Goal: Transaction & Acquisition: Purchase product/service

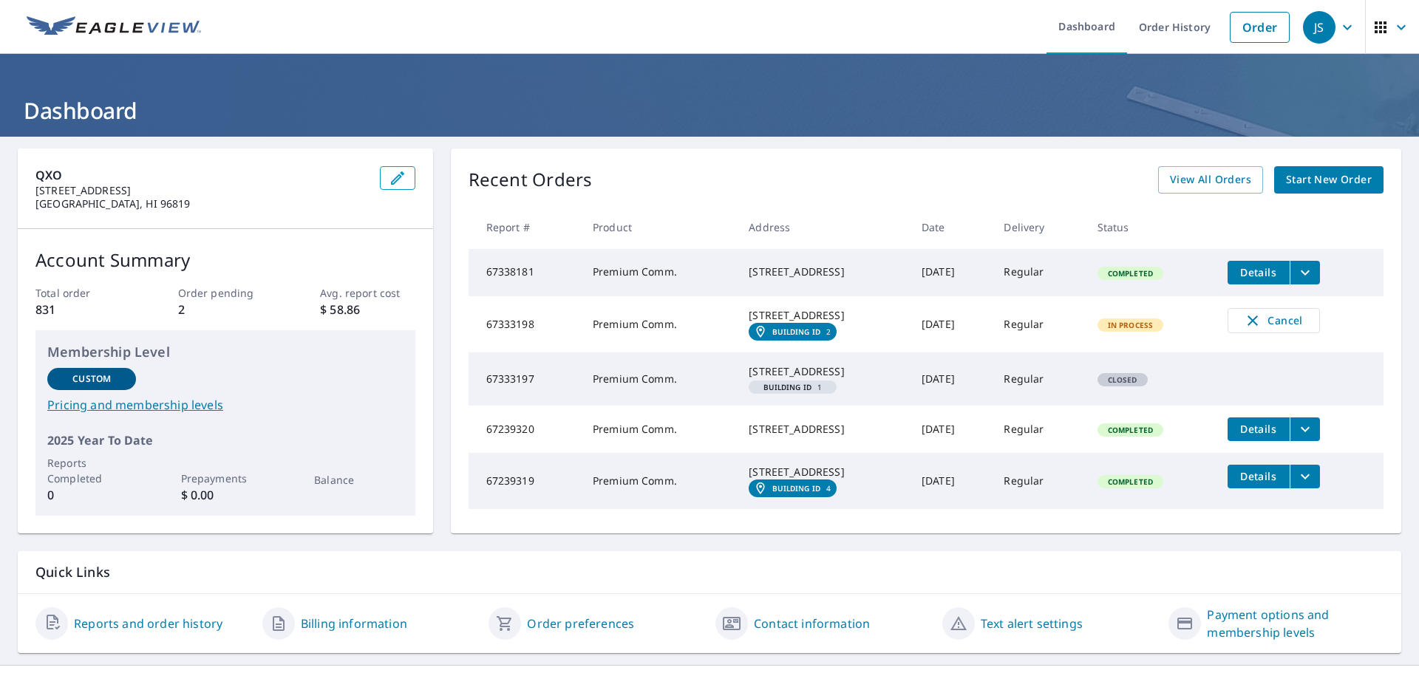
click at [1314, 176] on span "Start New Order" at bounding box center [1329, 180] width 86 height 18
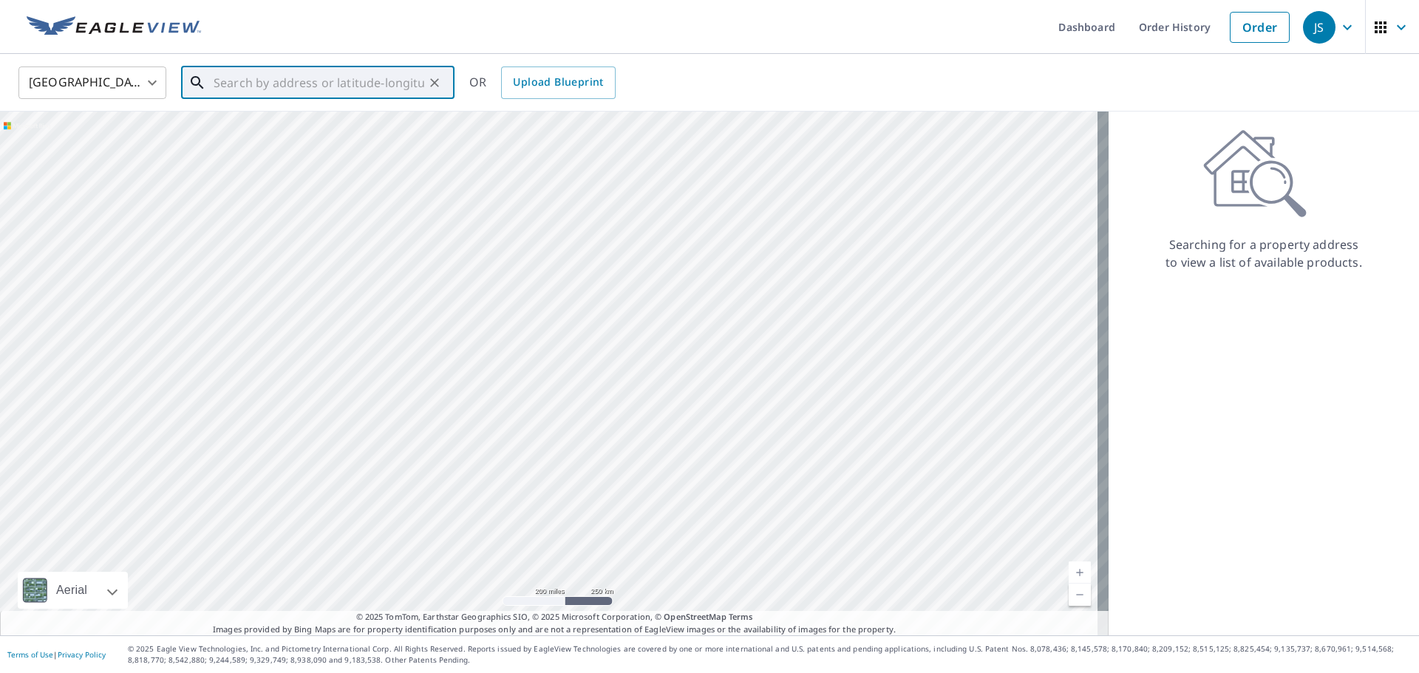
click at [316, 73] on input "text" at bounding box center [319, 82] width 211 height 41
type input "[STREET_ADDRESS]"
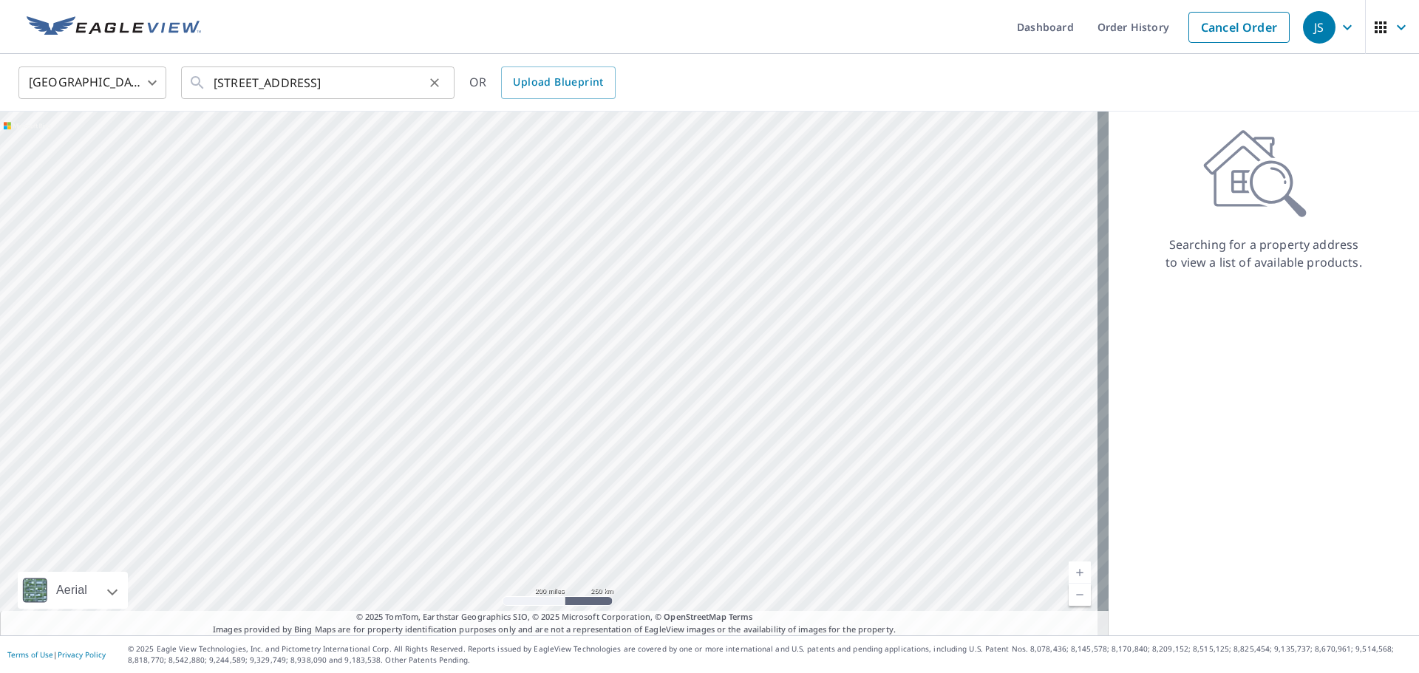
scroll to position [0, 0]
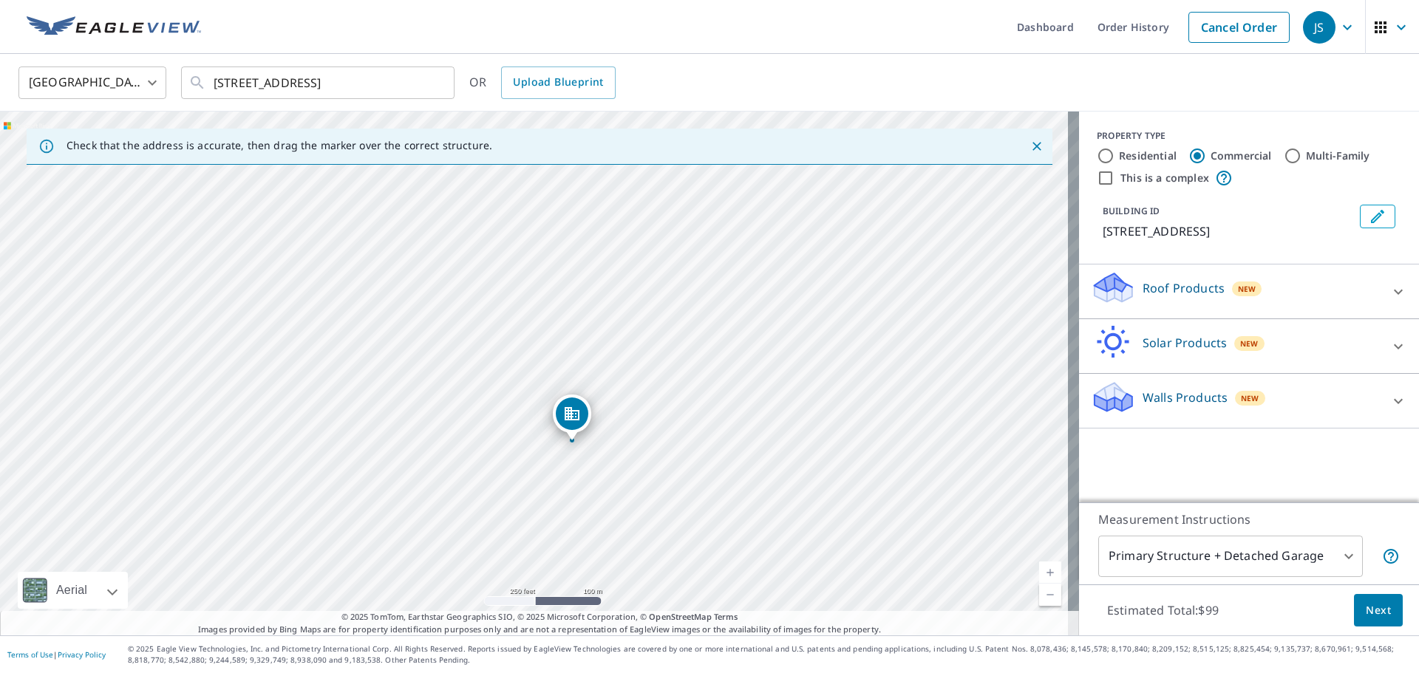
drag, startPoint x: 411, startPoint y: 302, endPoint x: 448, endPoint y: 372, distance: 79.0
click at [448, 372] on div "[STREET_ADDRESS]" at bounding box center [539, 374] width 1079 height 524
drag, startPoint x: 392, startPoint y: 429, endPoint x: 541, endPoint y: 413, distance: 149.3
click at [541, 413] on div "[STREET_ADDRESS]" at bounding box center [539, 374] width 1079 height 524
click at [507, 373] on div "[STREET_ADDRESS]" at bounding box center [539, 374] width 1079 height 524
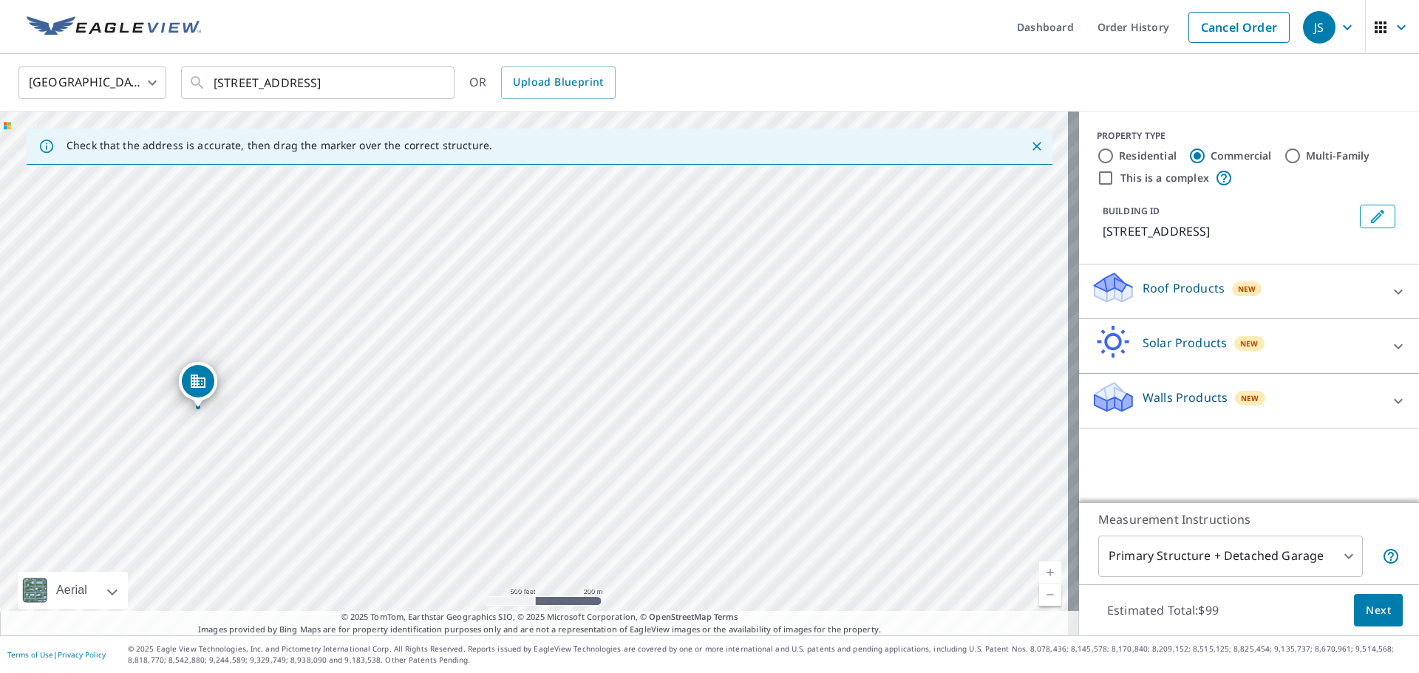
drag, startPoint x: 518, startPoint y: 380, endPoint x: 197, endPoint y: 386, distance: 321.4
drag, startPoint x: 584, startPoint y: 302, endPoint x: 765, endPoint y: 276, distance: 182.2
drag, startPoint x: 493, startPoint y: 293, endPoint x: 561, endPoint y: 508, distance: 226.2
click at [561, 508] on div "[STREET_ADDRESS][PERSON_NAME]" at bounding box center [539, 374] width 1079 height 524
drag, startPoint x: 601, startPoint y: 358, endPoint x: 601, endPoint y: 344, distance: 14.0
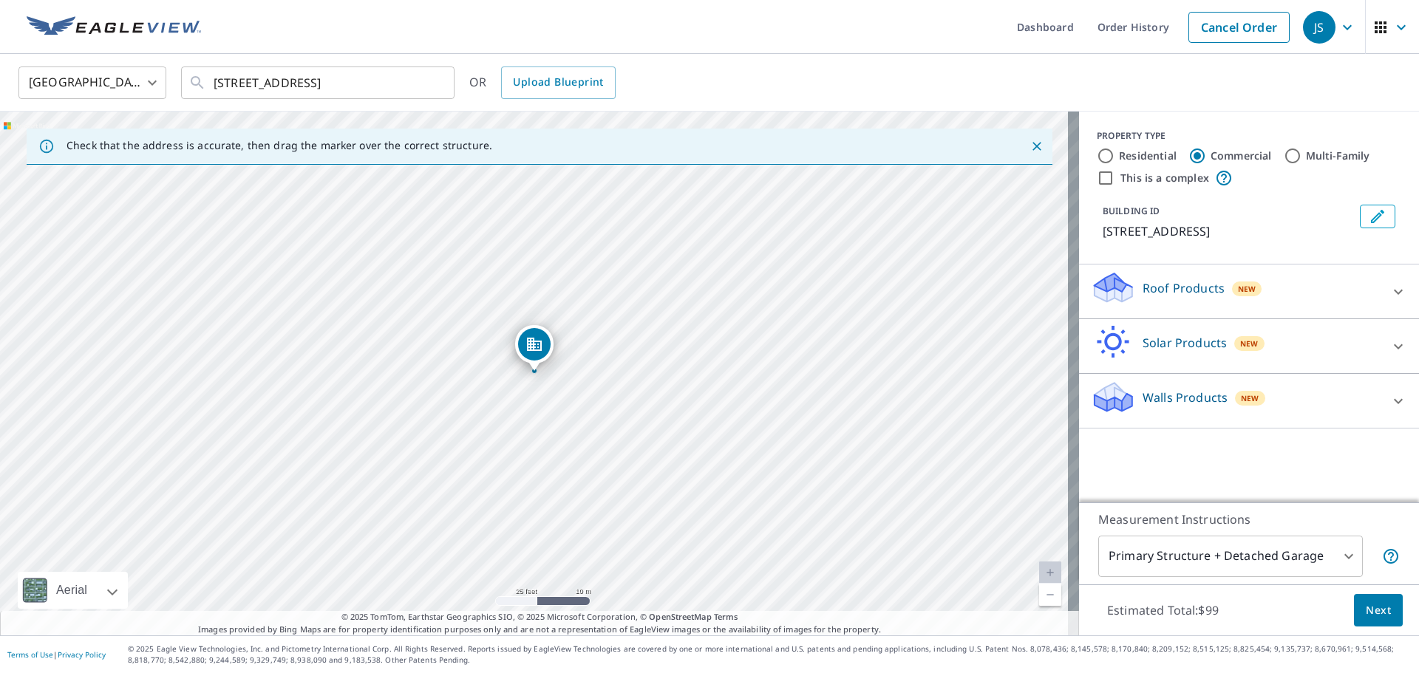
click at [1390, 289] on icon at bounding box center [1398, 292] width 18 height 18
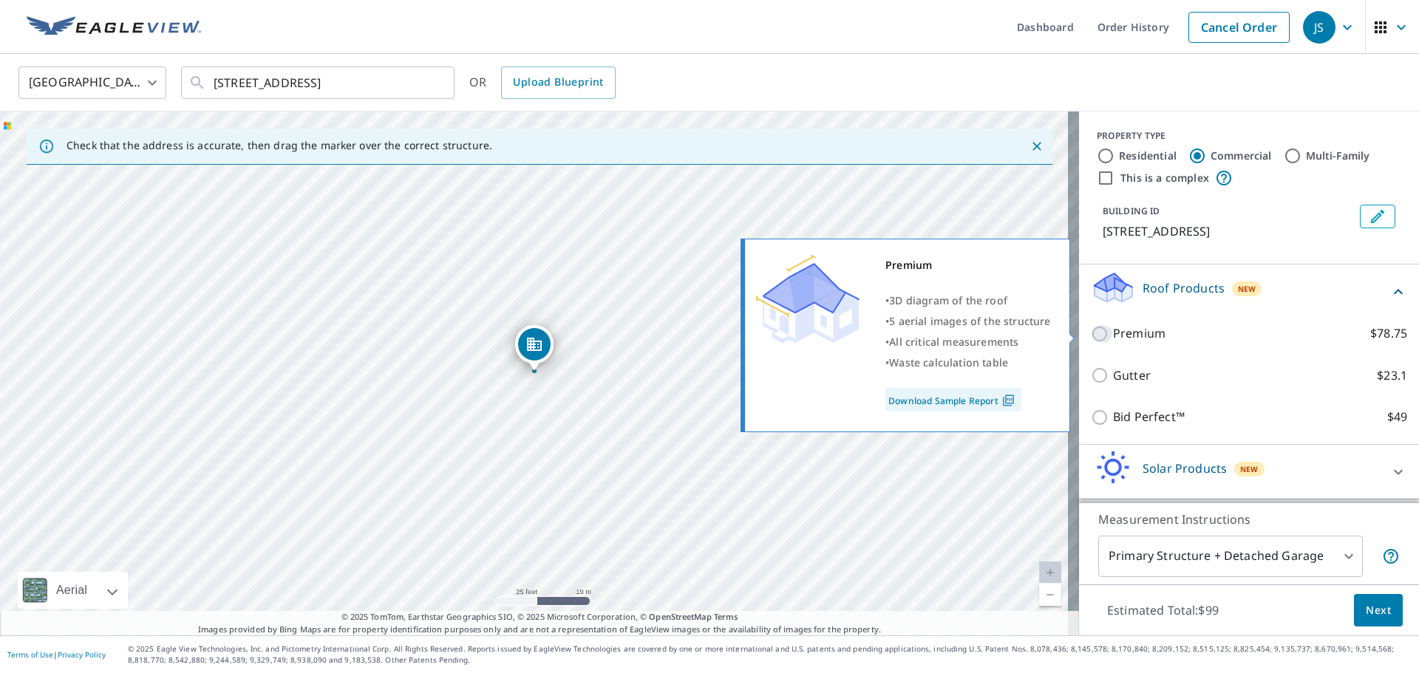
click at [1091, 334] on input "Premium $78.75" at bounding box center [1102, 334] width 22 height 18
checkbox input "true"
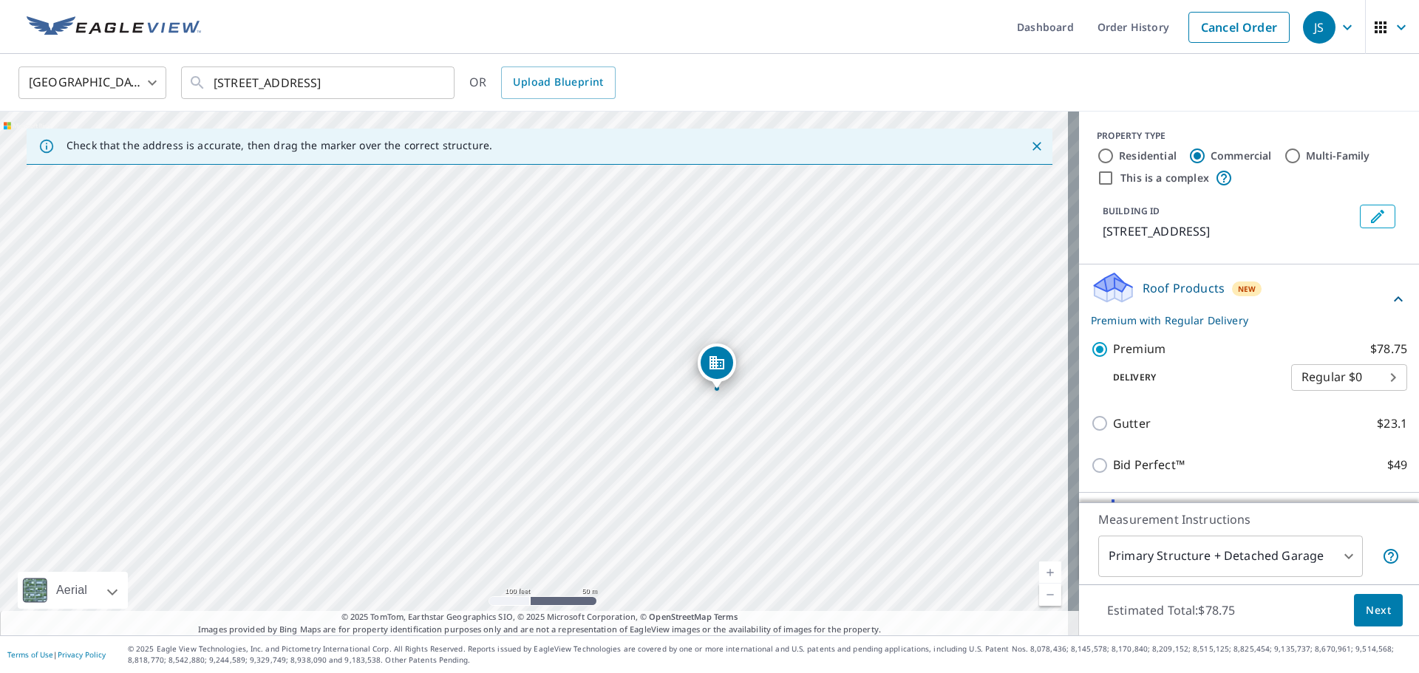
drag, startPoint x: 755, startPoint y: 529, endPoint x: 808, endPoint y: 504, distance: 58.2
click at [808, 504] on div "[STREET_ADDRESS][PERSON_NAME]" at bounding box center [539, 374] width 1079 height 524
click at [1379, 612] on span "Next" at bounding box center [1377, 610] width 25 height 18
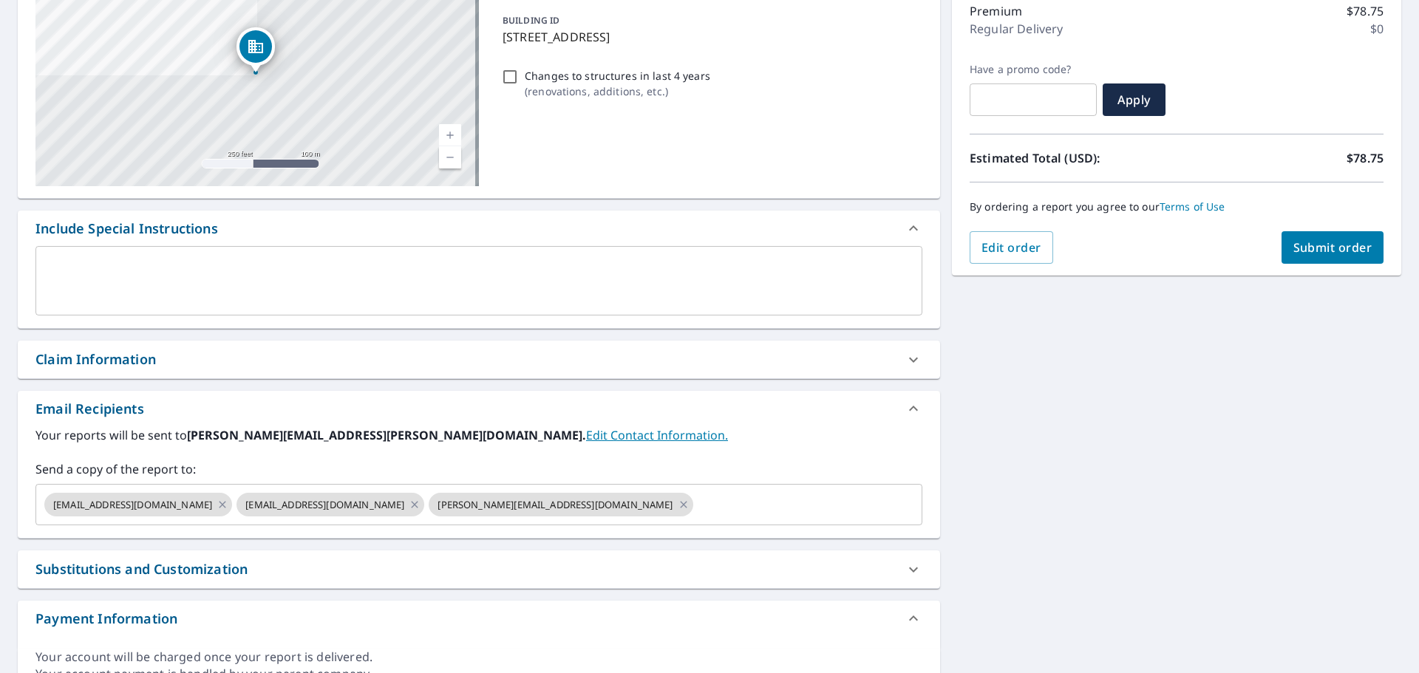
scroll to position [222, 0]
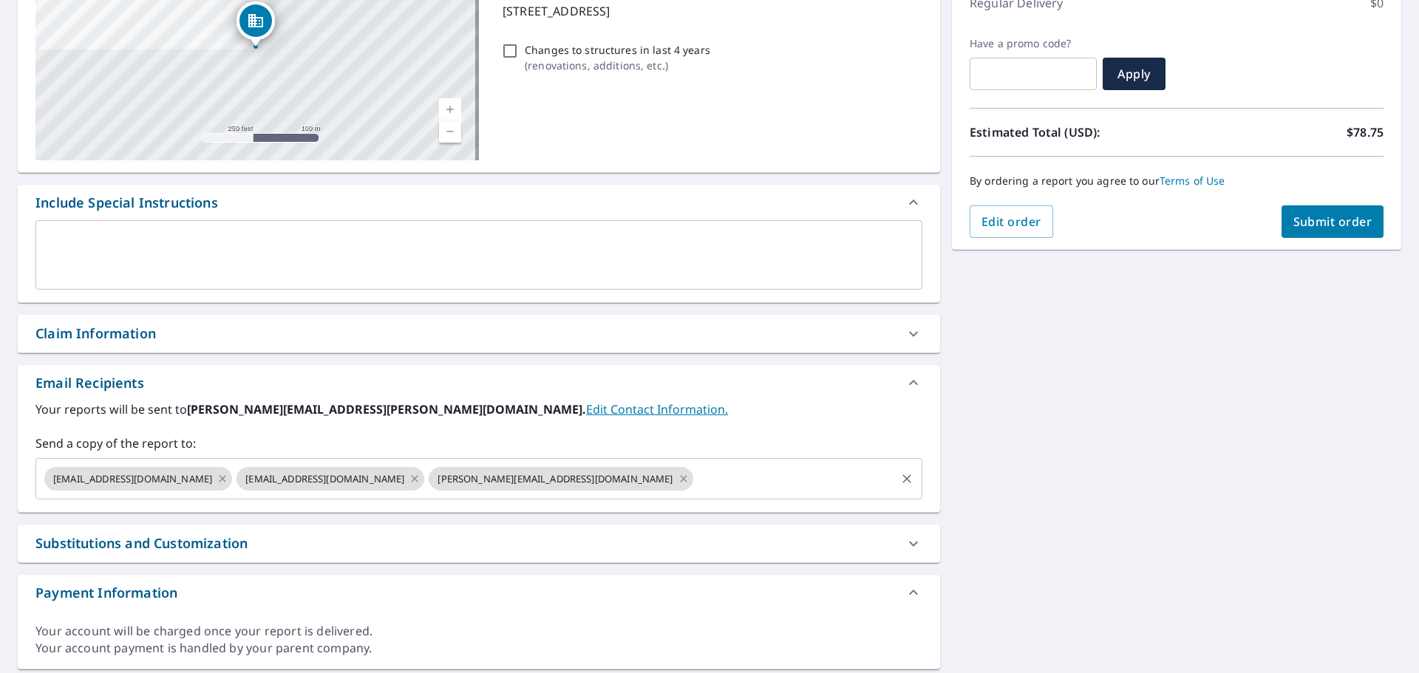
click at [226, 477] on icon at bounding box center [222, 478] width 7 height 7
click at [226, 479] on icon at bounding box center [222, 478] width 7 height 7
checkbox input "true"
click at [310, 479] on input "text" at bounding box center [601, 479] width 583 height 28
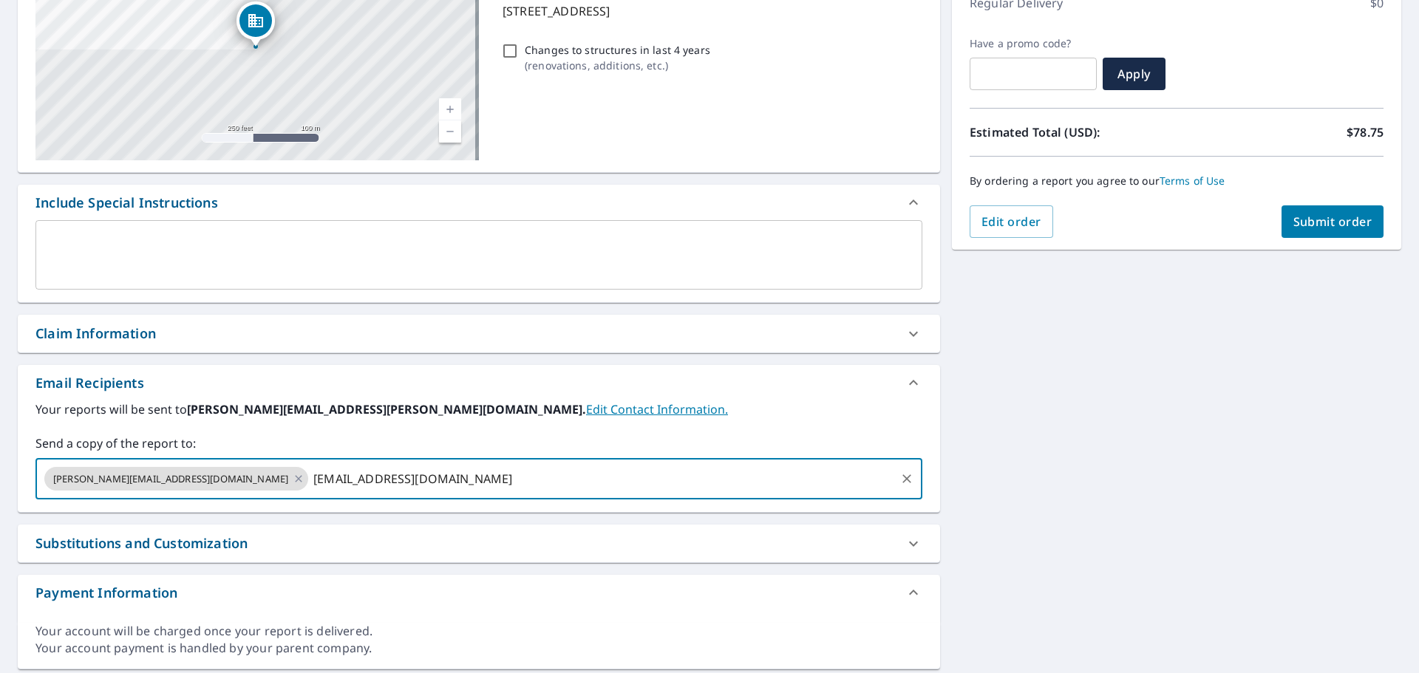
drag, startPoint x: 388, startPoint y: 477, endPoint x: 185, endPoint y: 482, distance: 202.5
click at [310, 482] on input "[EMAIL_ADDRESS][DOMAIN_NAME]" at bounding box center [601, 479] width 583 height 28
drag, startPoint x: 345, startPoint y: 477, endPoint x: 440, endPoint y: 480, distance: 95.4
click at [440, 480] on input "[EMAIL_ADDRESS][DOMAIN_NAME]" at bounding box center [601, 479] width 583 height 28
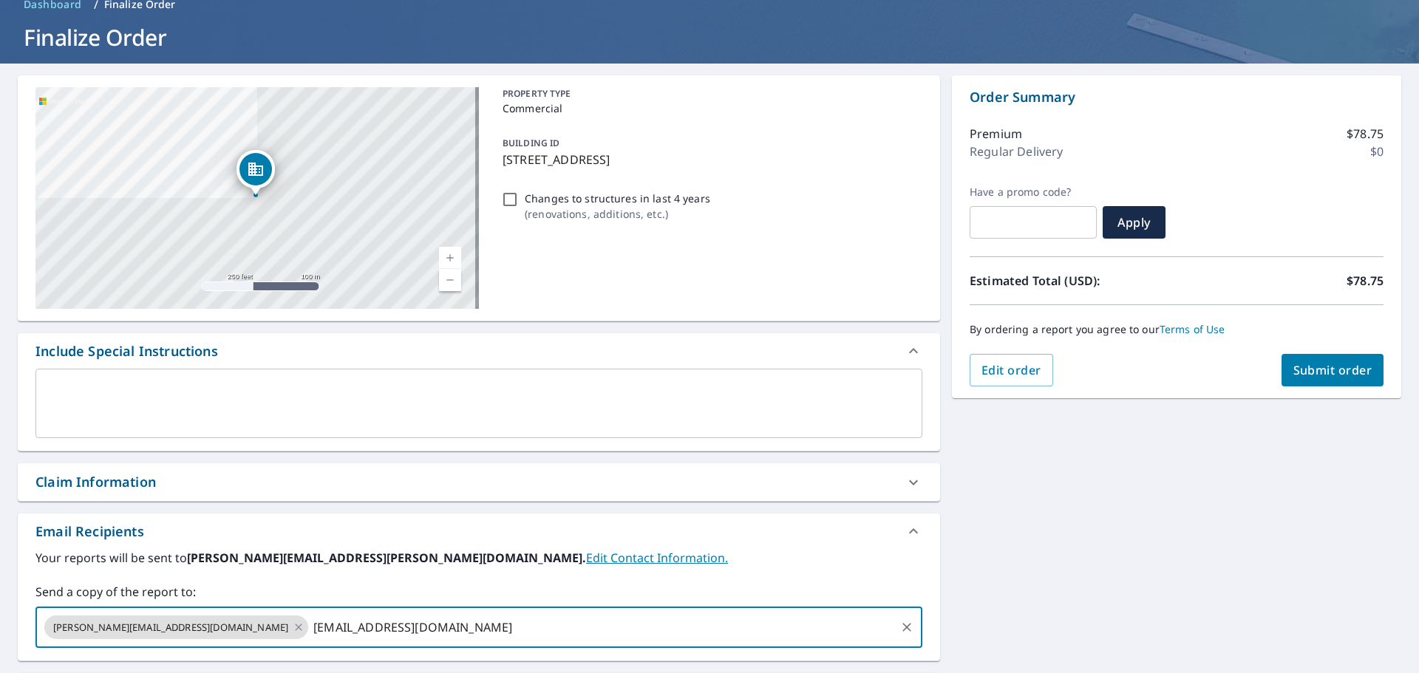
scroll to position [46, 0]
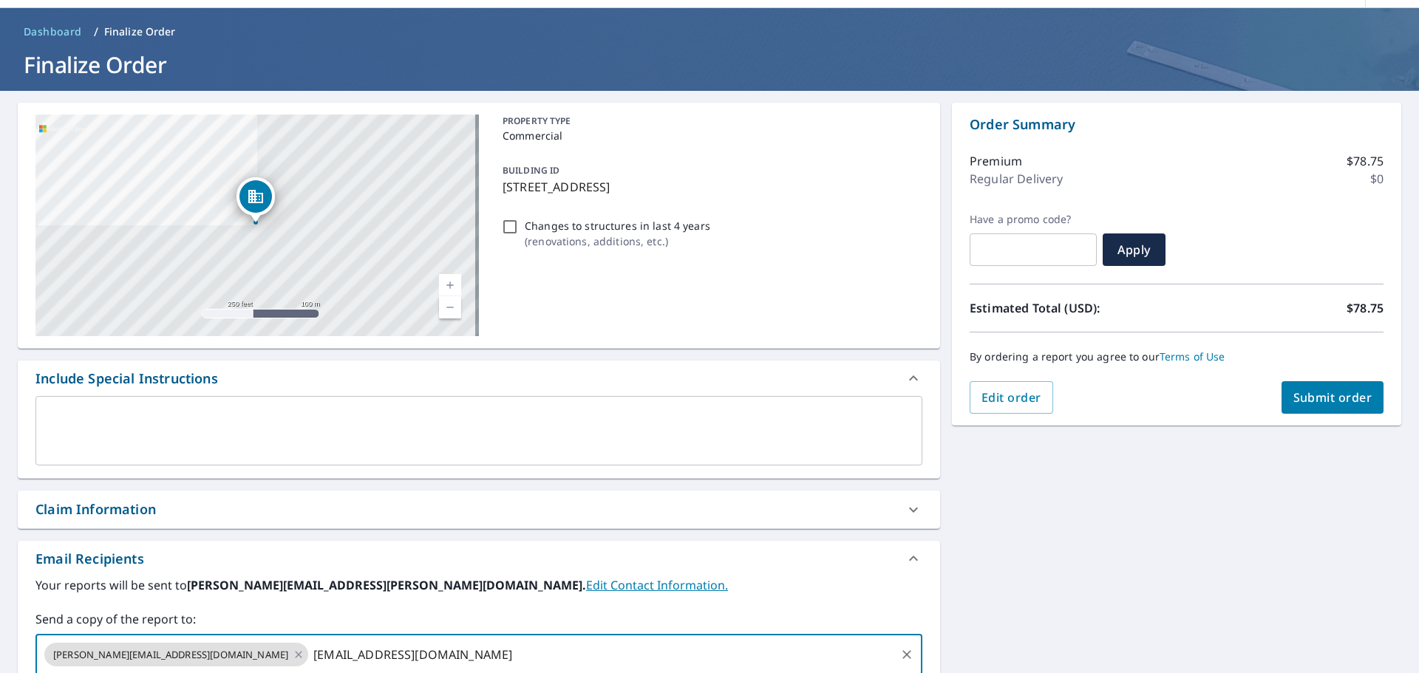
type input "[EMAIL_ADDRESS][DOMAIN_NAME]"
click at [1328, 401] on span "Submit order" at bounding box center [1332, 397] width 79 height 16
checkbox input "true"
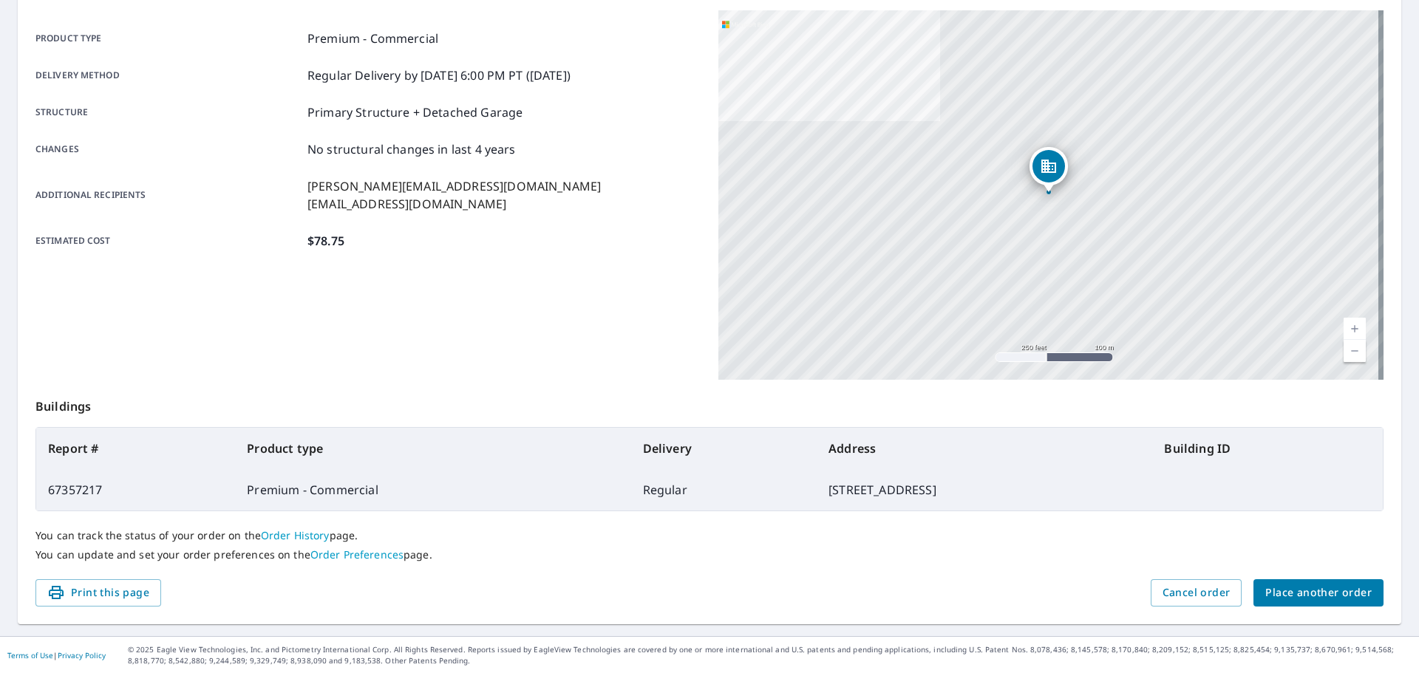
scroll to position [197, 0]
click at [1315, 594] on span "Place another order" at bounding box center [1318, 592] width 106 height 18
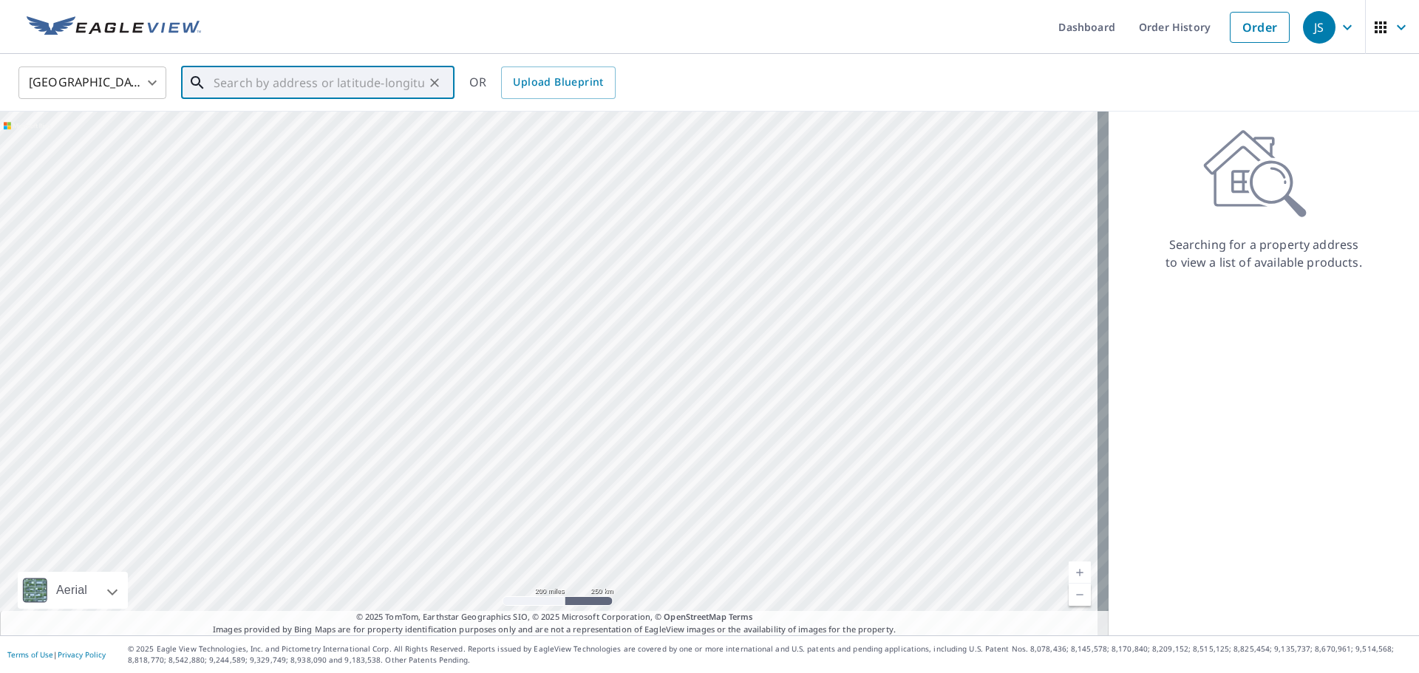
click at [358, 81] on input "text" at bounding box center [319, 82] width 211 height 41
type input "92-8691 lotus blossom ln, ocean view, hi"
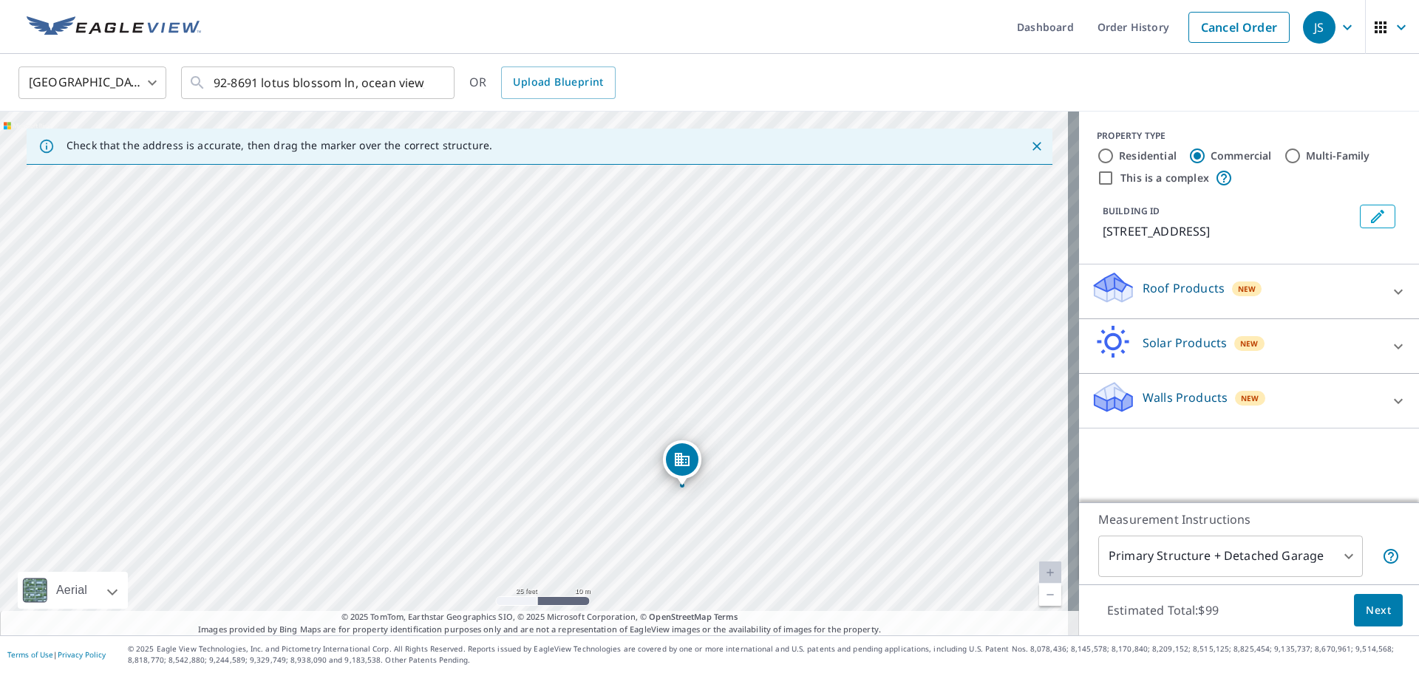
drag, startPoint x: 389, startPoint y: 296, endPoint x: 684, endPoint y: 460, distance: 338.4
drag, startPoint x: 625, startPoint y: 308, endPoint x: 737, endPoint y: 411, distance: 151.6
click at [737, 411] on div "[STREET_ADDRESS]" at bounding box center [539, 374] width 1079 height 524
click at [1096, 179] on input "This is a complex" at bounding box center [1105, 178] width 18 height 18
checkbox input "true"
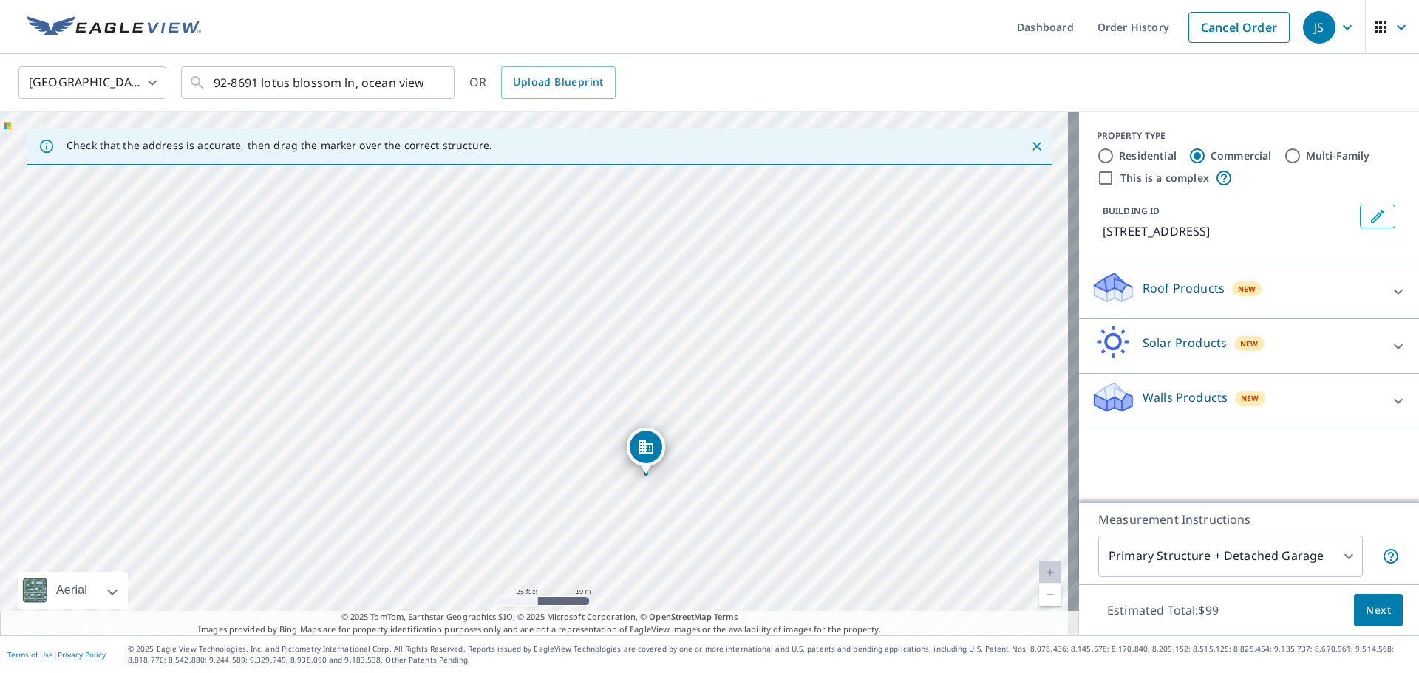
type input "4"
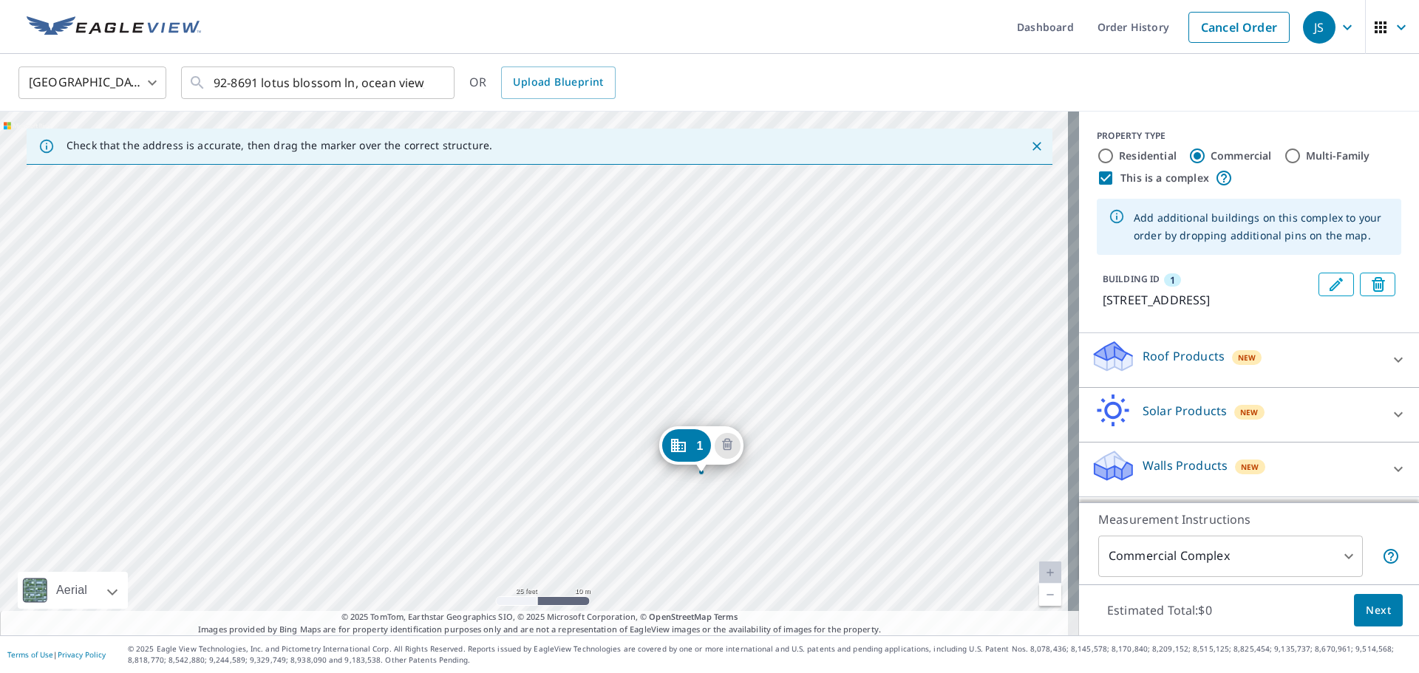
drag, startPoint x: 605, startPoint y: 279, endPoint x: 772, endPoint y: 380, distance: 195.3
click at [772, 380] on div "[STREET_ADDRESS]" at bounding box center [539, 374] width 1079 height 524
click at [452, 325] on div "[STREET_ADDRESS]" at bounding box center [539, 374] width 1079 height 524
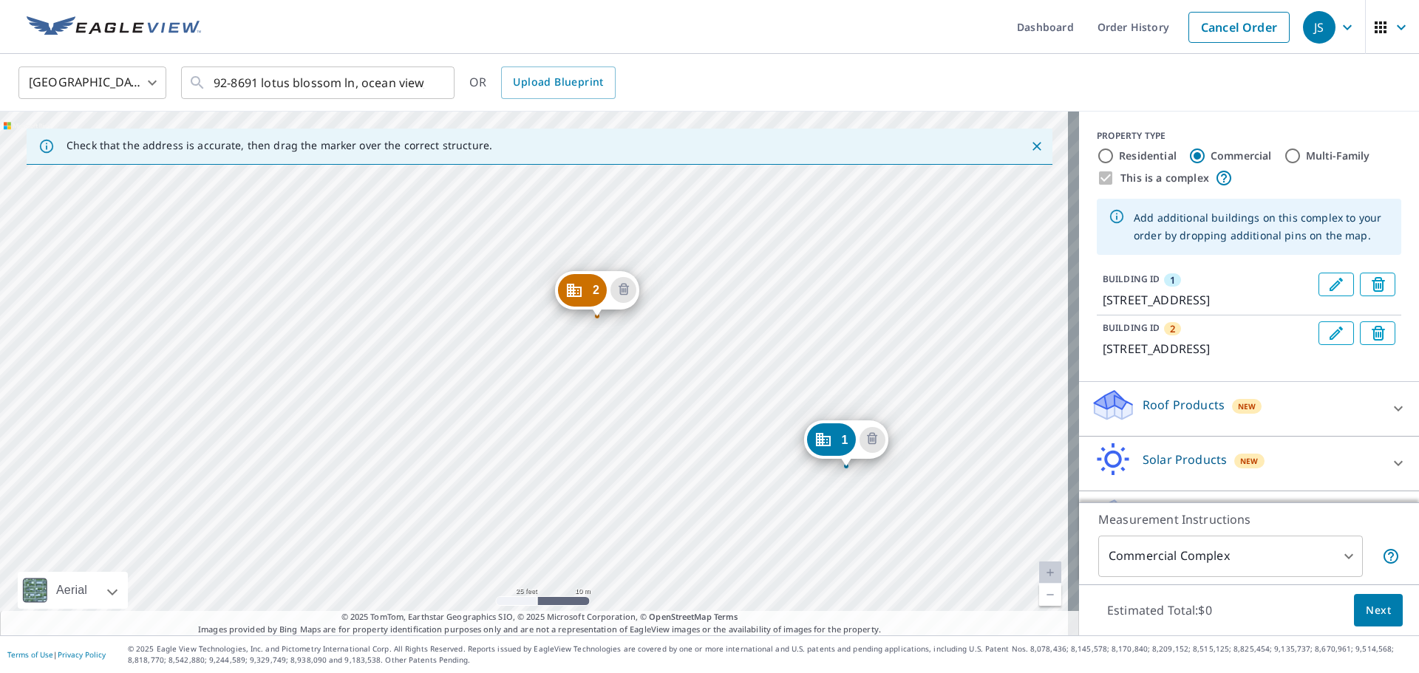
drag, startPoint x: 479, startPoint y: 234, endPoint x: 791, endPoint y: 330, distance: 326.0
click at [791, 330] on div "2 92-8691 Lotus [STREET_ADDRESS] 1 92-[STREET_ADDRESS]" at bounding box center [539, 374] width 1079 height 524
click at [641, 233] on div "2 92-8691 Lotus [STREET_ADDRESS] 1 92-[STREET_ADDRESS]" at bounding box center [539, 374] width 1079 height 524
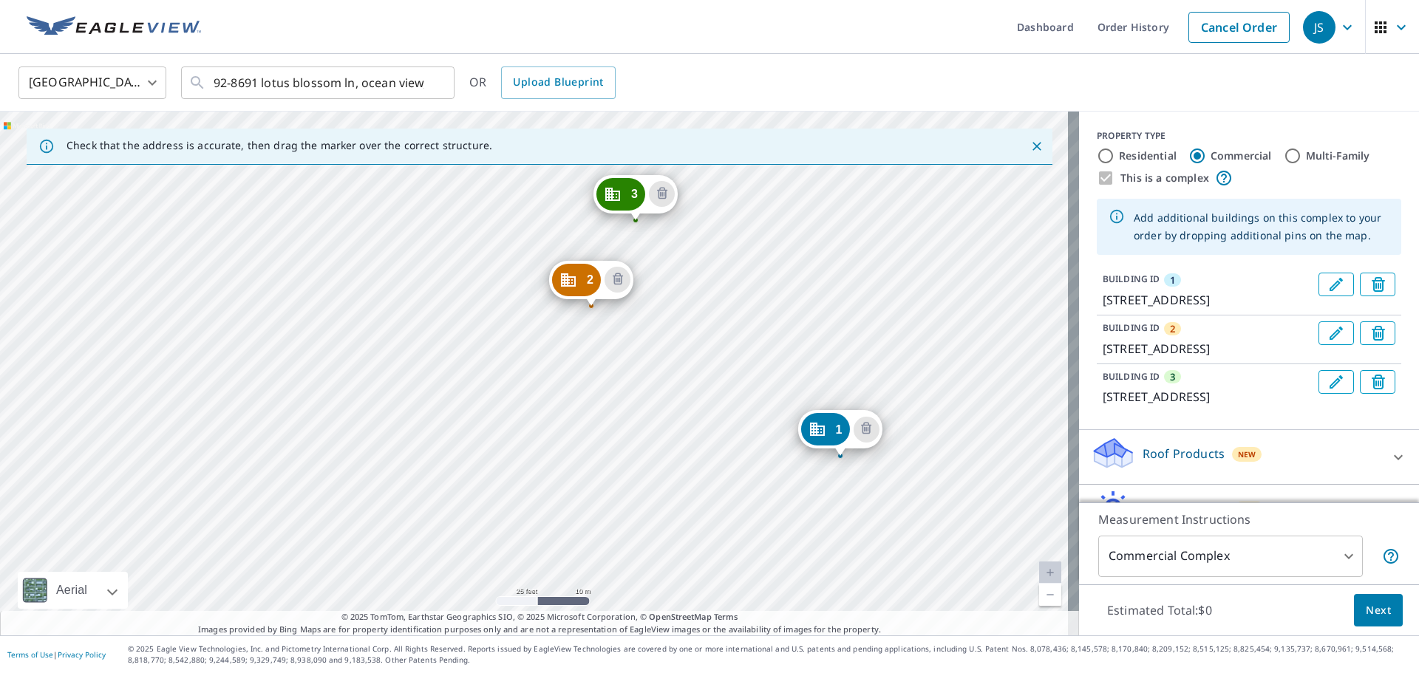
drag, startPoint x: 595, startPoint y: 218, endPoint x: 901, endPoint y: 303, distance: 317.5
click at [901, 303] on div "2 92-8691 Lotus Blossom [GEOGRAPHIC_DATA] 3 92-8691 [GEOGRAPHIC_DATA][STREET_AD…" at bounding box center [539, 374] width 1079 height 524
click at [463, 310] on div "2 92-8691 Lotus Blossom [GEOGRAPHIC_DATA] 3 92-8691 [GEOGRAPHIC_DATA][STREET_AD…" at bounding box center [539, 374] width 1079 height 524
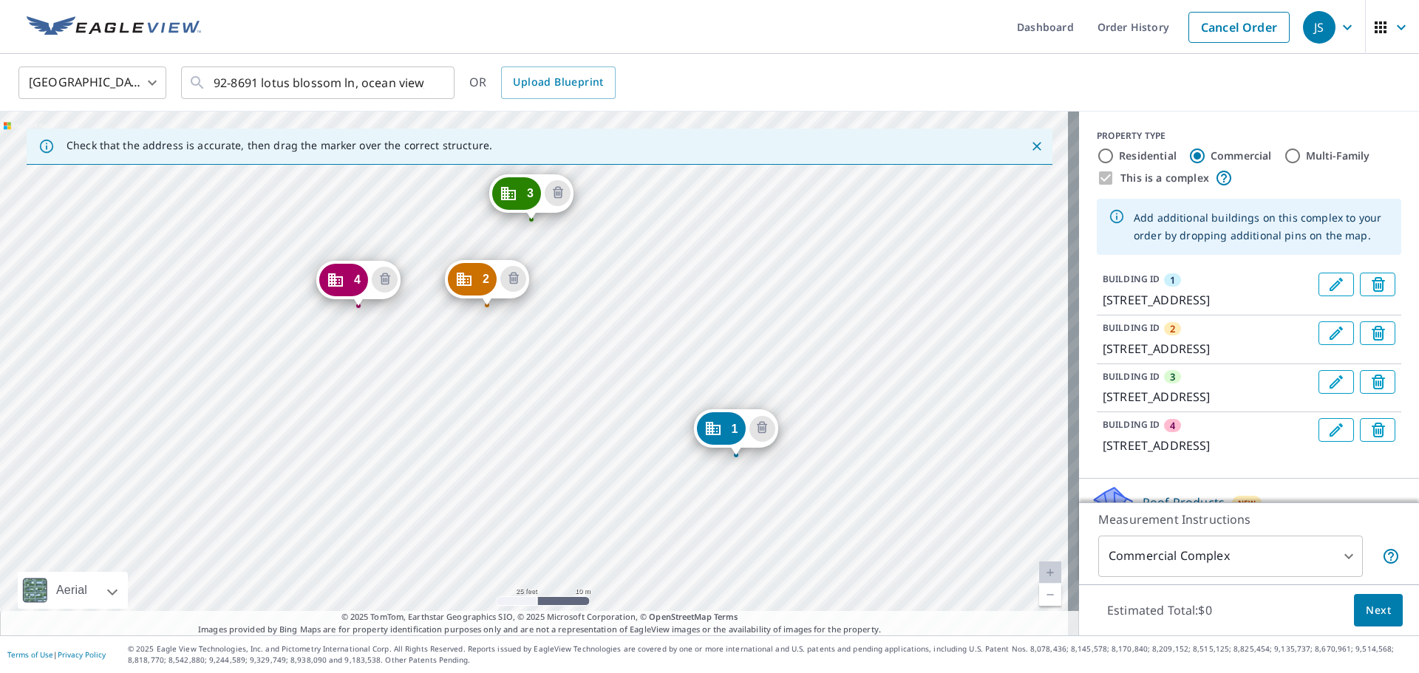
drag, startPoint x: 607, startPoint y: 267, endPoint x: 751, endPoint y: 327, distance: 156.0
click at [751, 327] on div "2 92-8691 Lotus Blossom [GEOGRAPHIC_DATA] 3 92-8691 Lotus Blossom [GEOGRAPHIC_D…" at bounding box center [539, 374] width 1079 height 524
drag, startPoint x: 487, startPoint y: 287, endPoint x: 477, endPoint y: 302, distance: 18.6
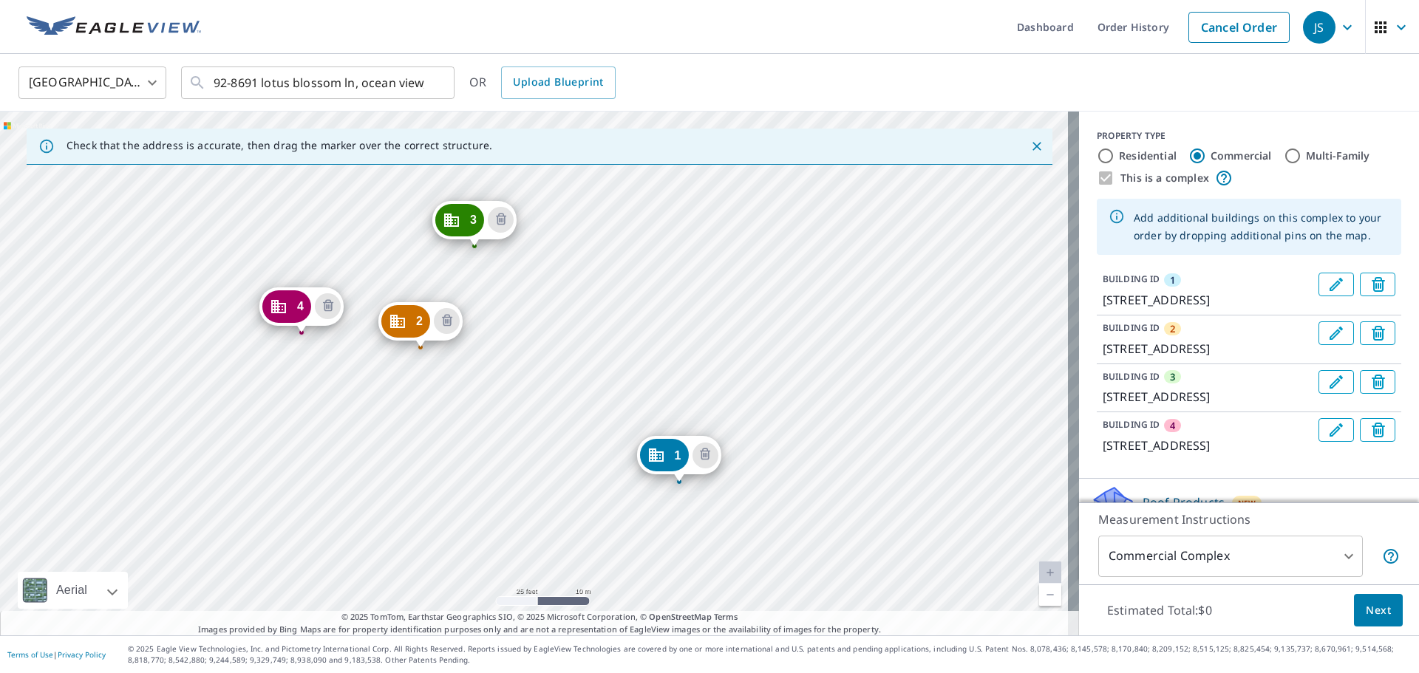
drag, startPoint x: 521, startPoint y: 267, endPoint x: 600, endPoint y: 341, distance: 107.7
click at [600, 341] on div "2 92-8691 Lotus Blossom [GEOGRAPHIC_DATA] 3 92-8691 Lotus Blossom [GEOGRAPHIC_D…" at bounding box center [539, 374] width 1079 height 524
click at [1327, 286] on icon "Edit building 1" at bounding box center [1336, 285] width 18 height 18
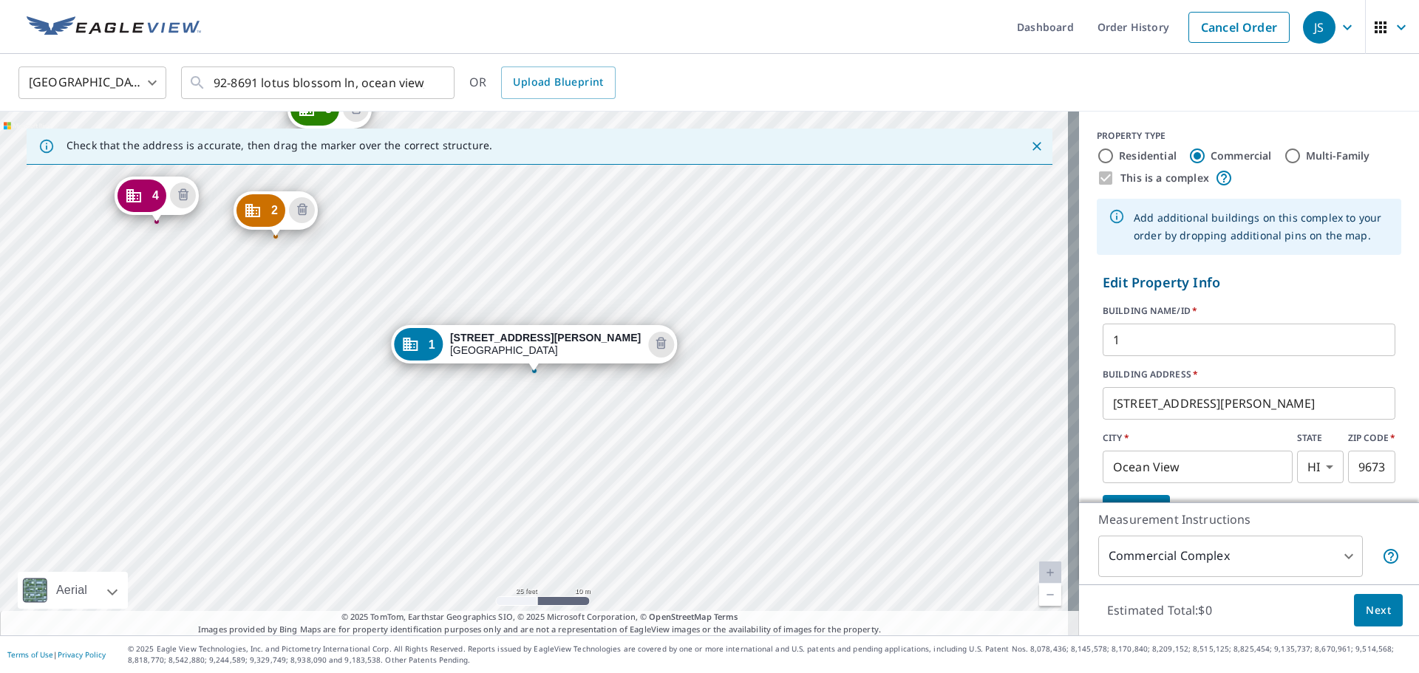
click at [1192, 346] on input "1" at bounding box center [1248, 339] width 293 height 41
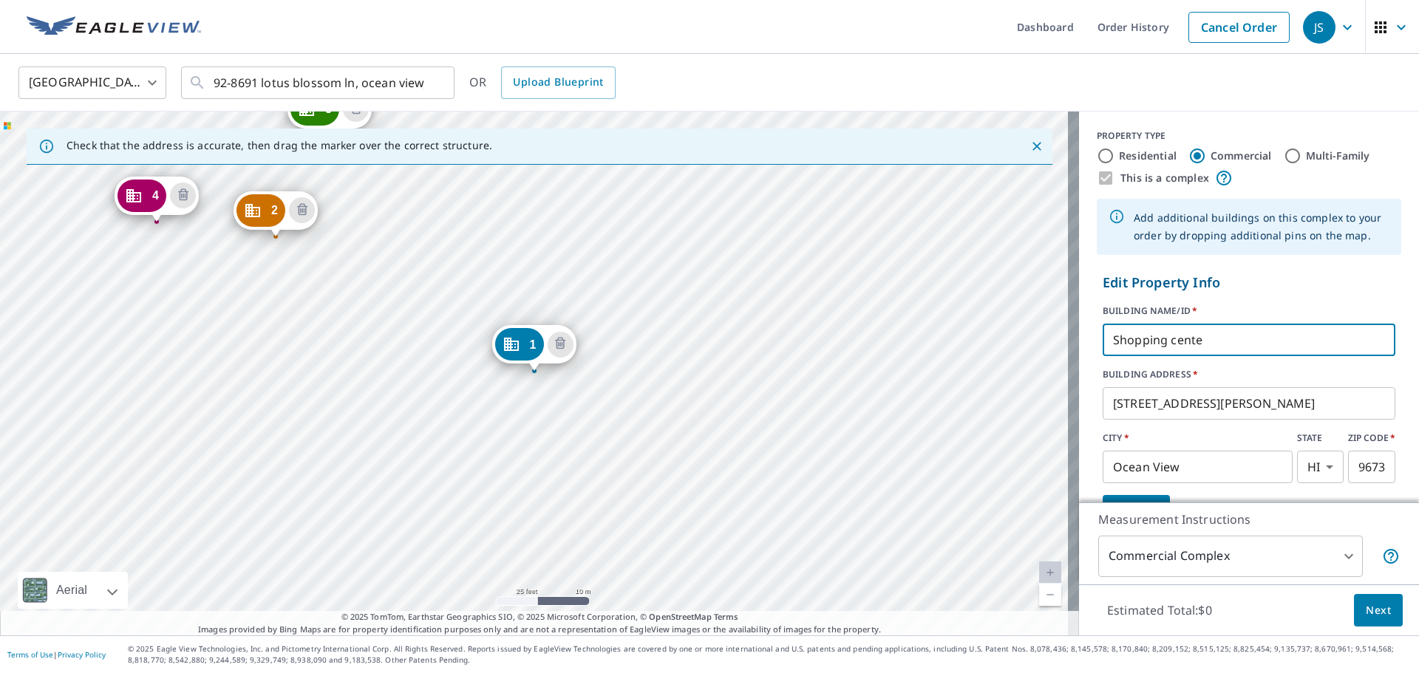
type input "Shopping center"
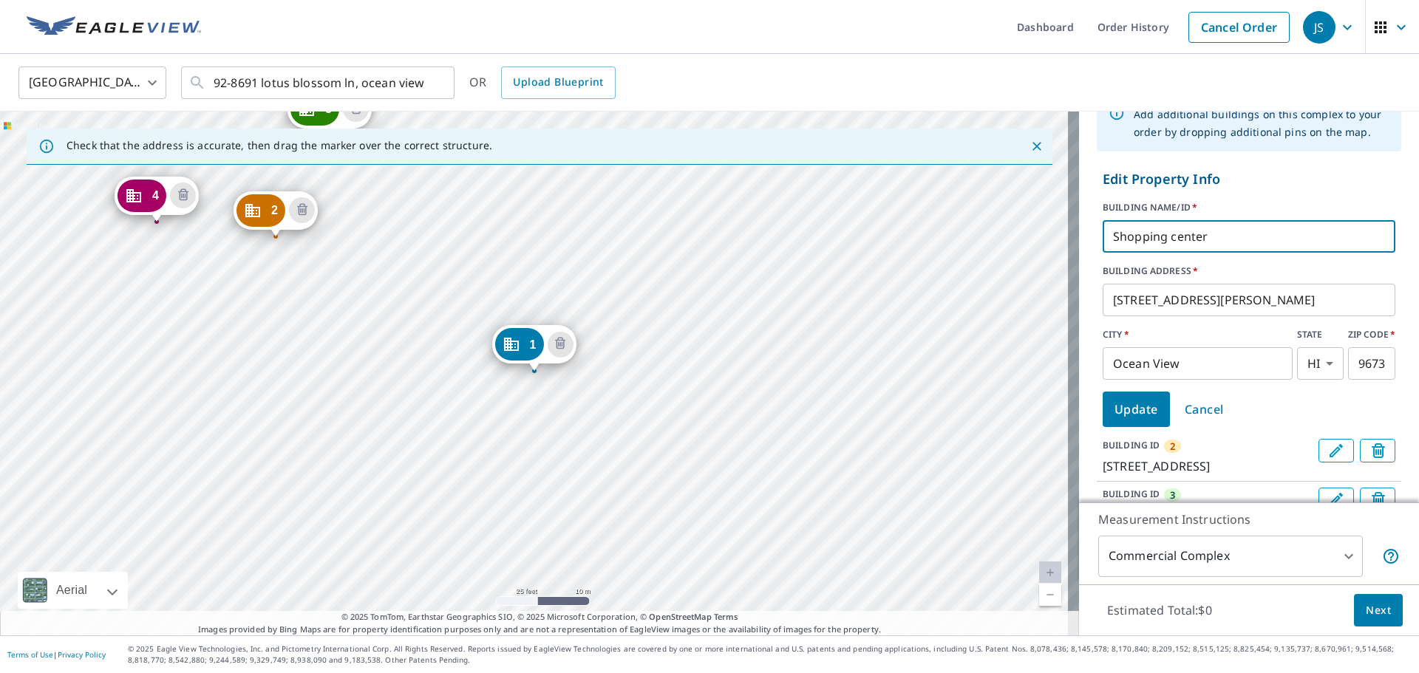
scroll to position [148, 0]
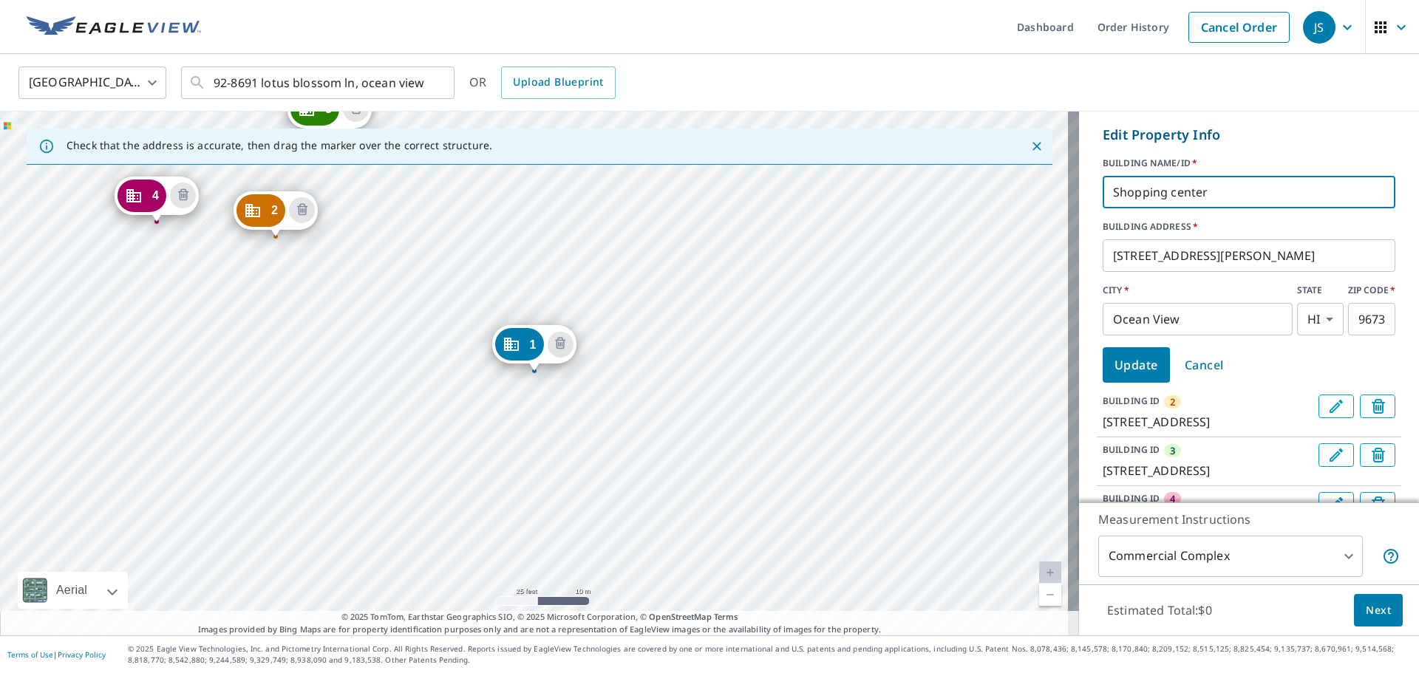
click at [1124, 365] on span "Update" at bounding box center [1136, 365] width 44 height 21
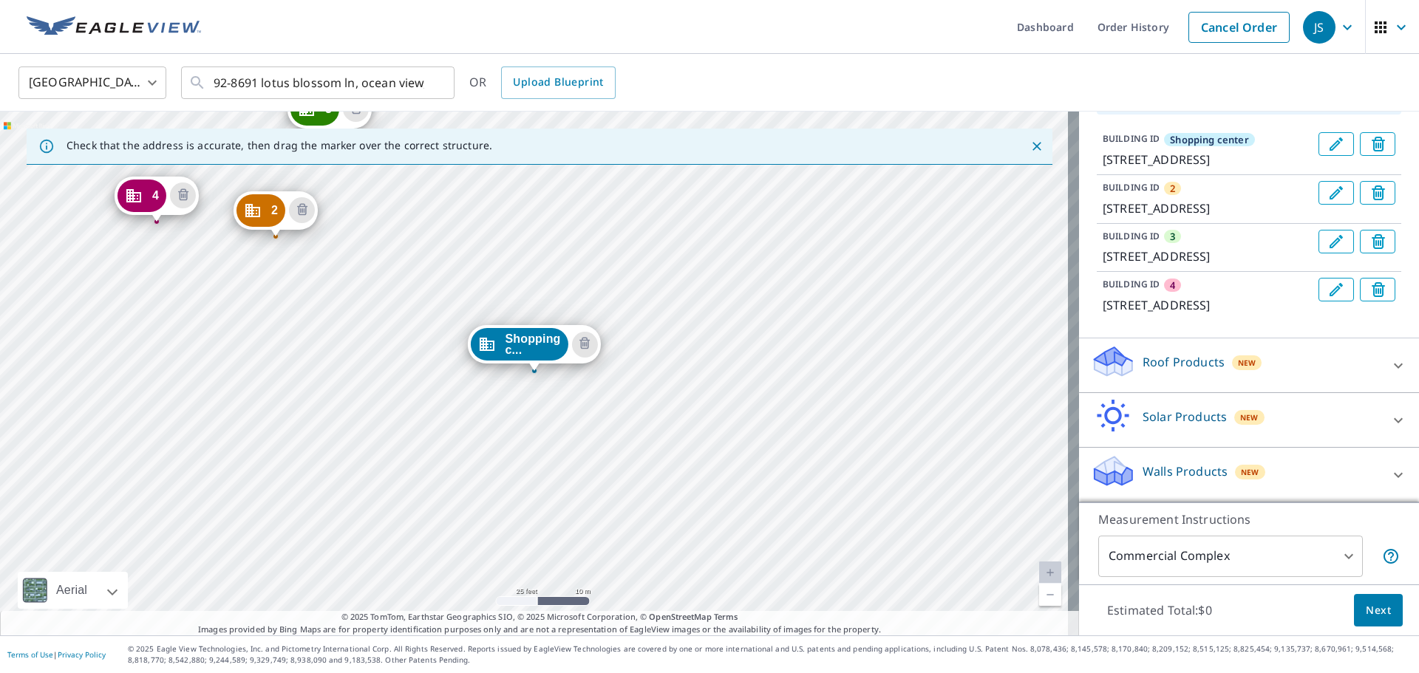
scroll to position [0, 0]
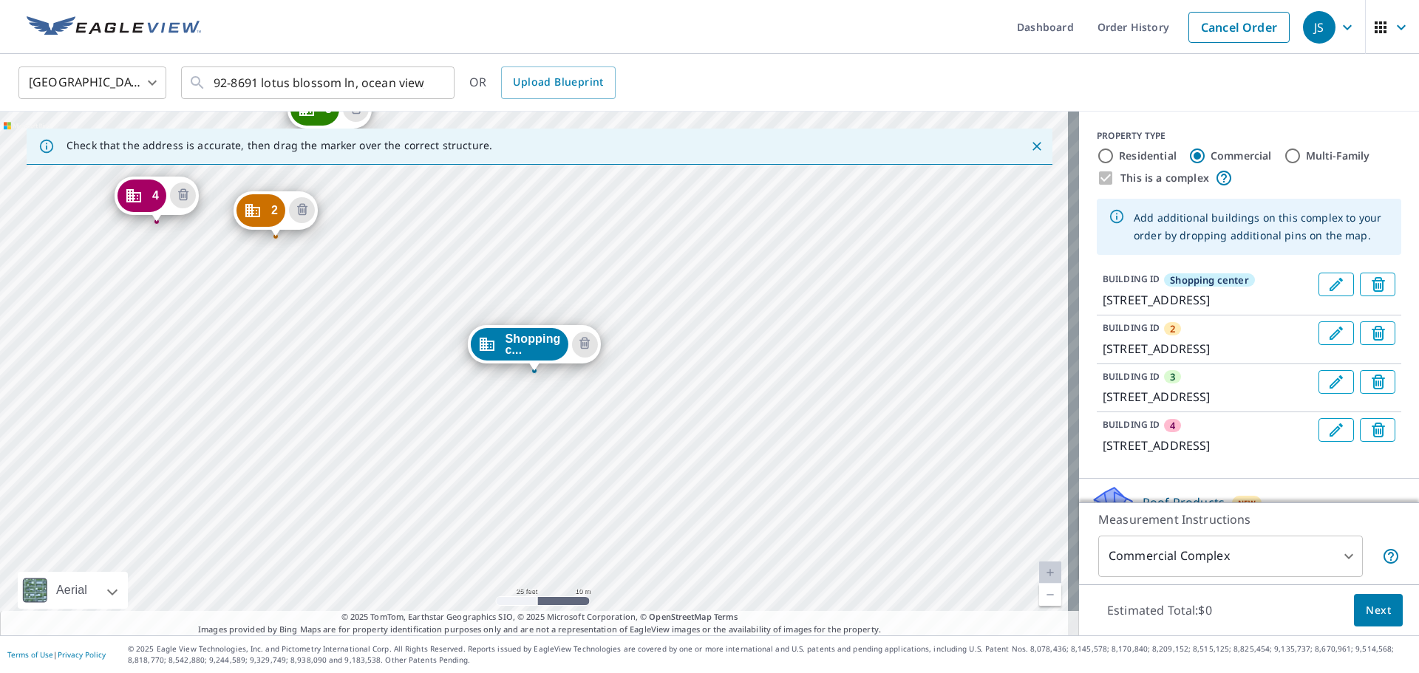
click at [1327, 342] on icon "Edit building 2" at bounding box center [1336, 333] width 18 height 18
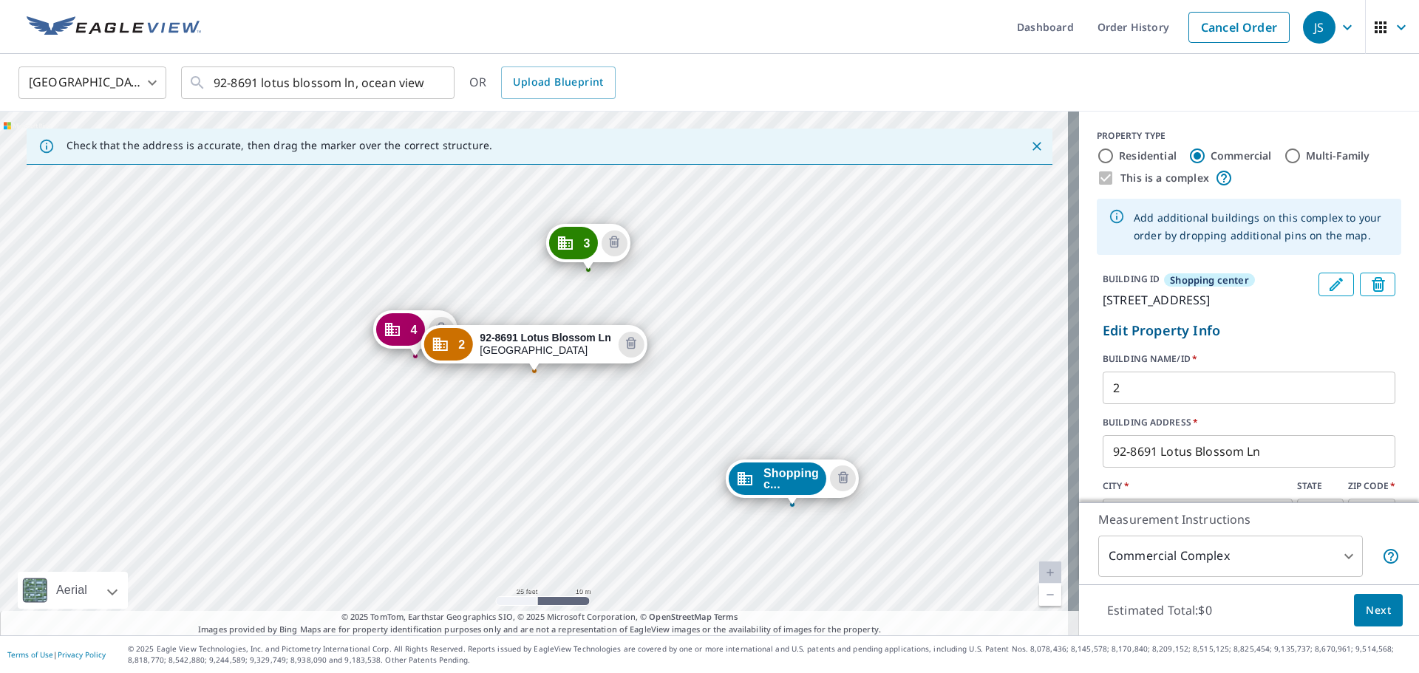
click at [1181, 409] on input "2" at bounding box center [1248, 387] width 293 height 41
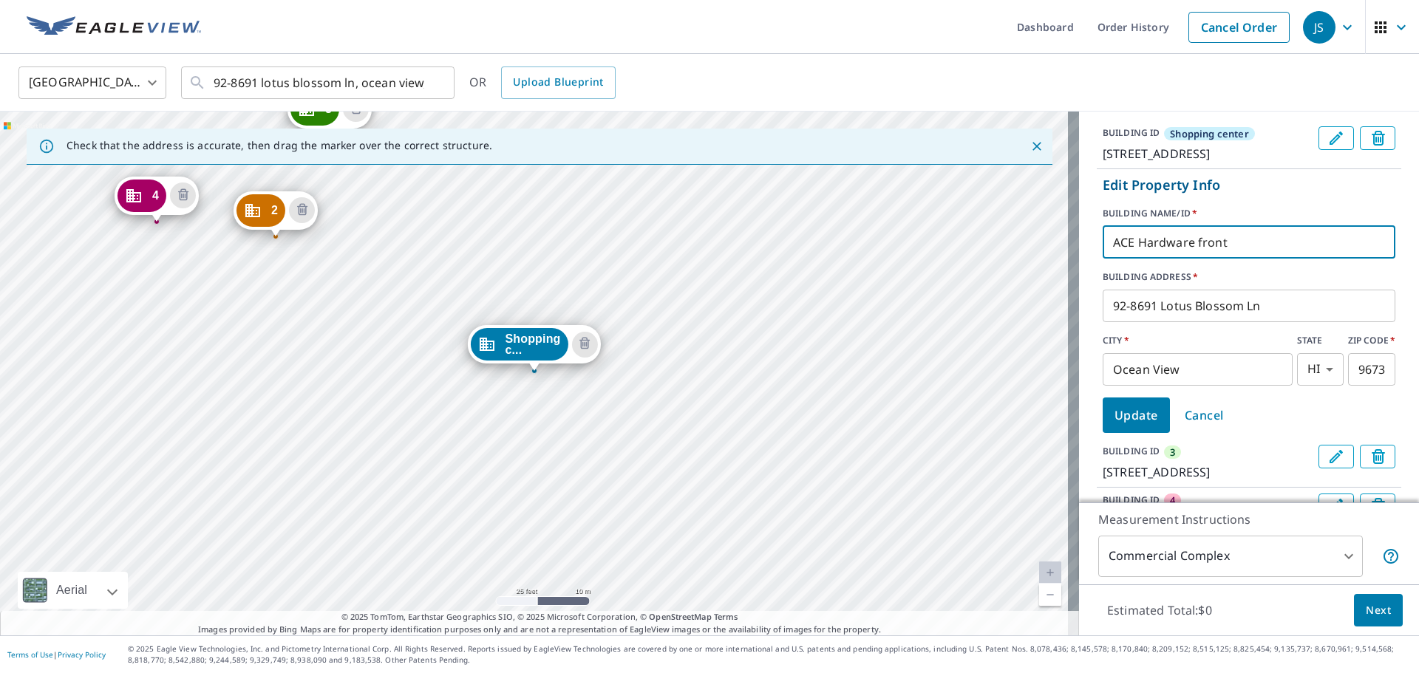
scroll to position [148, 0]
type input "ACE Hardware front"
click at [1119, 422] on span "Update" at bounding box center [1136, 413] width 44 height 21
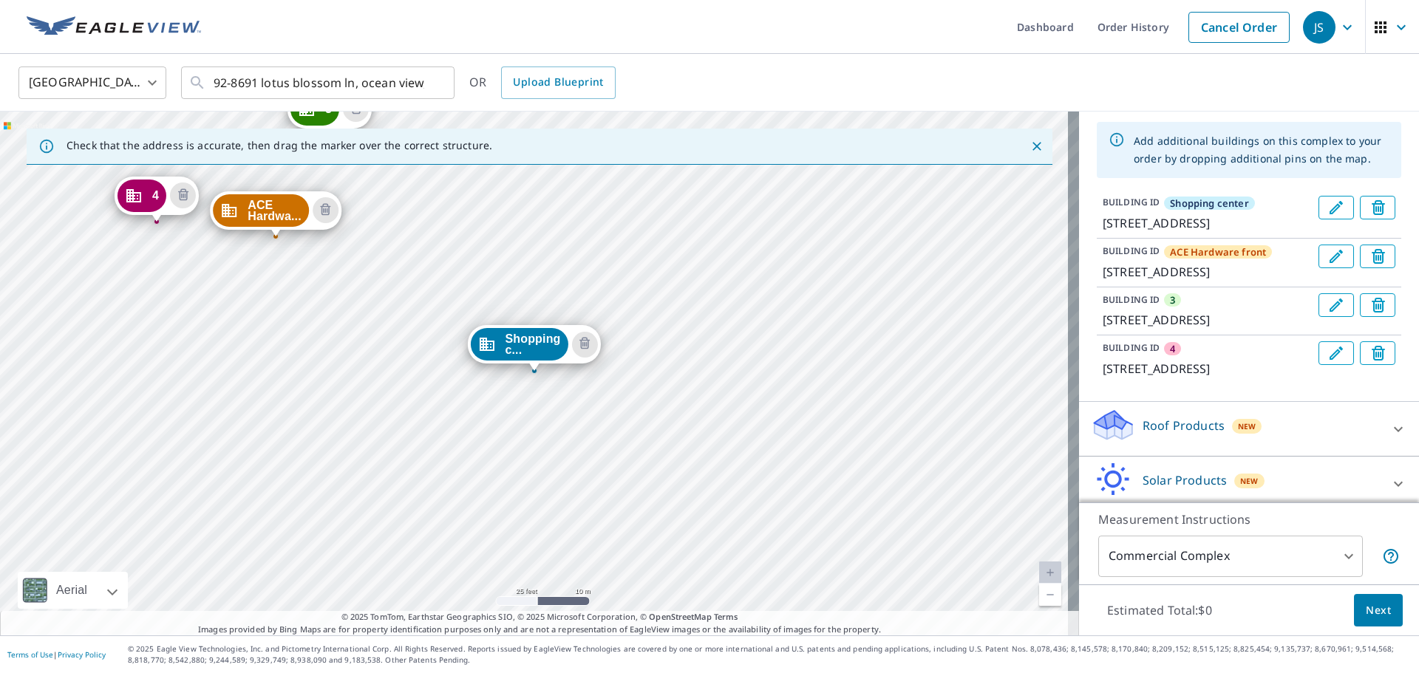
scroll to position [64, 0]
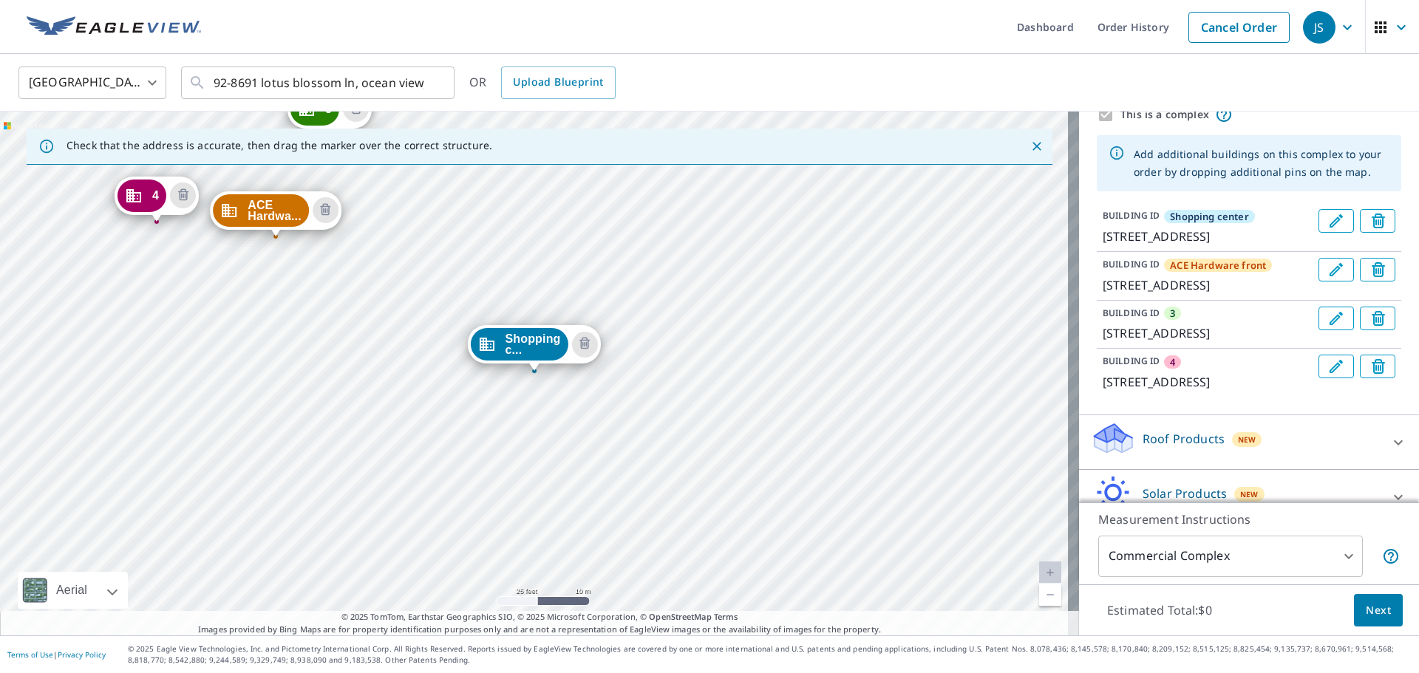
click at [1329, 373] on icon "Edit building 4" at bounding box center [1335, 366] width 13 height 13
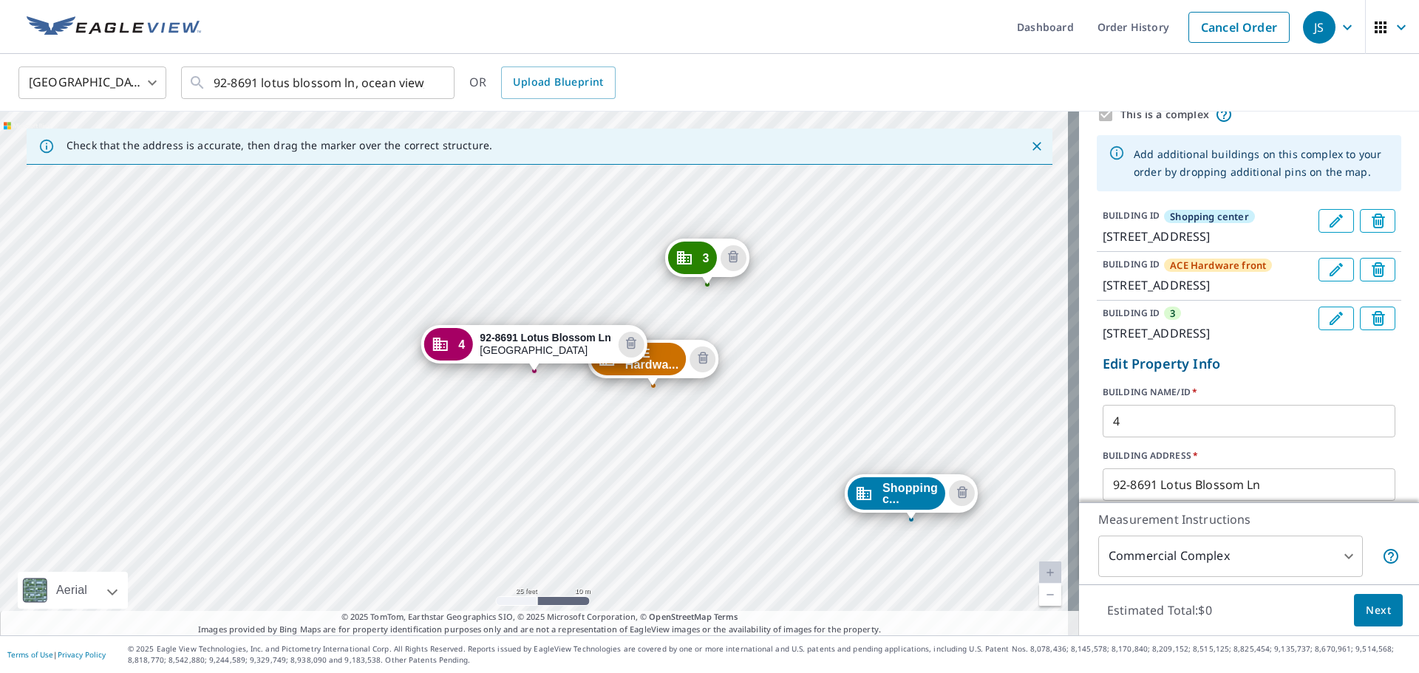
scroll to position [137, 0]
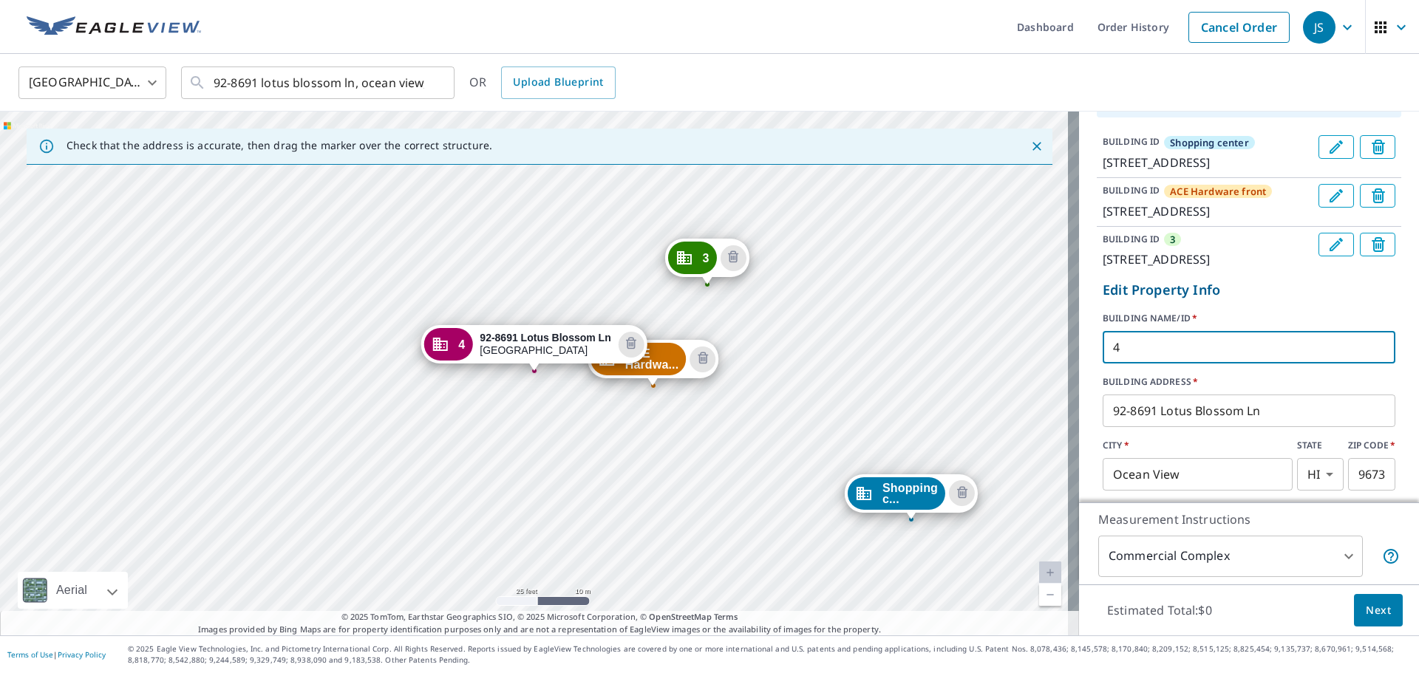
click at [1159, 368] on input "4" at bounding box center [1248, 347] width 293 height 41
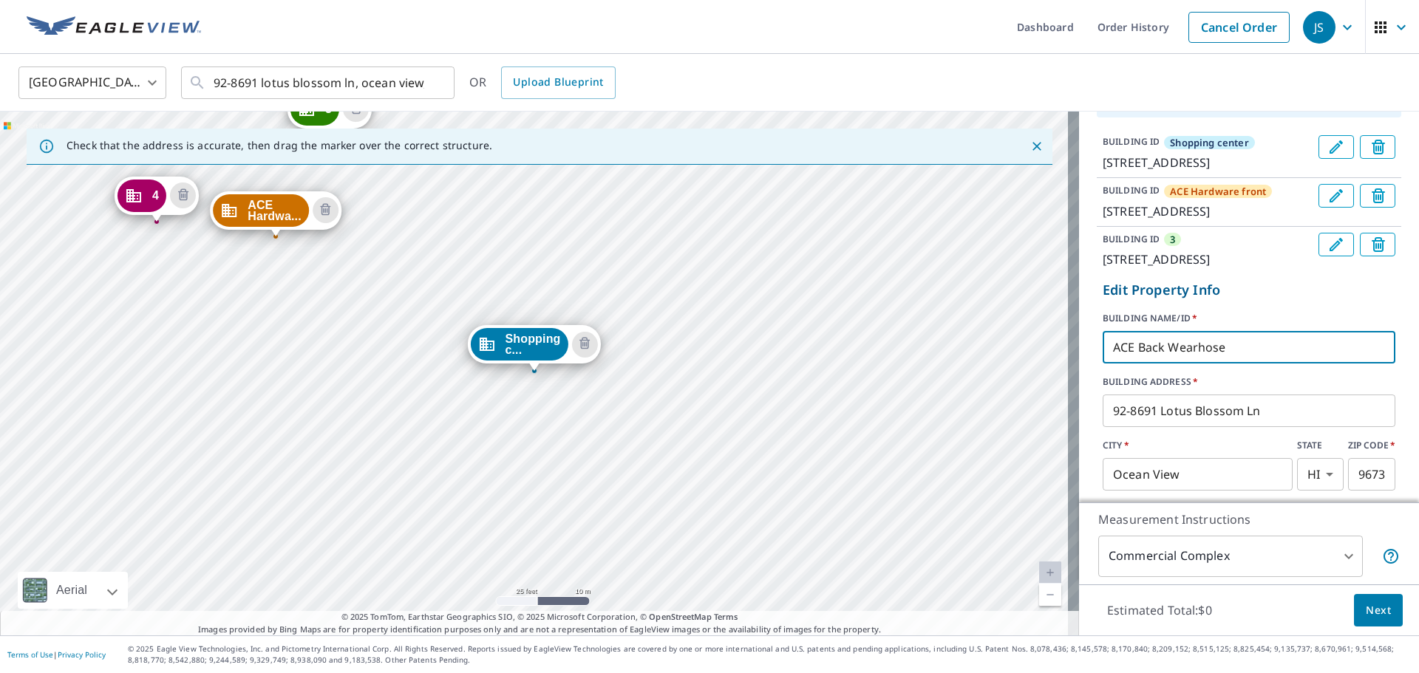
click at [1198, 368] on input "ACE Back Wearhose" at bounding box center [1248, 347] width 293 height 41
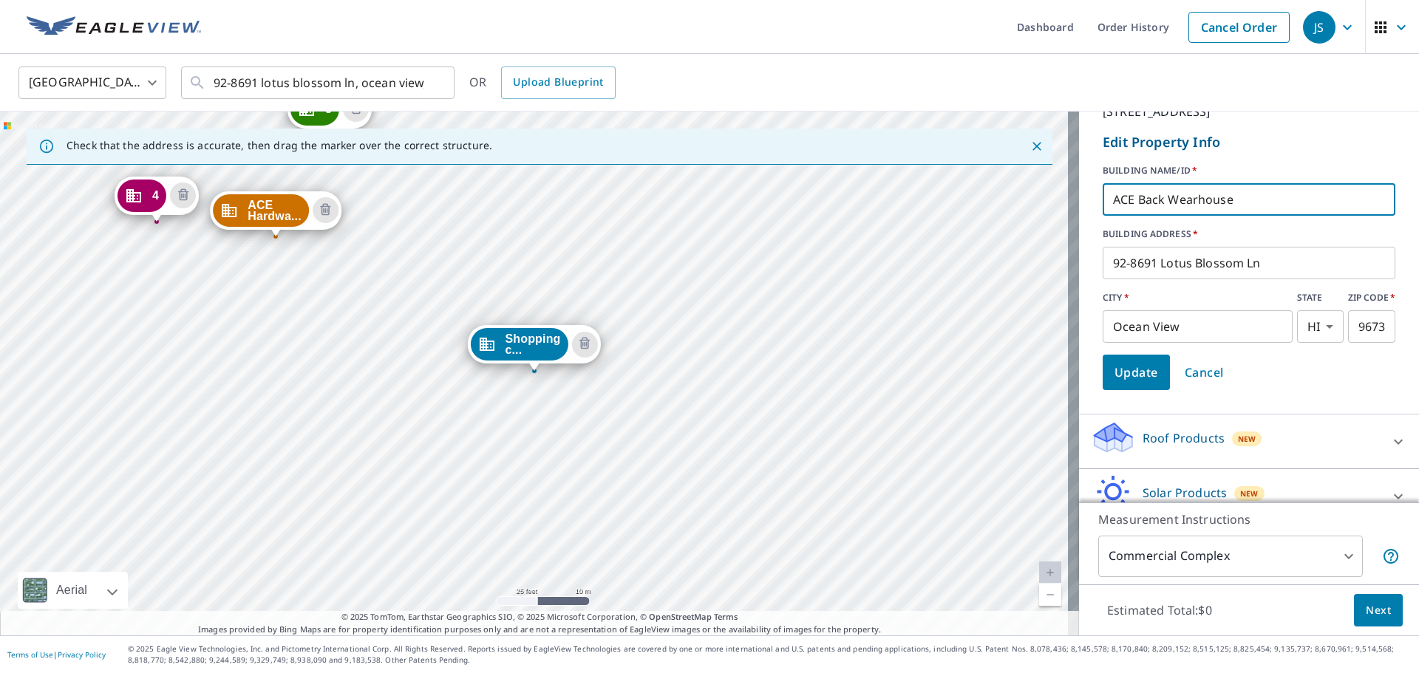
type input "ACE Back Wearhouse"
click at [1126, 383] on span "Update" at bounding box center [1136, 372] width 44 height 21
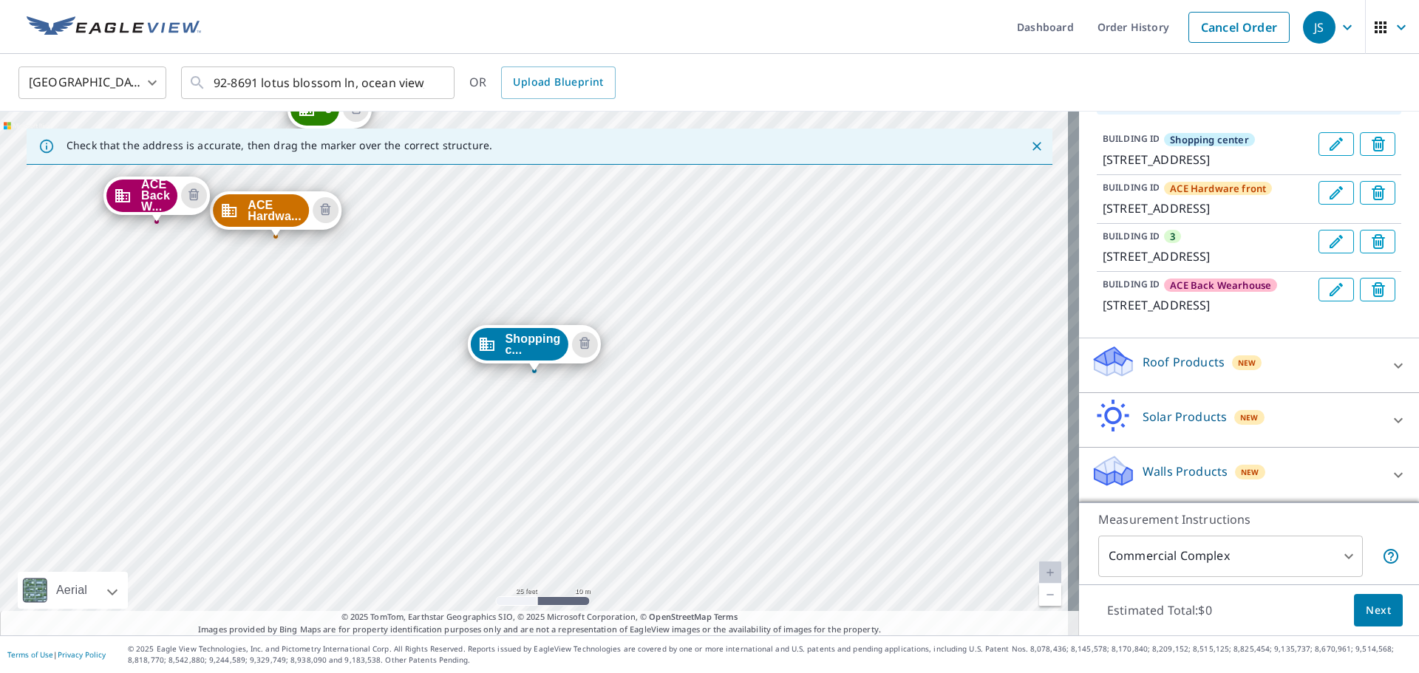
scroll to position [211, 0]
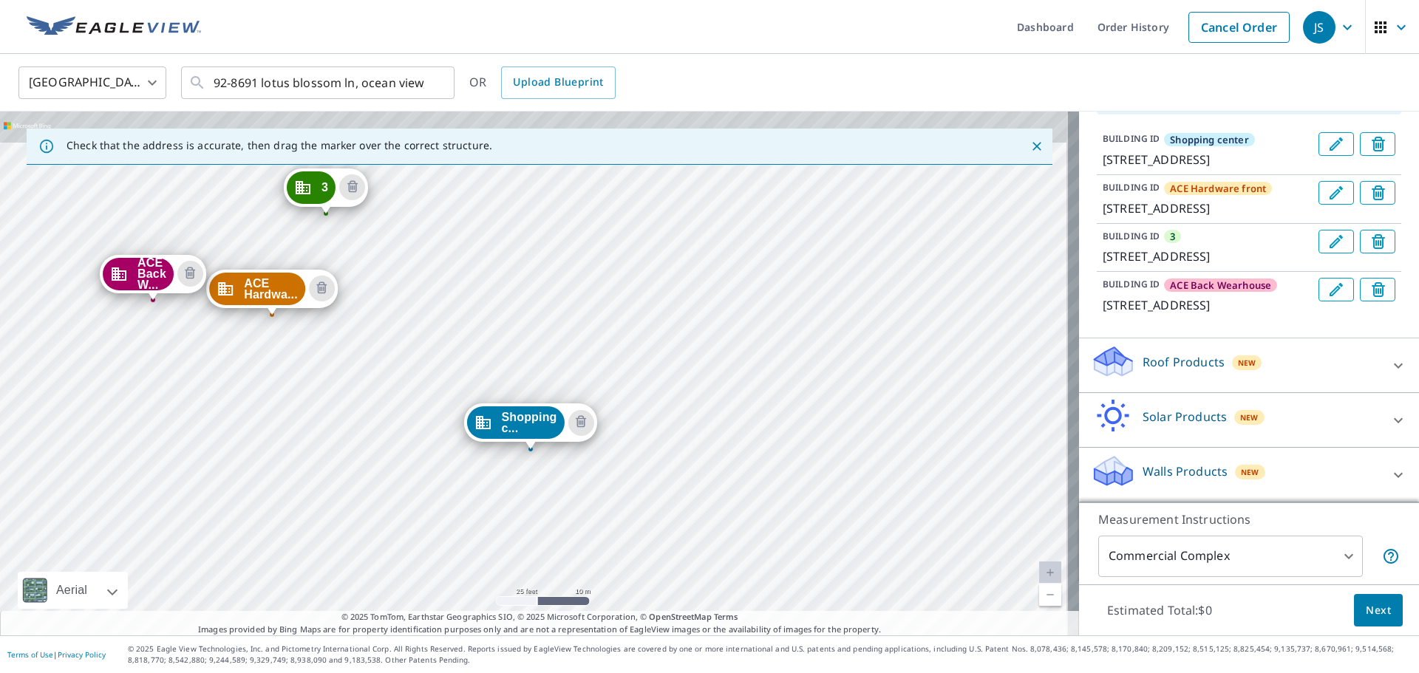
drag, startPoint x: 798, startPoint y: 330, endPoint x: 794, endPoint y: 409, distance: 79.9
click at [794, 409] on div "ACE Hardwa... 92-8691 Lotus Blossom [GEOGRAPHIC_DATA] 3 92-8691 Lotus Blossom […" at bounding box center [539, 374] width 1079 height 524
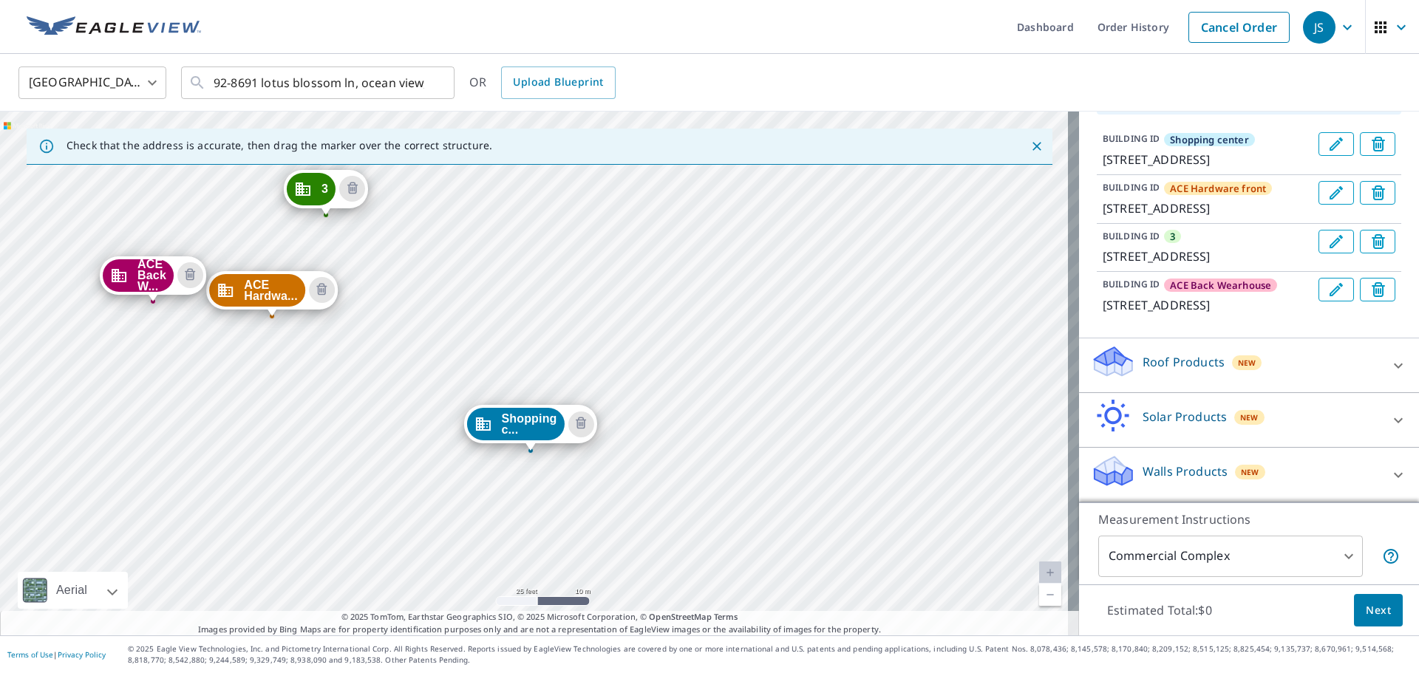
click at [1318, 230] on button "Edit building 3" at bounding box center [1335, 242] width 35 height 24
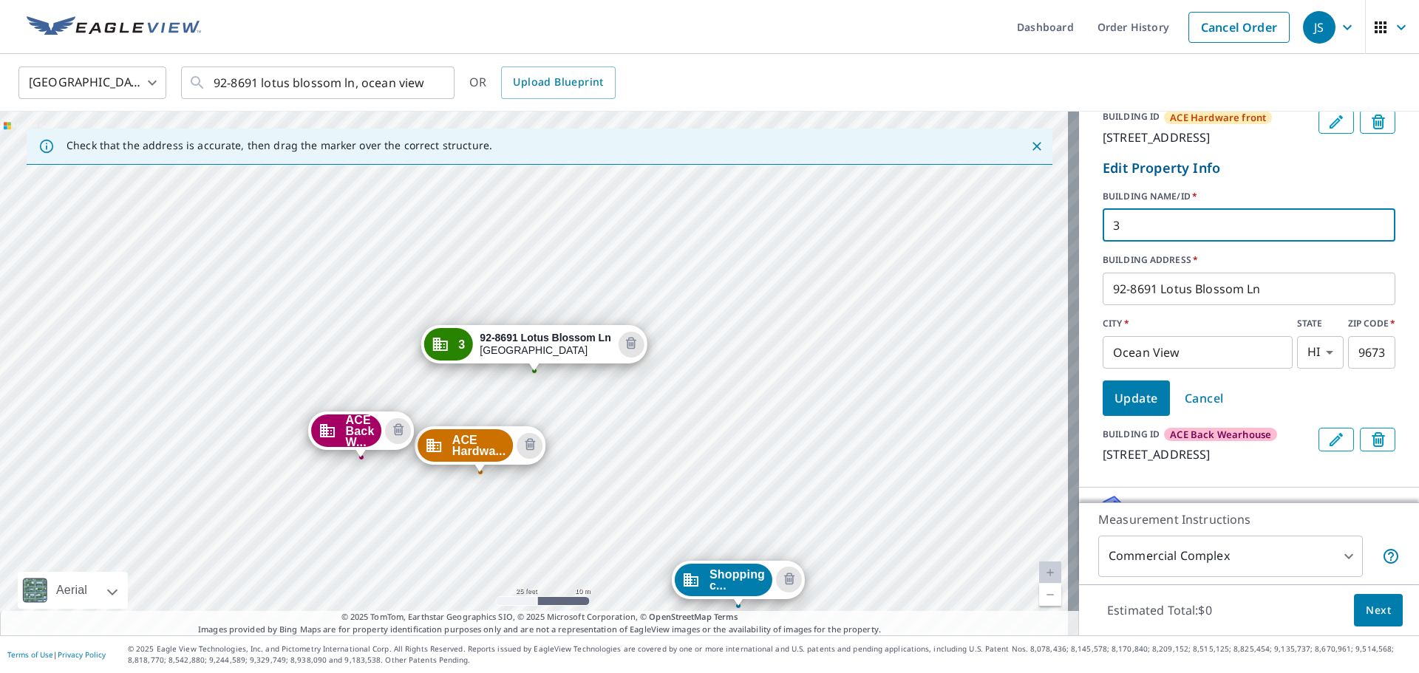
click at [1114, 246] on input "3" at bounding box center [1248, 225] width 293 height 41
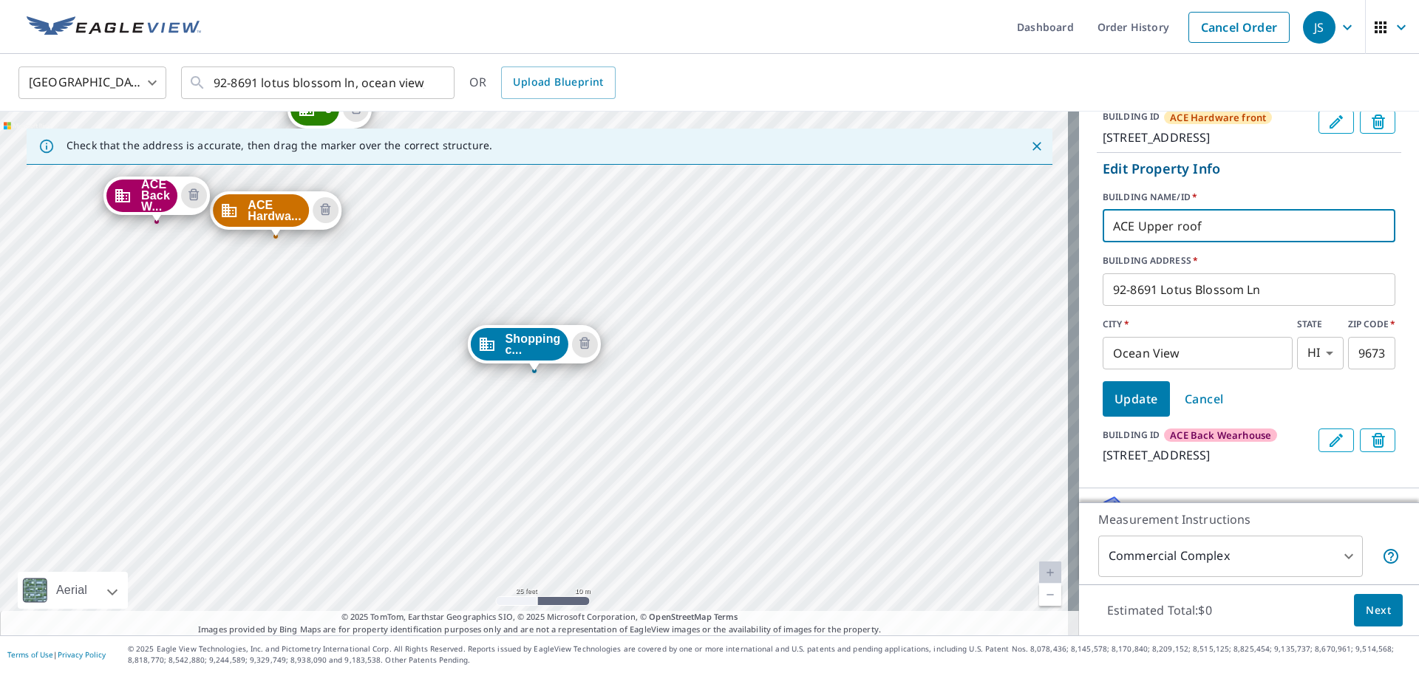
type input "ACE Upper roof"
click at [1133, 409] on span "Update" at bounding box center [1136, 399] width 44 height 21
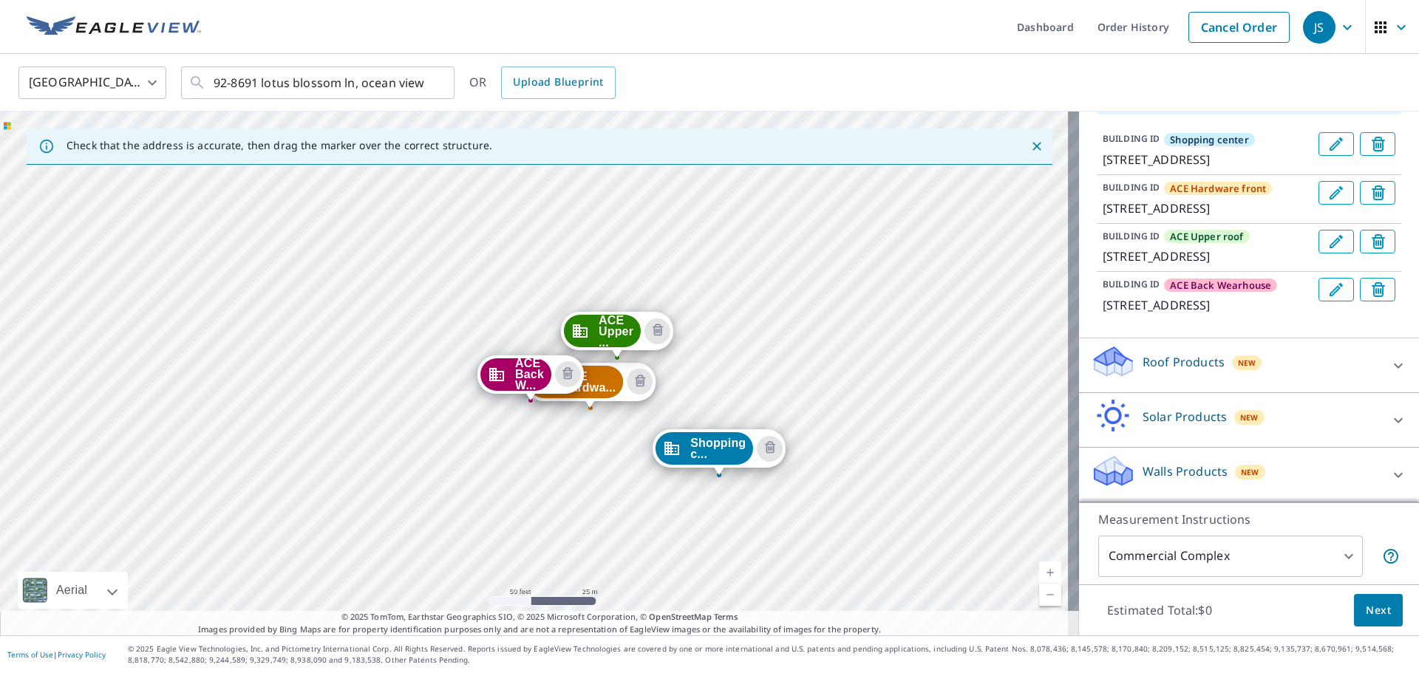
drag, startPoint x: 911, startPoint y: 397, endPoint x: 875, endPoint y: 468, distance: 79.6
click at [875, 468] on div "ACE Hardwa... 92-8691 Lotus Blossom [GEOGRAPHIC_DATA] ACE Upper ... 92-8691 Lot…" at bounding box center [539, 374] width 1079 height 524
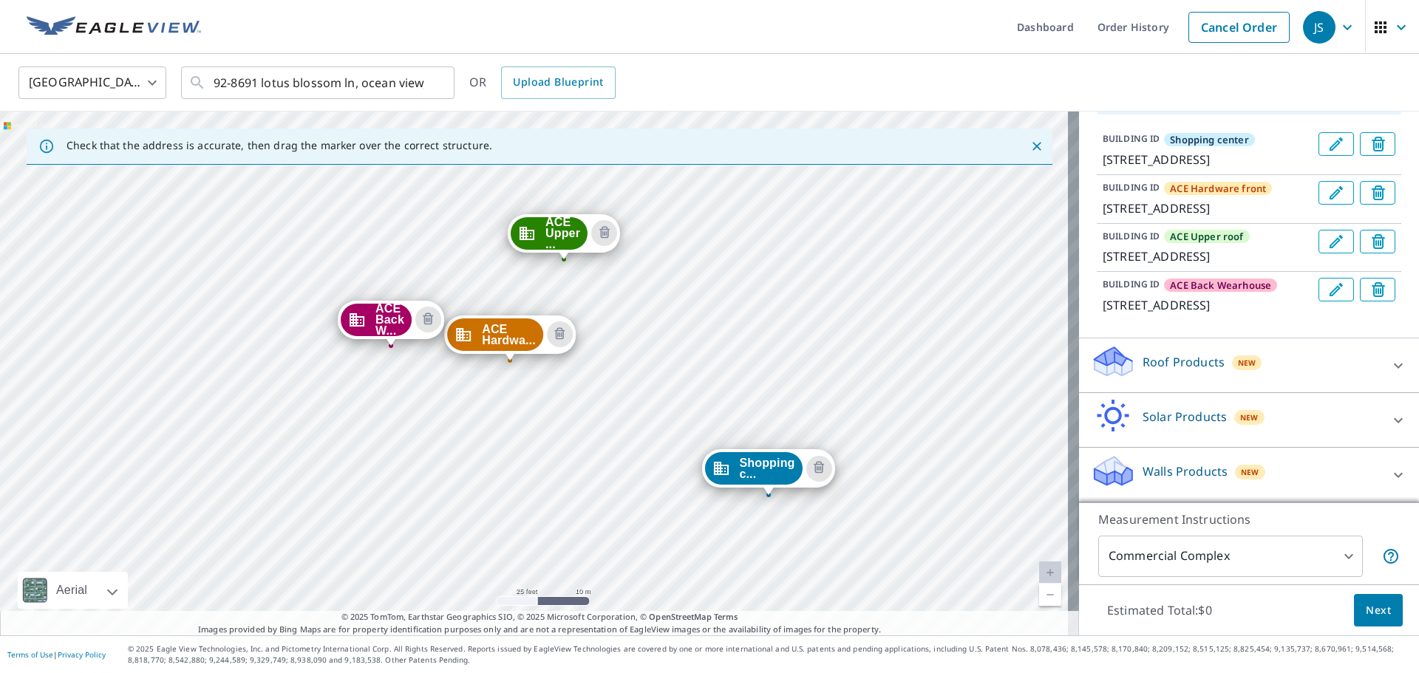
drag, startPoint x: 878, startPoint y: 397, endPoint x: 816, endPoint y: 366, distance: 69.4
click at [816, 366] on div "ACE Hardwa... 92-8691 Lotus Blossom [GEOGRAPHIC_DATA] ACE Upper ... 92-8691 Lot…" at bounding box center [539, 374] width 1079 height 524
click at [1389, 363] on icon at bounding box center [1398, 366] width 18 height 18
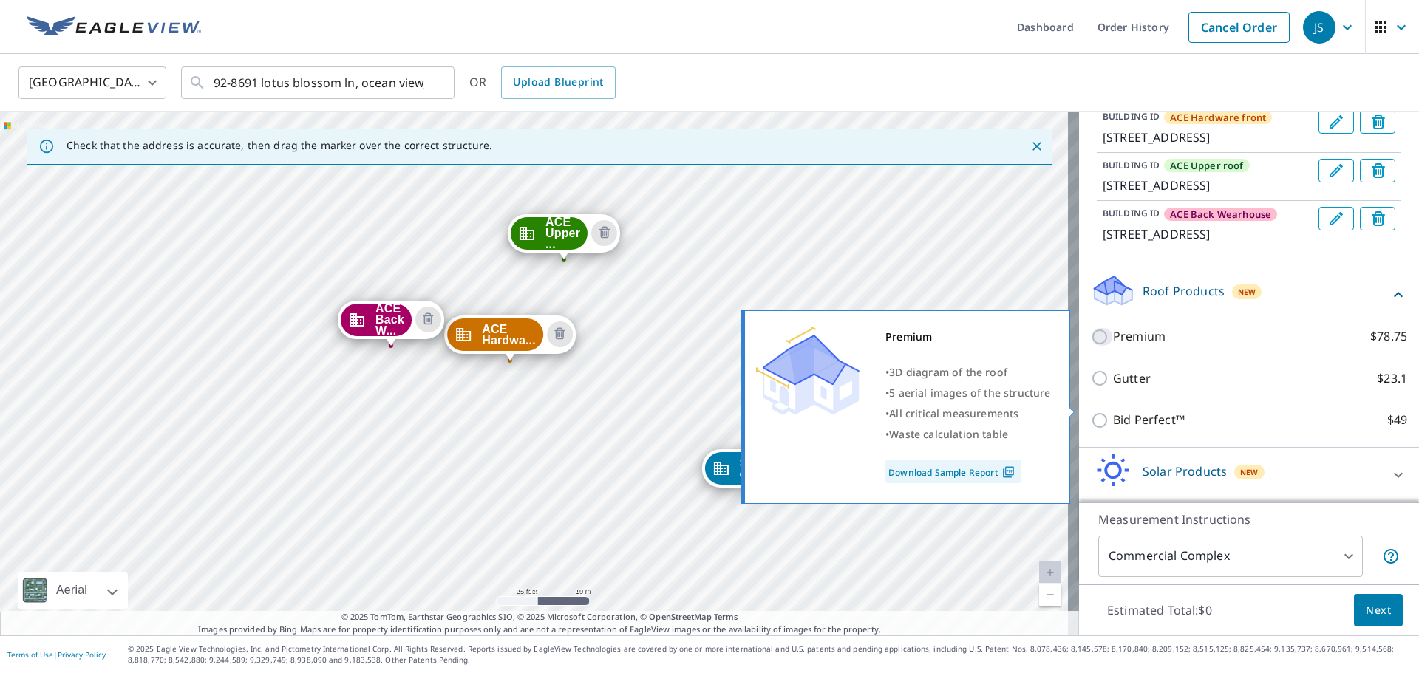
click at [1091, 346] on input "Premium $78.75" at bounding box center [1102, 337] width 22 height 18
checkbox input "true"
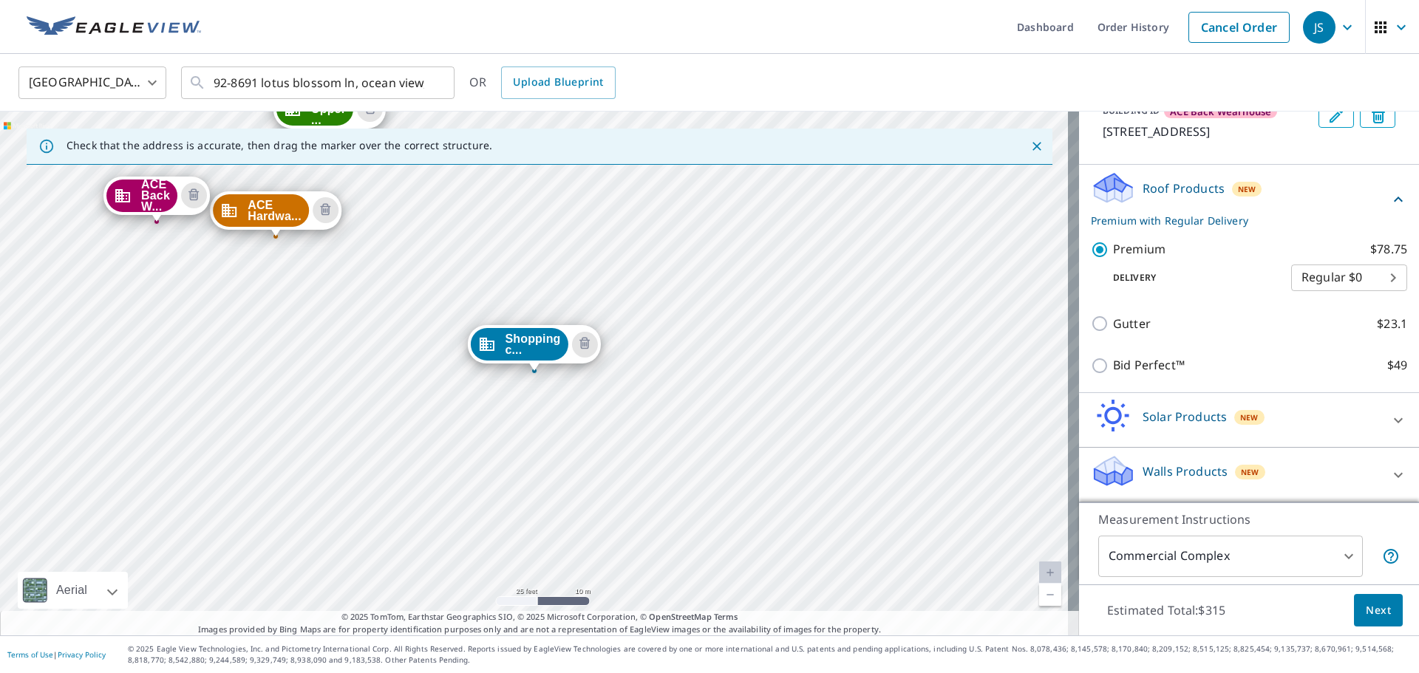
scroll to position [385, 0]
click at [1365, 611] on span "Next" at bounding box center [1377, 610] width 25 height 18
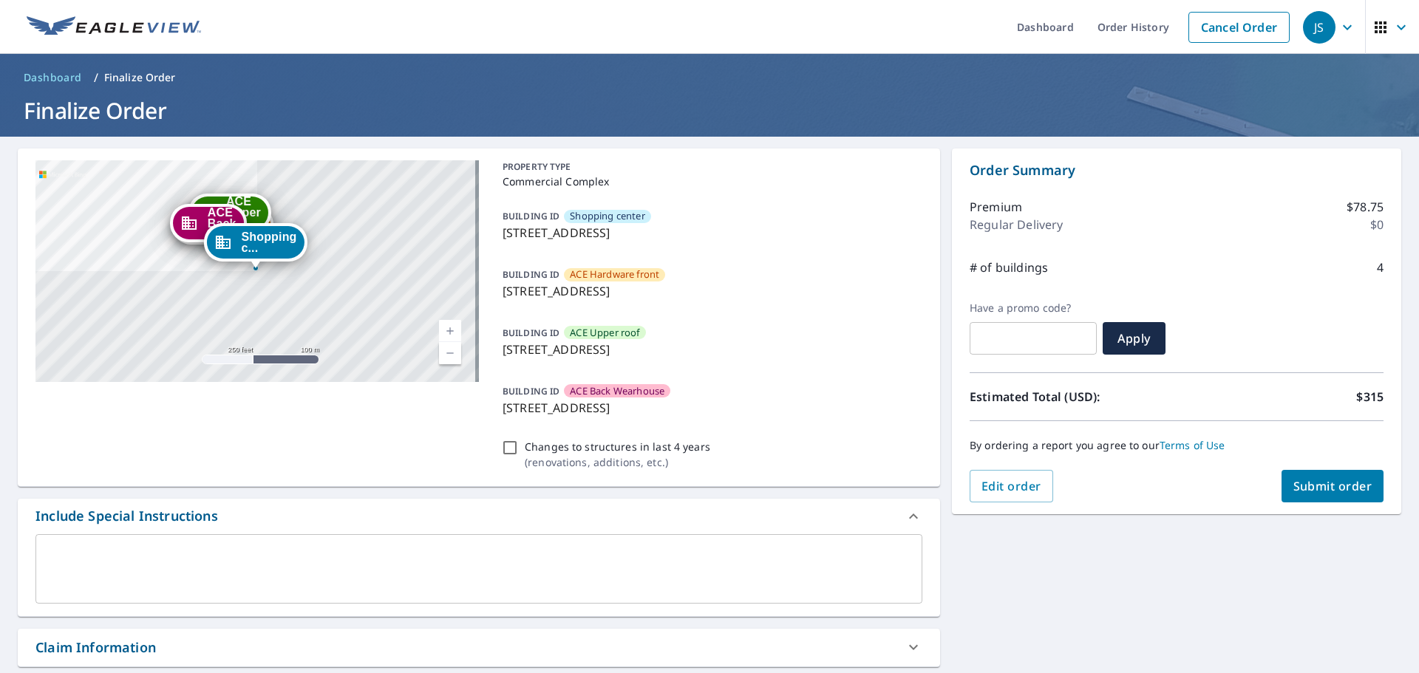
click at [448, 329] on link "Current Level 17, Zoom In" at bounding box center [450, 331] width 22 height 22
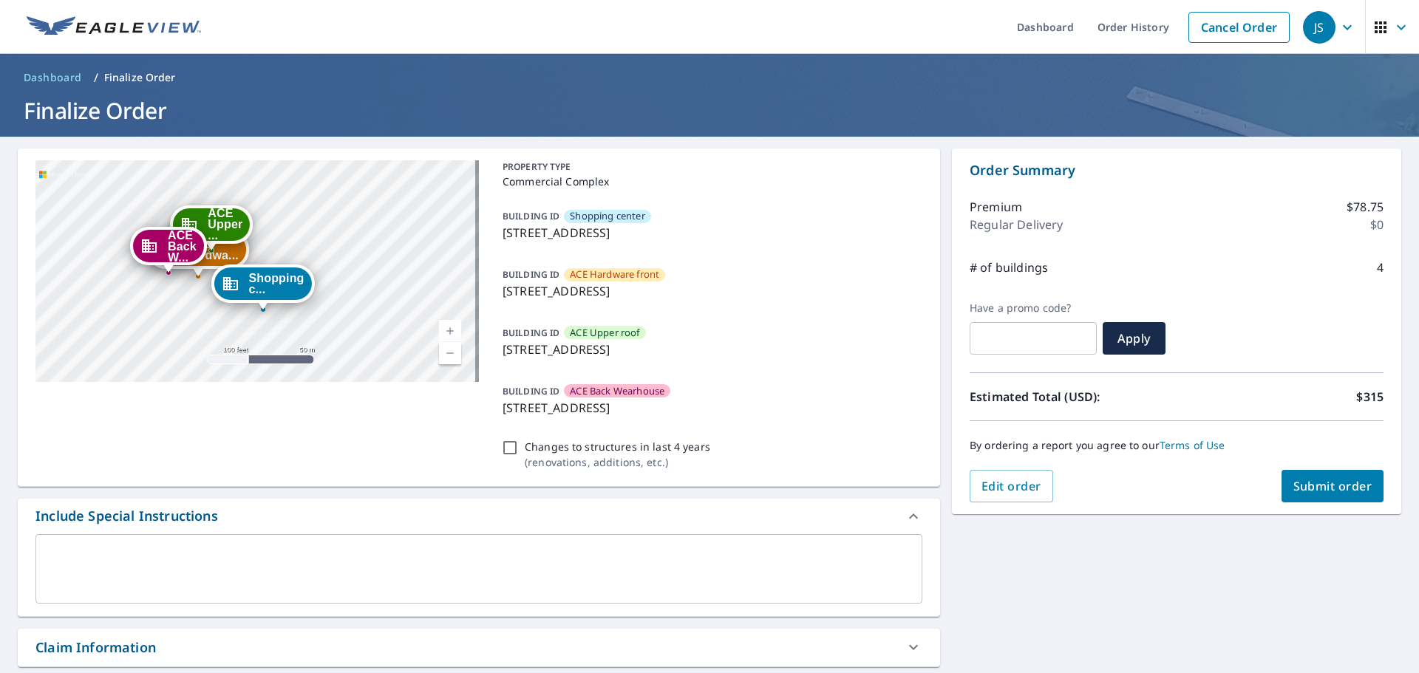
drag, startPoint x: 375, startPoint y: 315, endPoint x: 376, endPoint y: 332, distance: 16.3
click at [376, 332] on div "ACE Hardwa... 92-8691 Lotus Blossom [GEOGRAPHIC_DATA] ACE Upper ... 92-8691 Lot…" at bounding box center [256, 271] width 443 height 222
click at [447, 330] on link "Current Level 18, Zoom In" at bounding box center [450, 331] width 22 height 22
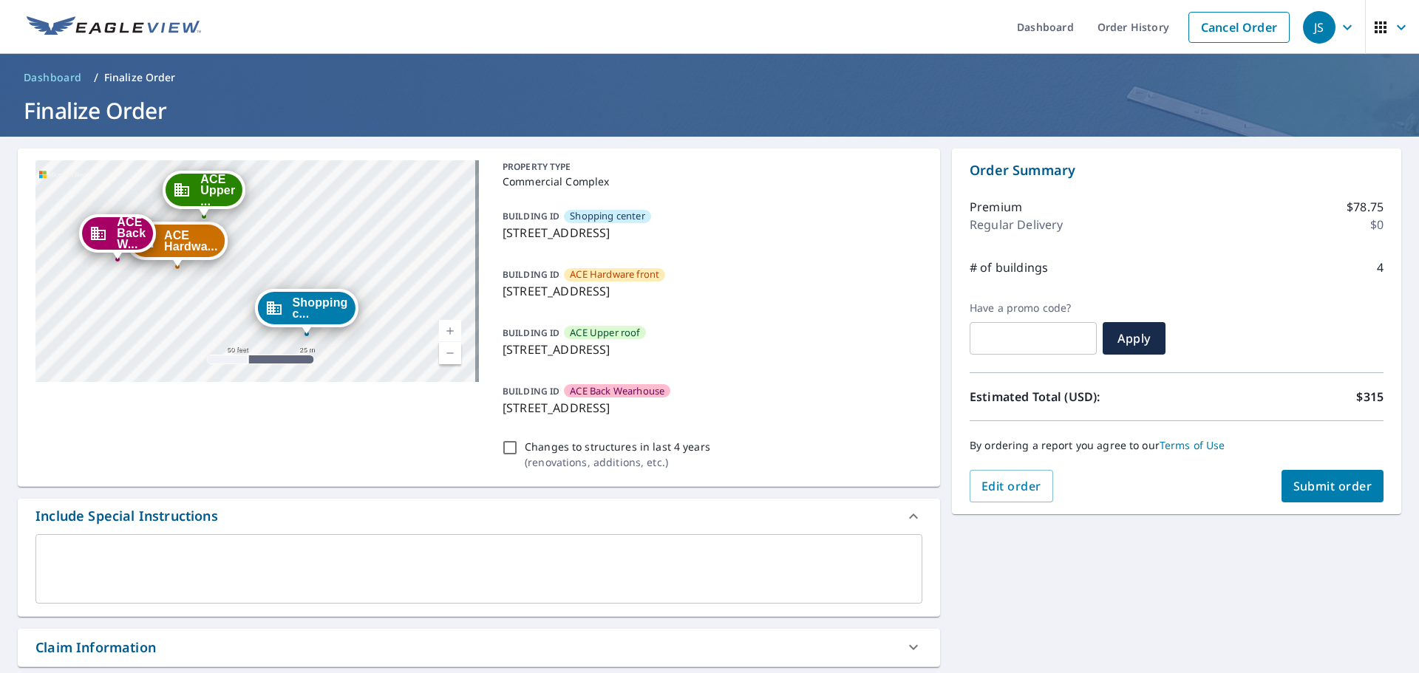
drag, startPoint x: 367, startPoint y: 315, endPoint x: 403, endPoint y: 298, distance: 40.0
click at [403, 298] on div "ACE Hardwa... 92-8691 Lotus Blossom [GEOGRAPHIC_DATA] ACE Upper ... 92-8691 Lot…" at bounding box center [256, 271] width 443 height 222
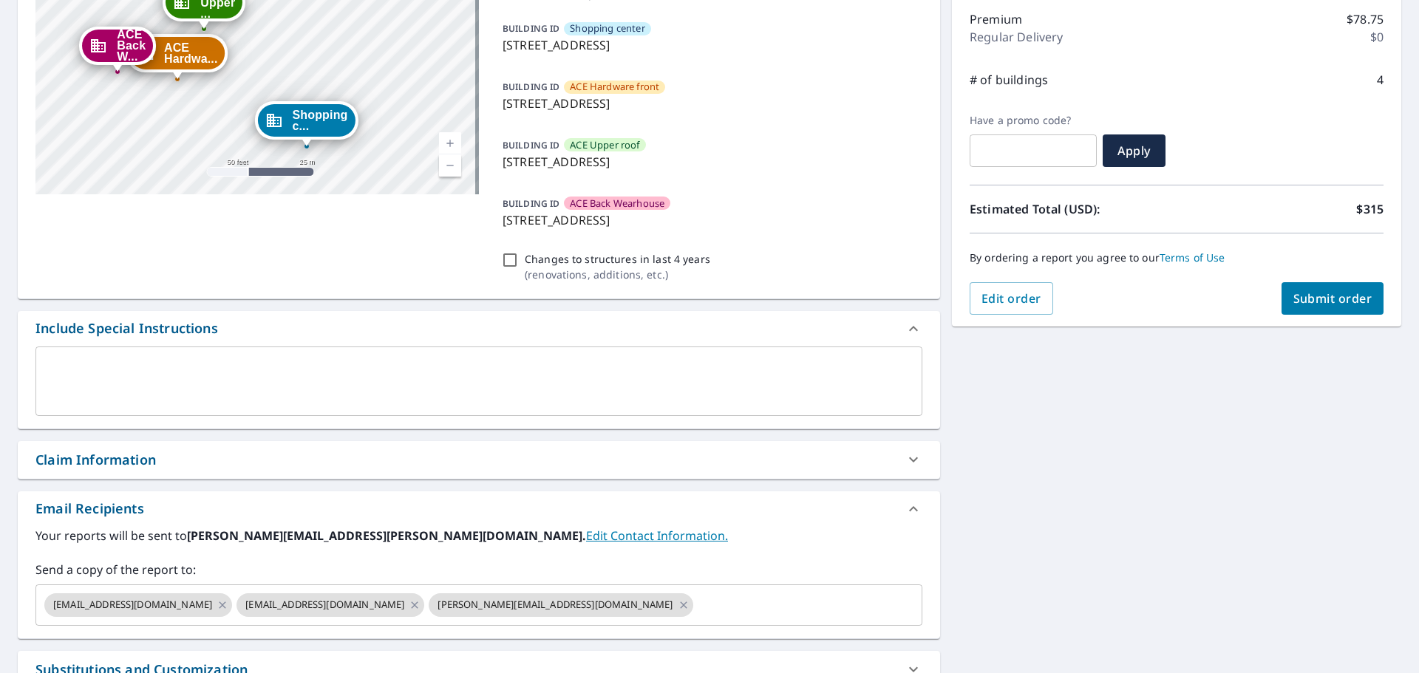
scroll to position [222, 0]
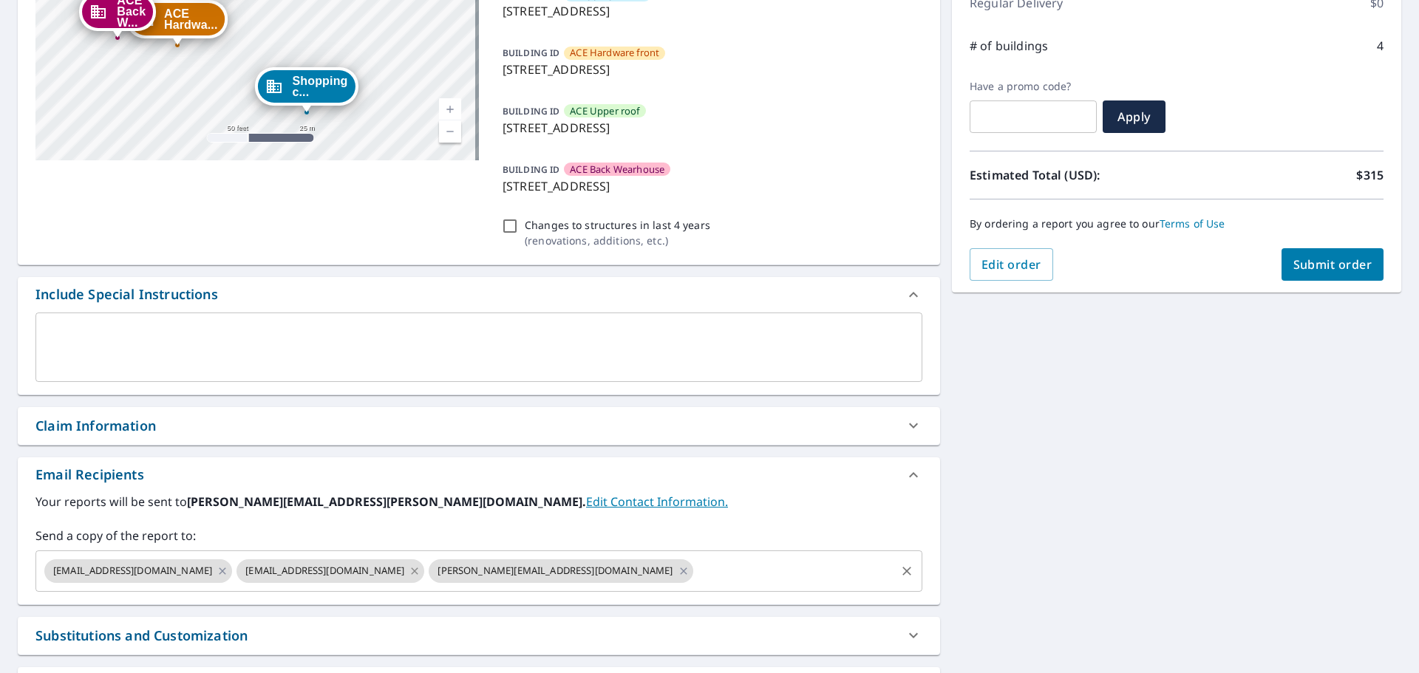
click at [418, 572] on icon at bounding box center [415, 570] width 7 height 7
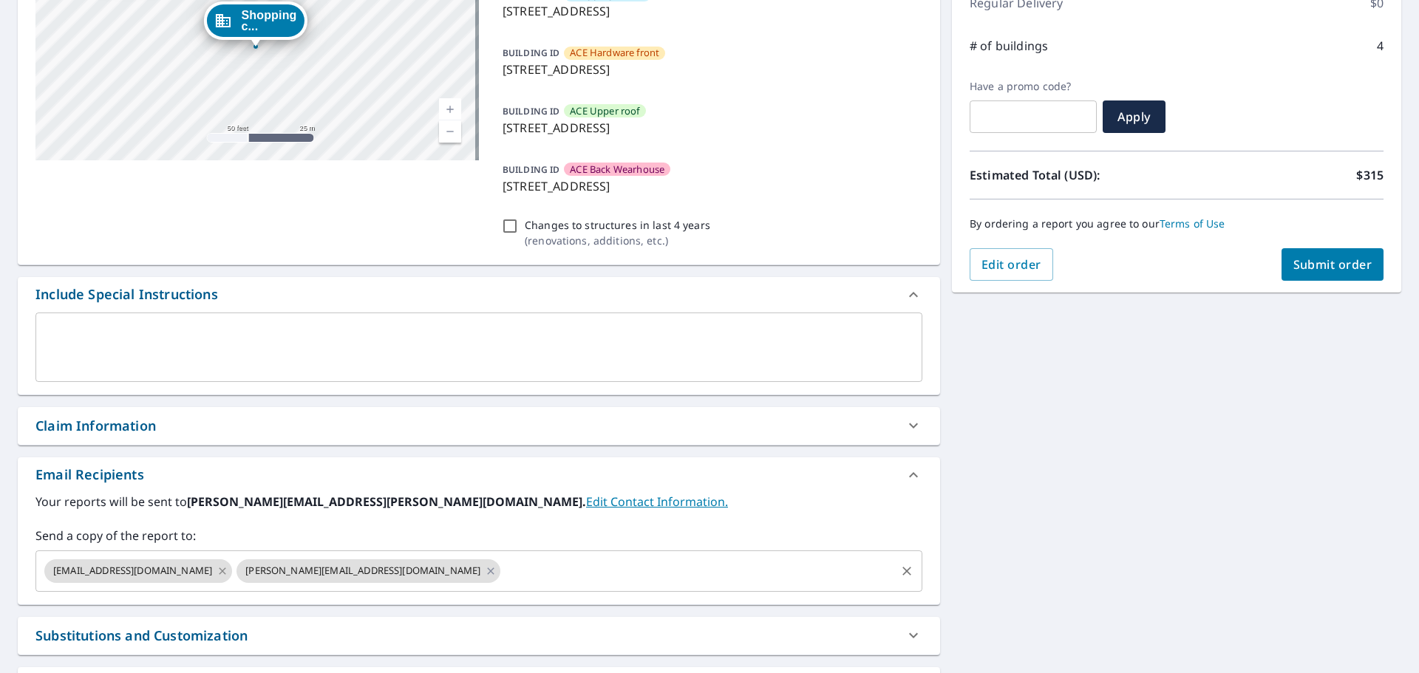
click at [228, 573] on icon at bounding box center [222, 571] width 12 height 16
checkbox input "true"
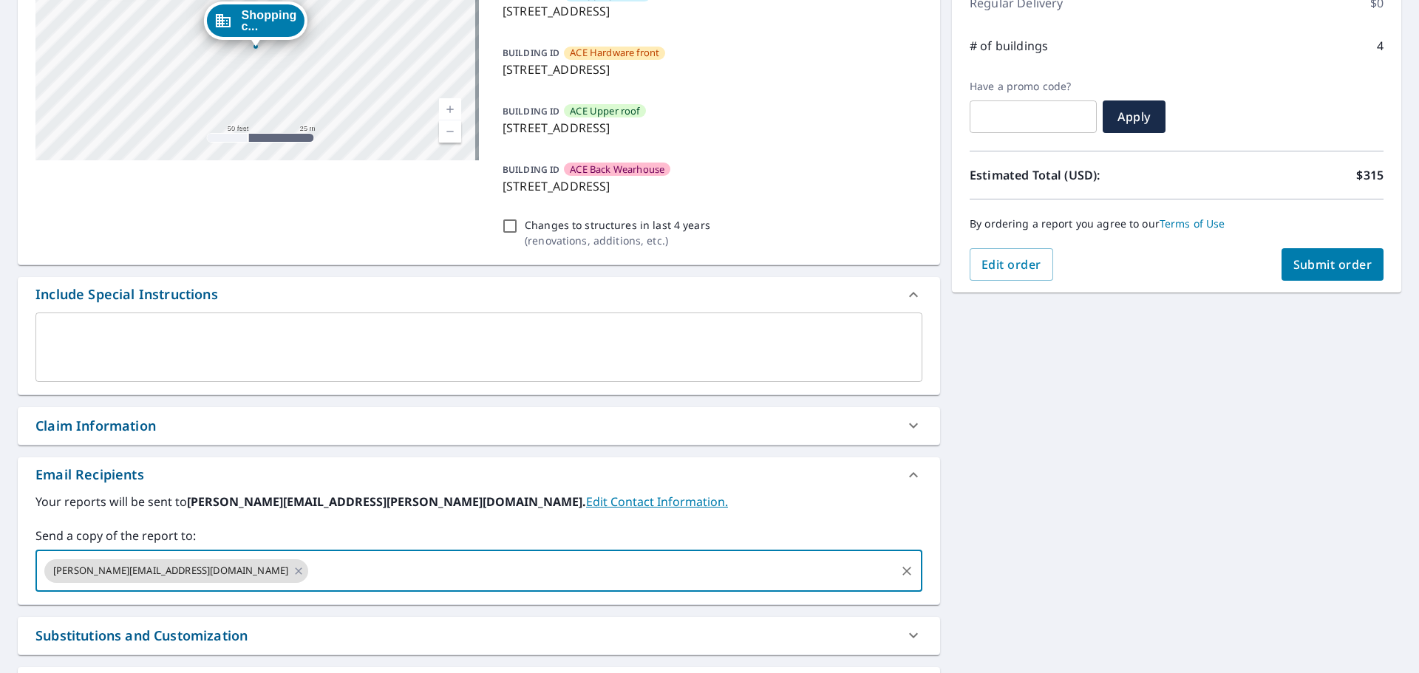
paste input "[EMAIL_ADDRESS][DOMAIN_NAME]"
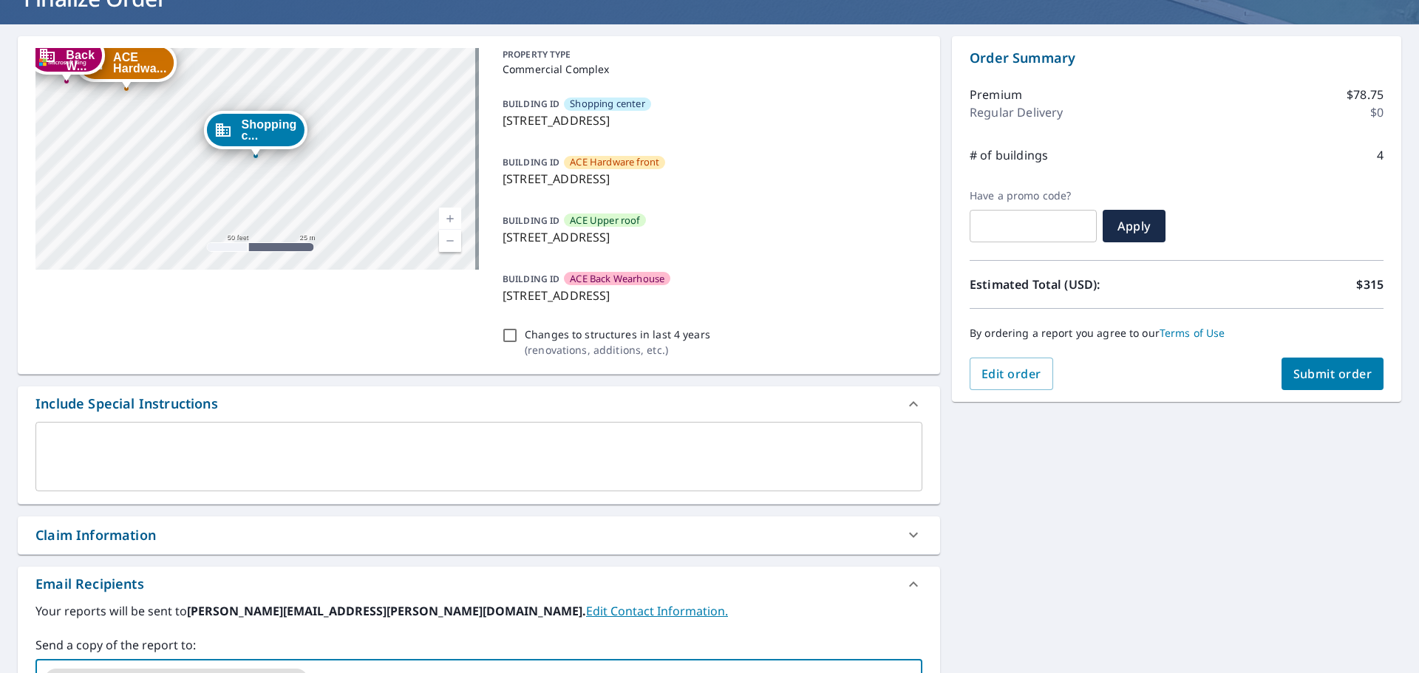
scroll to position [64, 0]
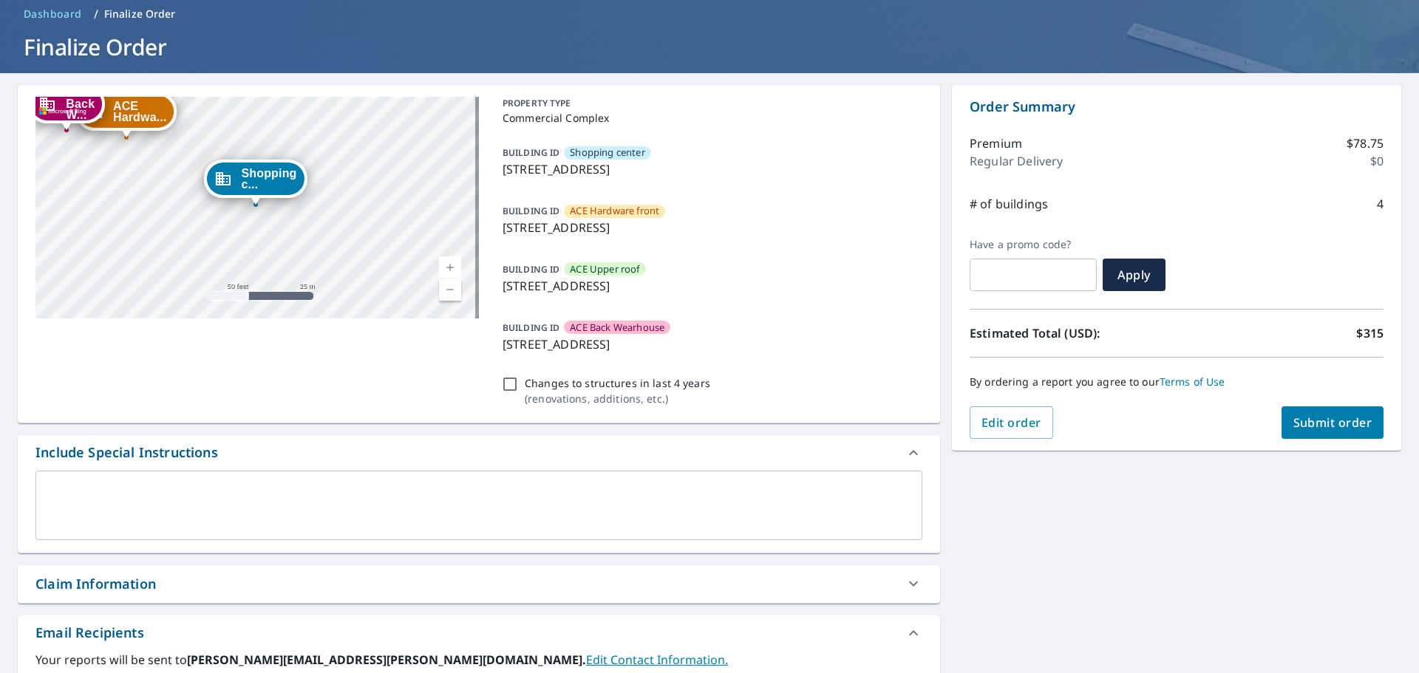
type input "[EMAIL_ADDRESS][DOMAIN_NAME]"
click at [1320, 419] on span "Submit order" at bounding box center [1332, 422] width 79 height 16
checkbox input "true"
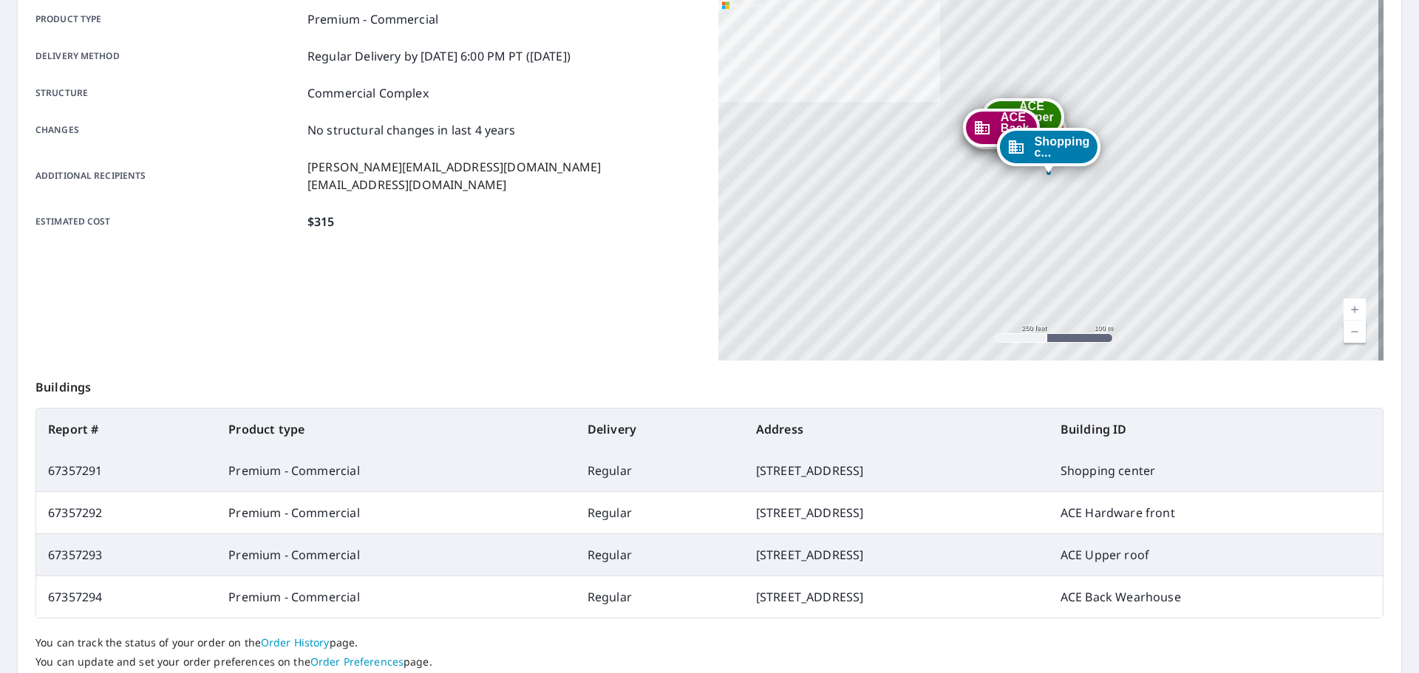
scroll to position [285, 0]
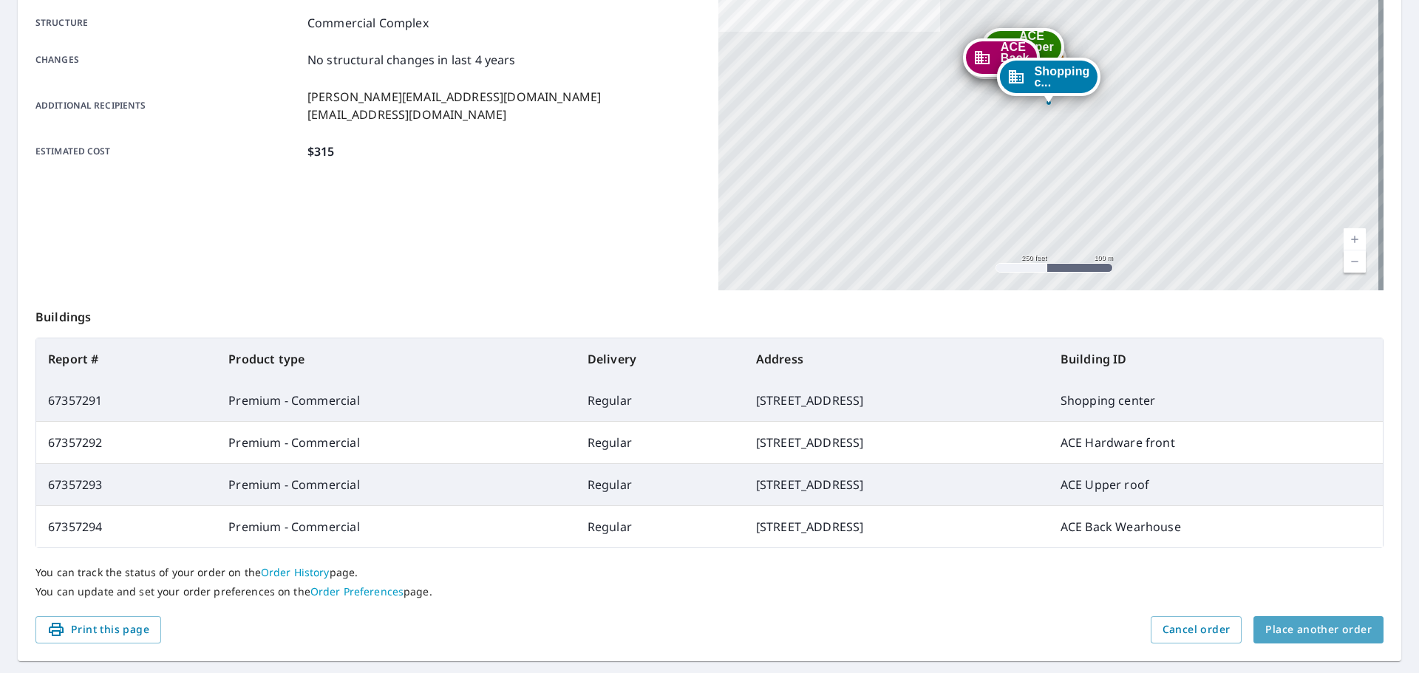
click at [1311, 631] on span "Place another order" at bounding box center [1318, 630] width 106 height 18
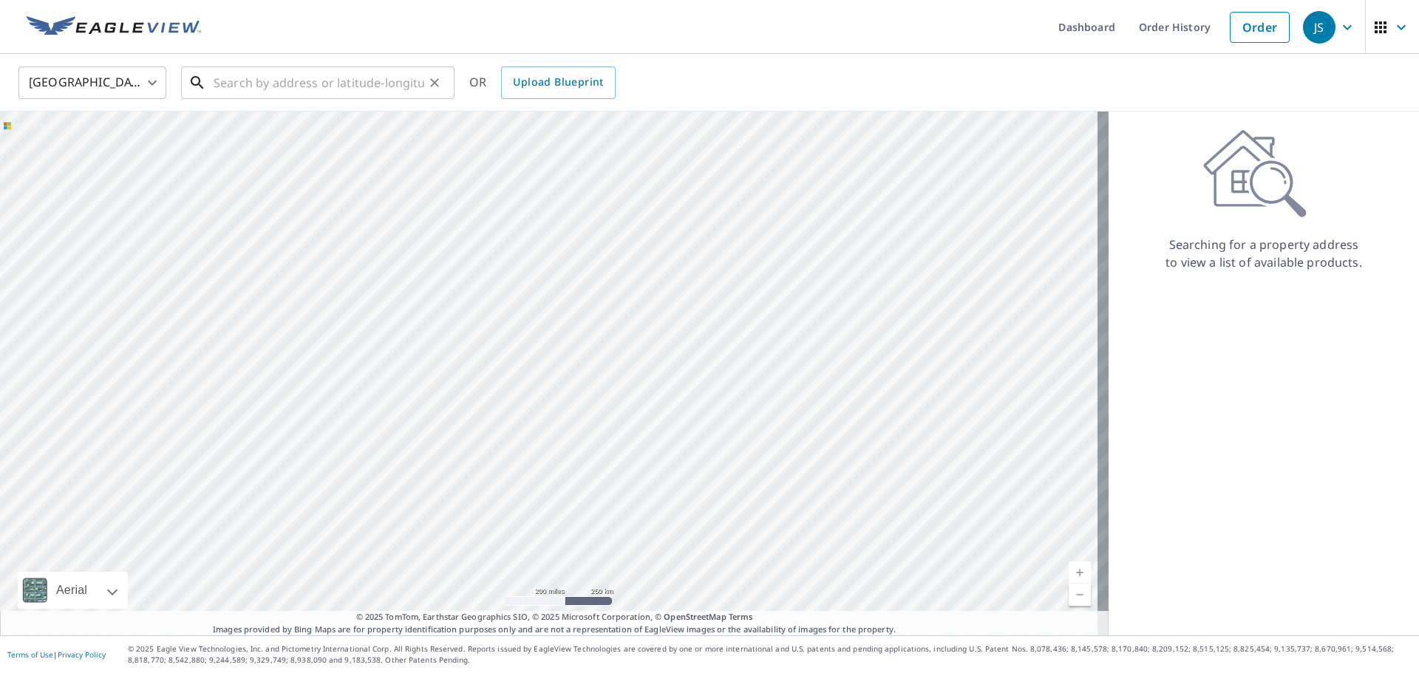
click at [339, 82] on input "text" at bounding box center [319, 82] width 211 height 41
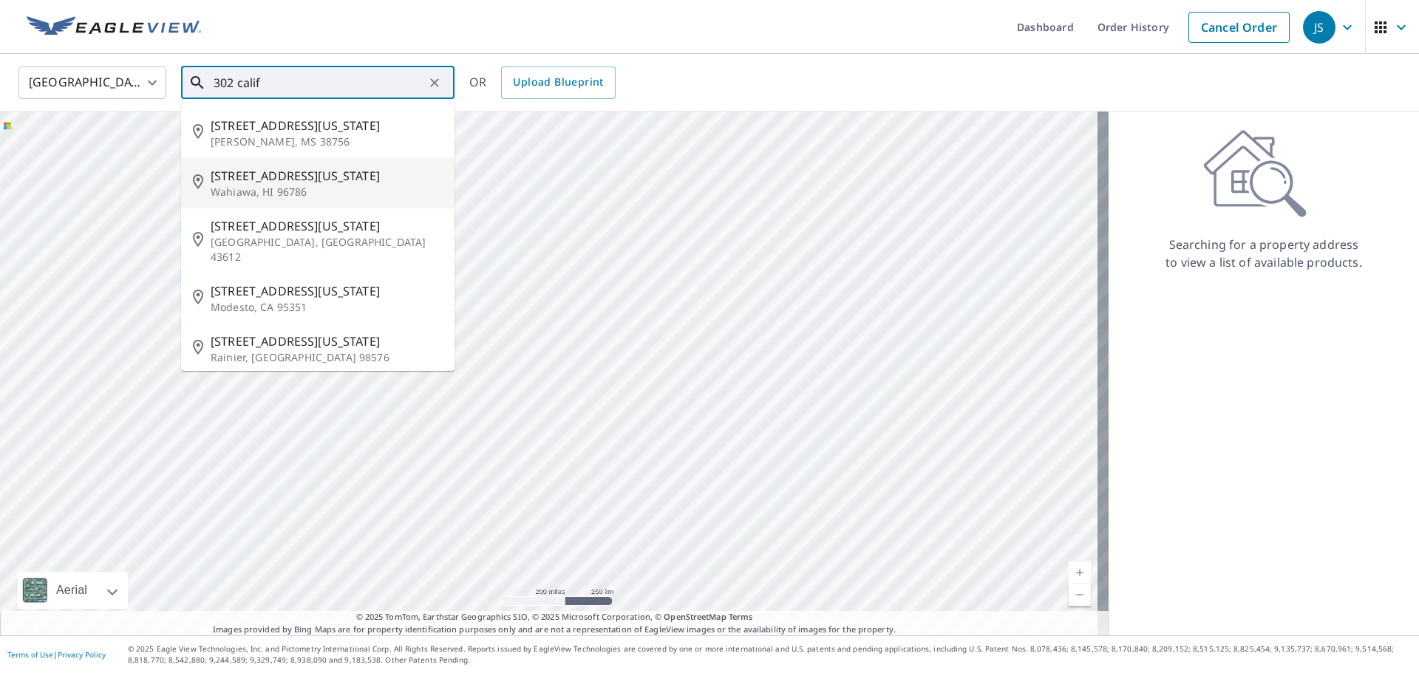
click at [300, 174] on span "[STREET_ADDRESS][US_STATE]" at bounding box center [327, 176] width 232 height 18
type input "[STREET_ADDRESS][US_STATE]"
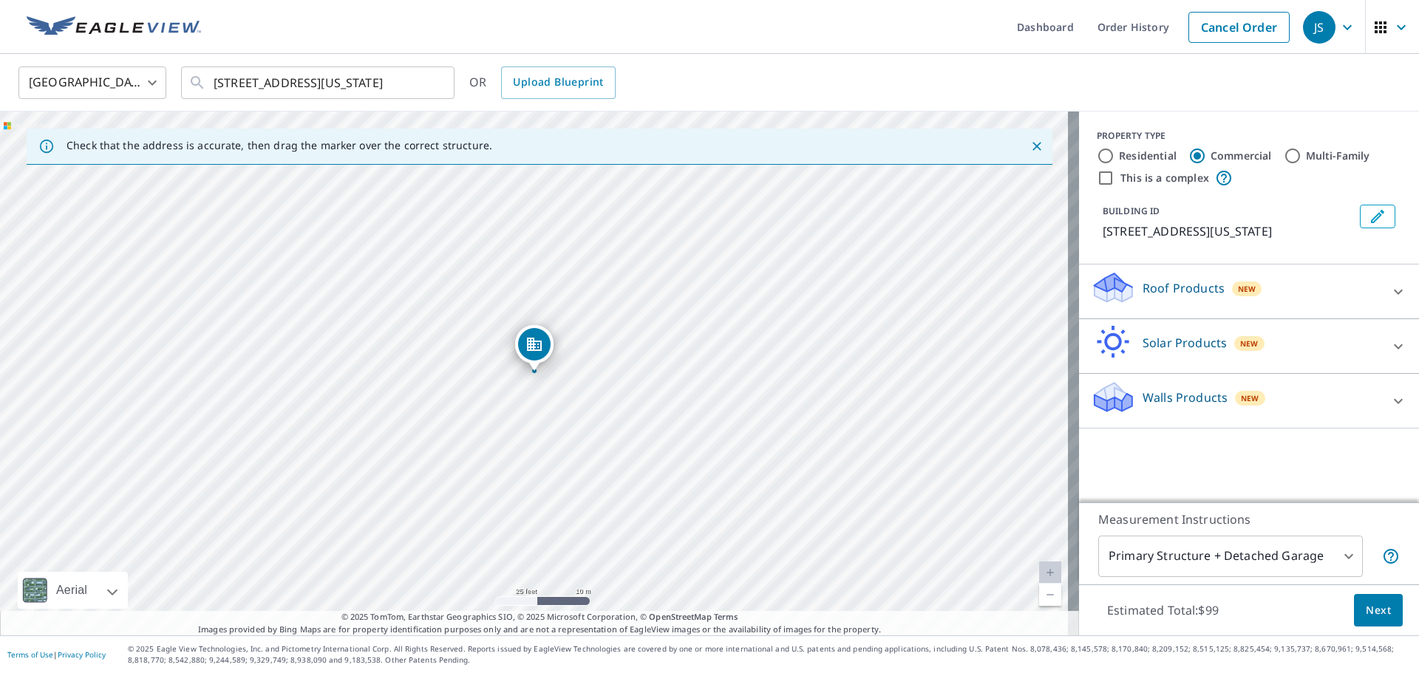
drag, startPoint x: 573, startPoint y: 311, endPoint x: 547, endPoint y: 301, distance: 27.6
drag, startPoint x: 600, startPoint y: 375, endPoint x: 728, endPoint y: 440, distance: 144.4
drag, startPoint x: 593, startPoint y: 364, endPoint x: 666, endPoint y: 378, distance: 74.5
click at [666, 378] on div "[STREET_ADDRESS][US_STATE]" at bounding box center [539, 374] width 1079 height 524
click at [1393, 290] on icon at bounding box center [1397, 291] width 9 height 5
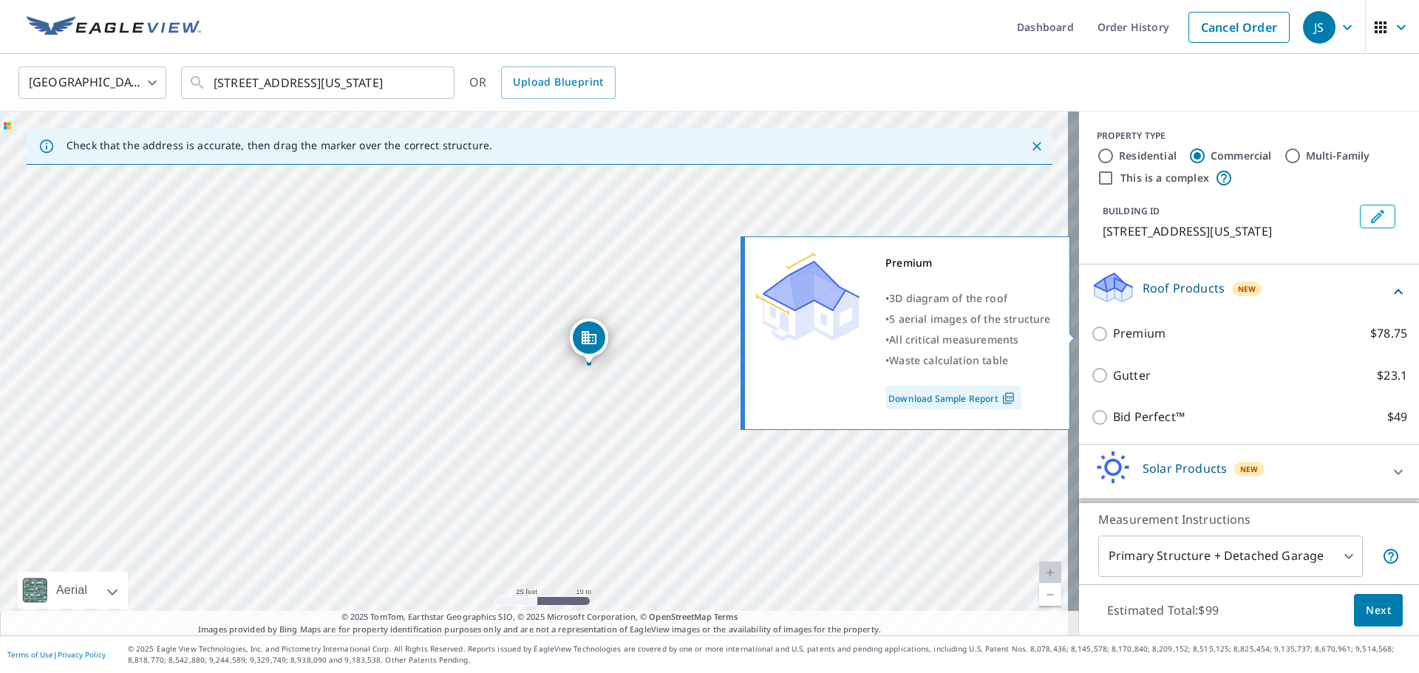
click at [1092, 332] on input "Premium $78.75" at bounding box center [1102, 334] width 22 height 18
checkbox input "true"
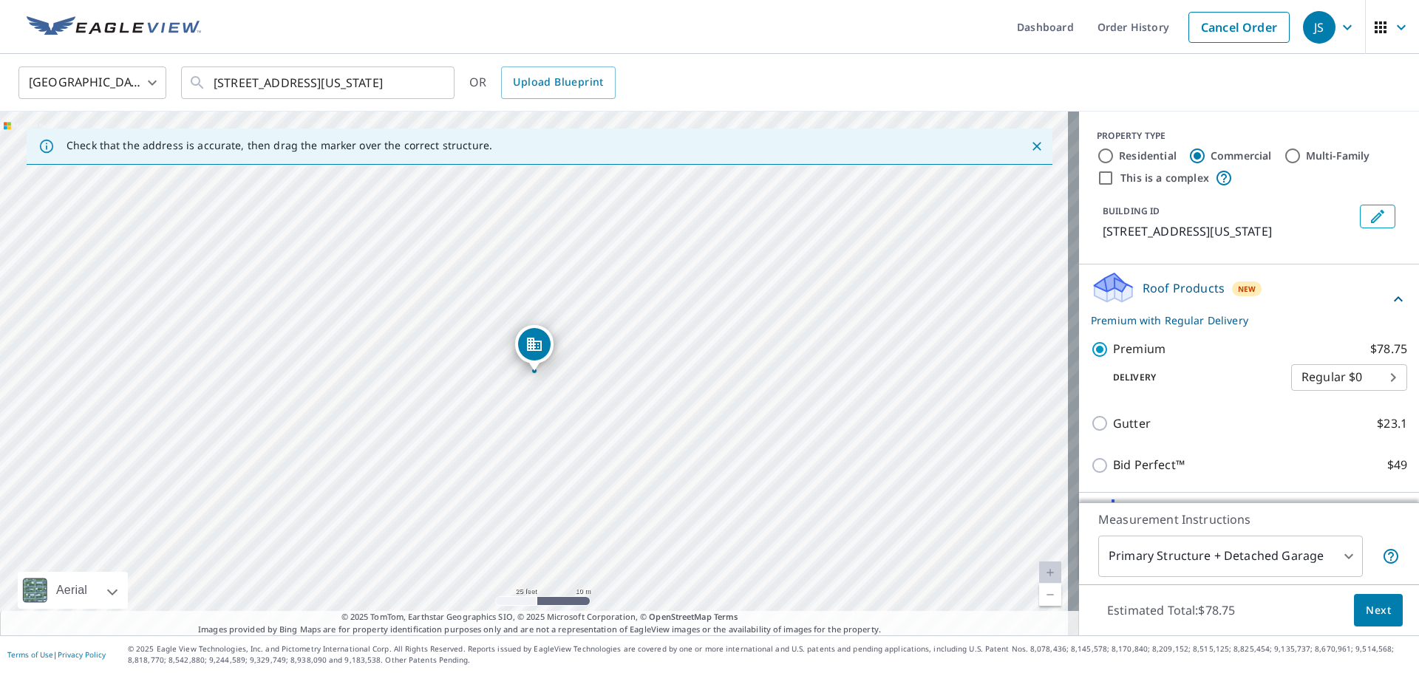
click at [1368, 220] on icon "Edit building 1" at bounding box center [1377, 217] width 18 height 18
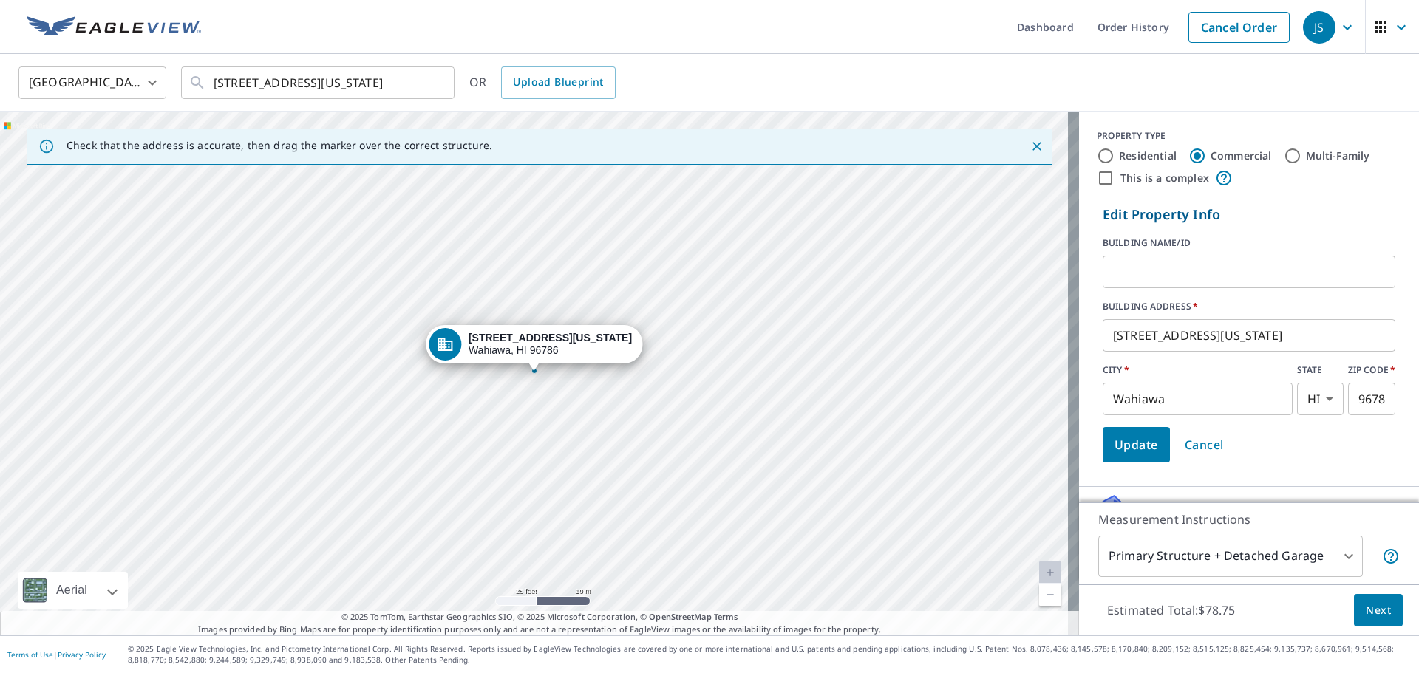
click at [1186, 275] on input "text" at bounding box center [1248, 271] width 293 height 41
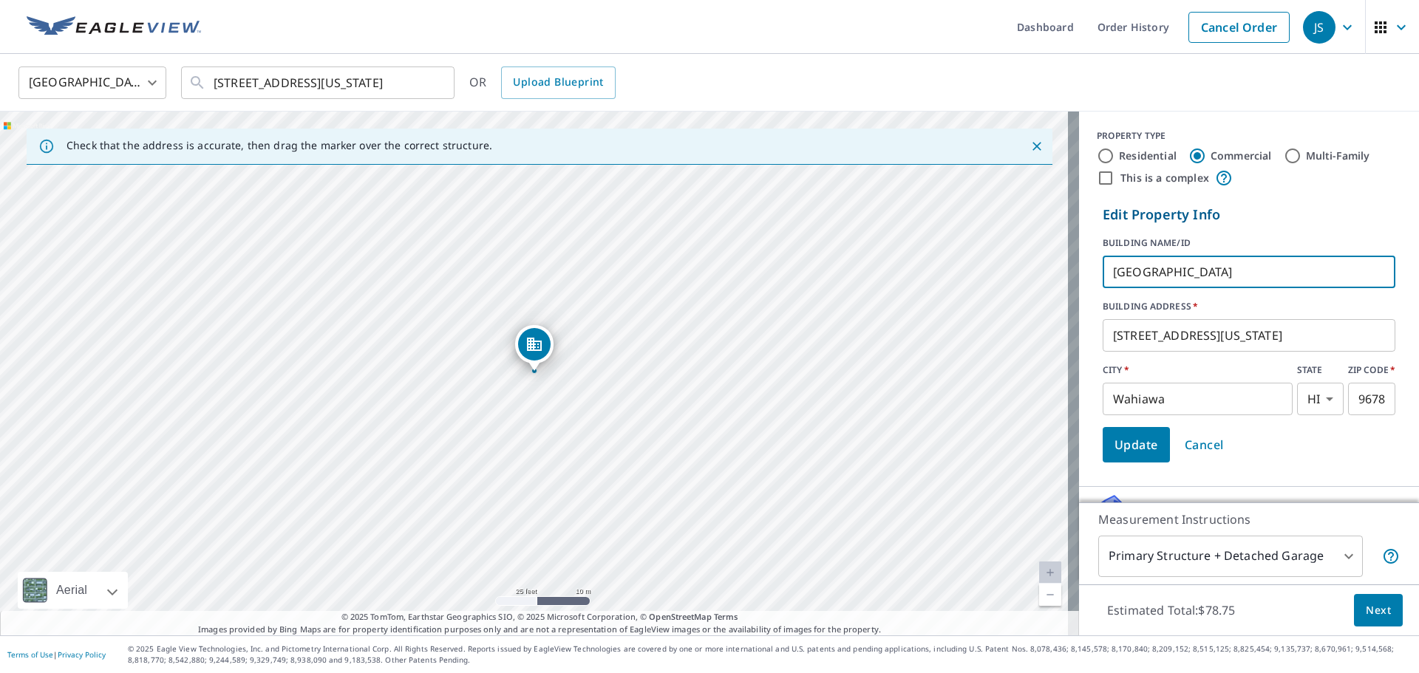
type input "[GEOGRAPHIC_DATA]"
click at [1142, 440] on span "Update" at bounding box center [1136, 444] width 44 height 21
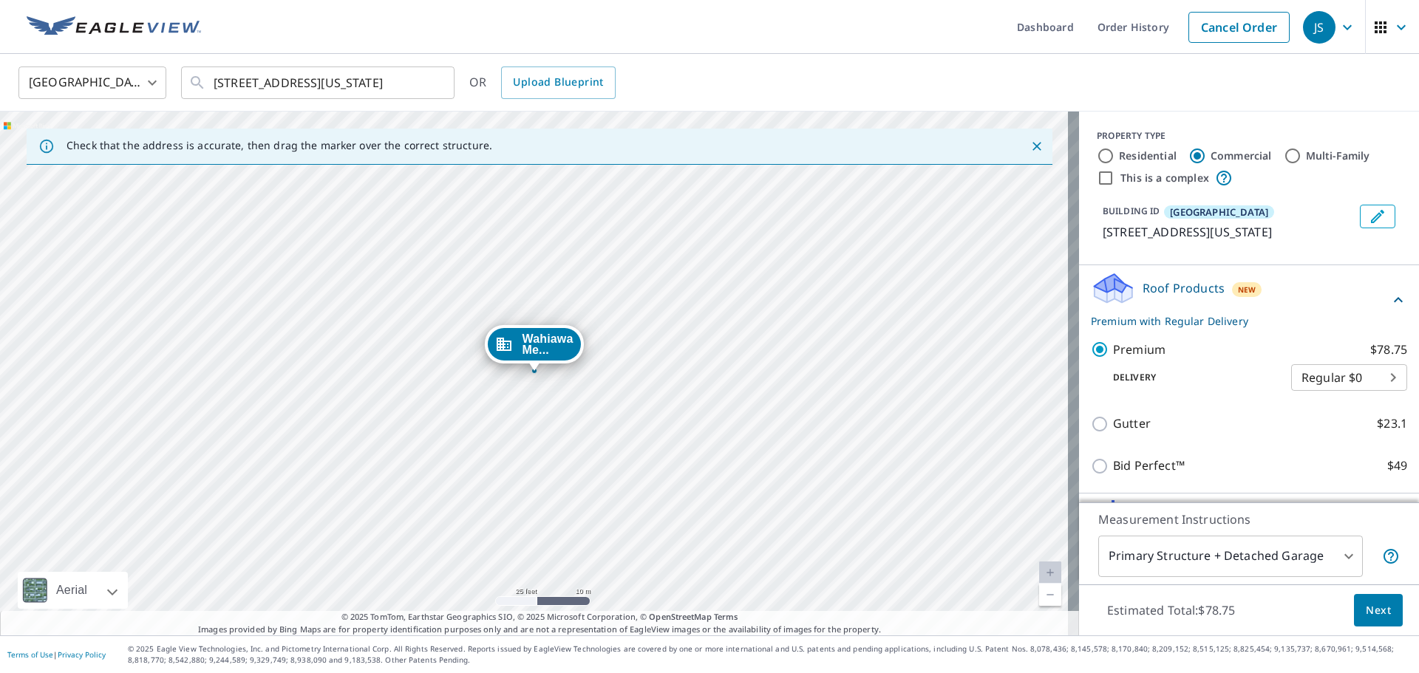
click at [1368, 610] on span "Next" at bounding box center [1377, 610] width 25 height 18
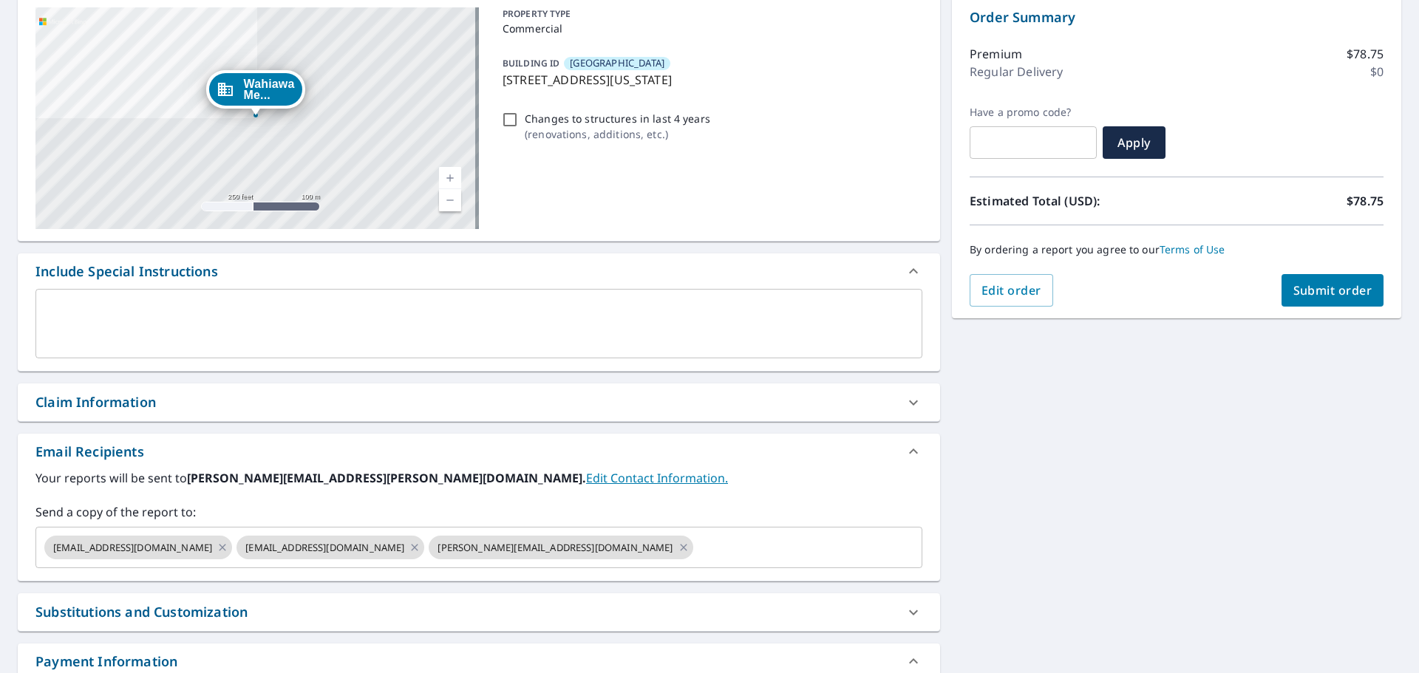
scroll to position [222, 0]
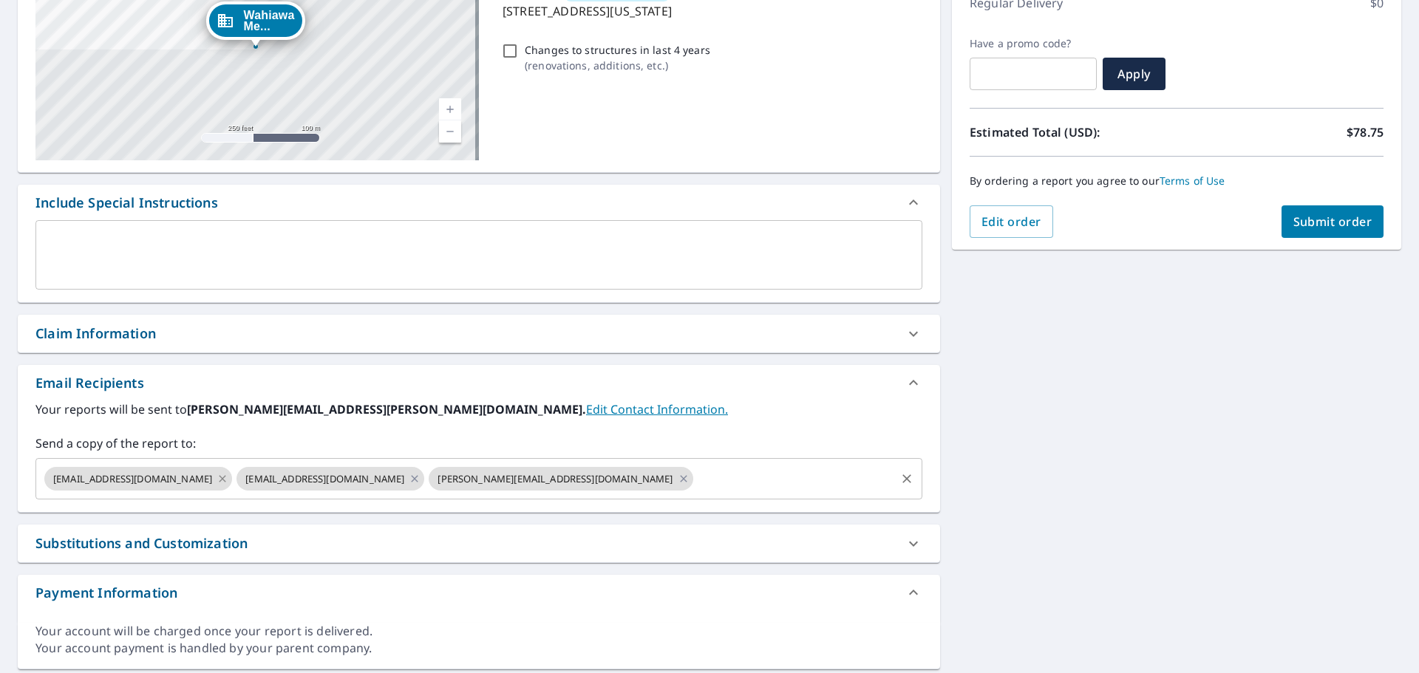
click at [226, 477] on icon at bounding box center [222, 478] width 7 height 7
click at [228, 475] on icon at bounding box center [222, 479] width 12 height 16
checkbox input "true"
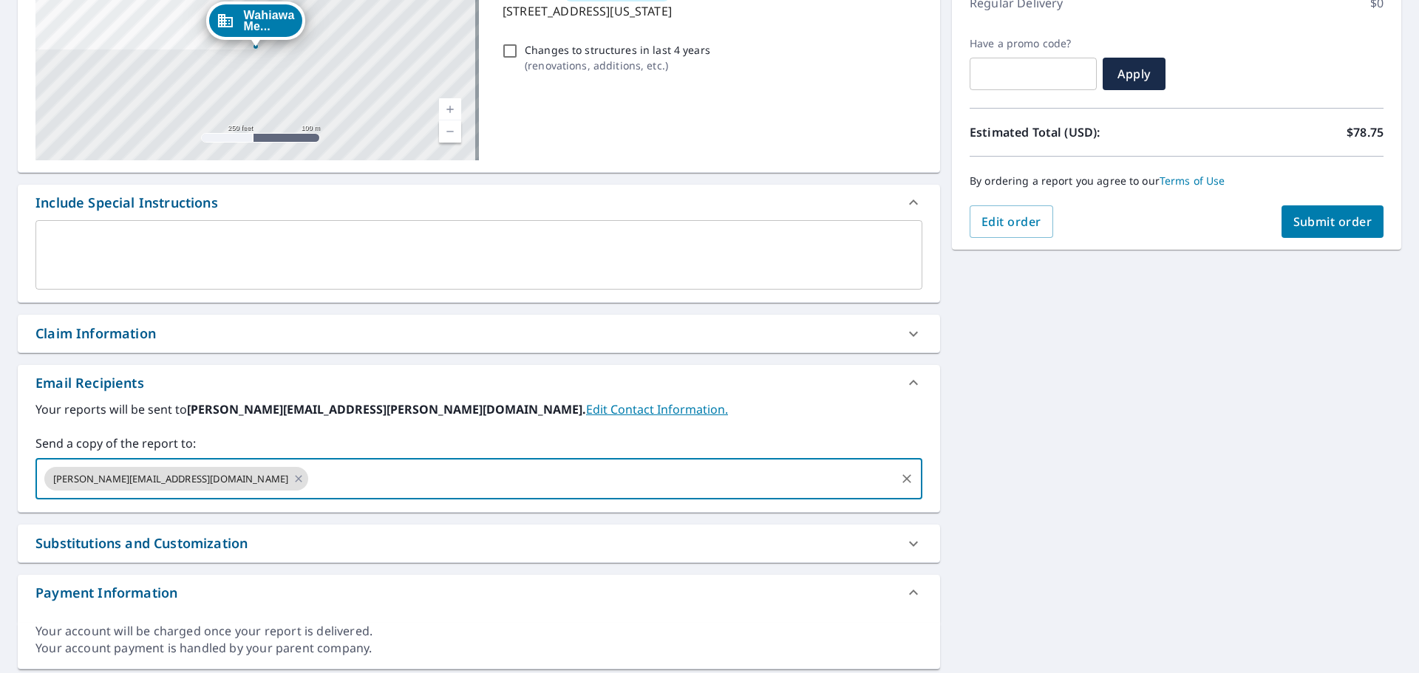
click at [349, 488] on input "text" at bounding box center [601, 479] width 583 height 28
paste input "[EMAIL_ADDRESS][DOMAIN_NAME]"
type input "[EMAIL_ADDRESS][DOMAIN_NAME]"
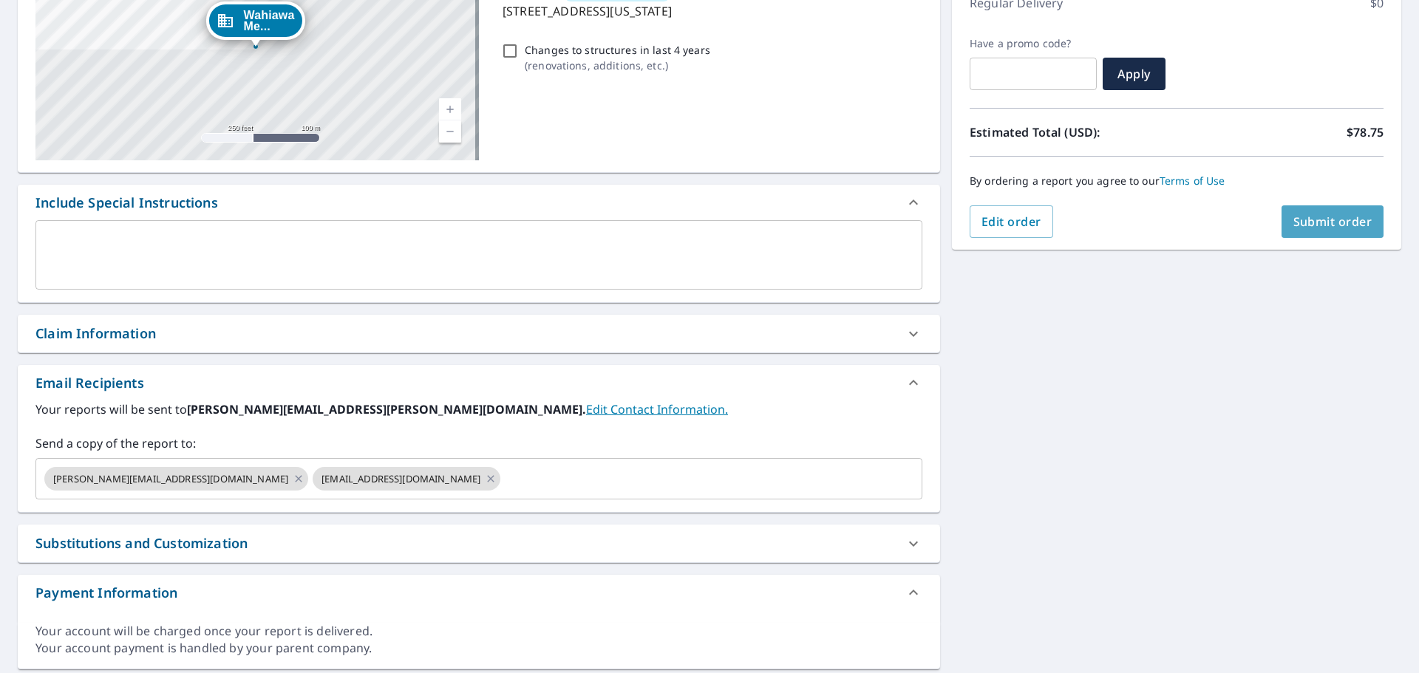
click at [1328, 224] on span "Submit order" at bounding box center [1332, 222] width 79 height 16
checkbox input "true"
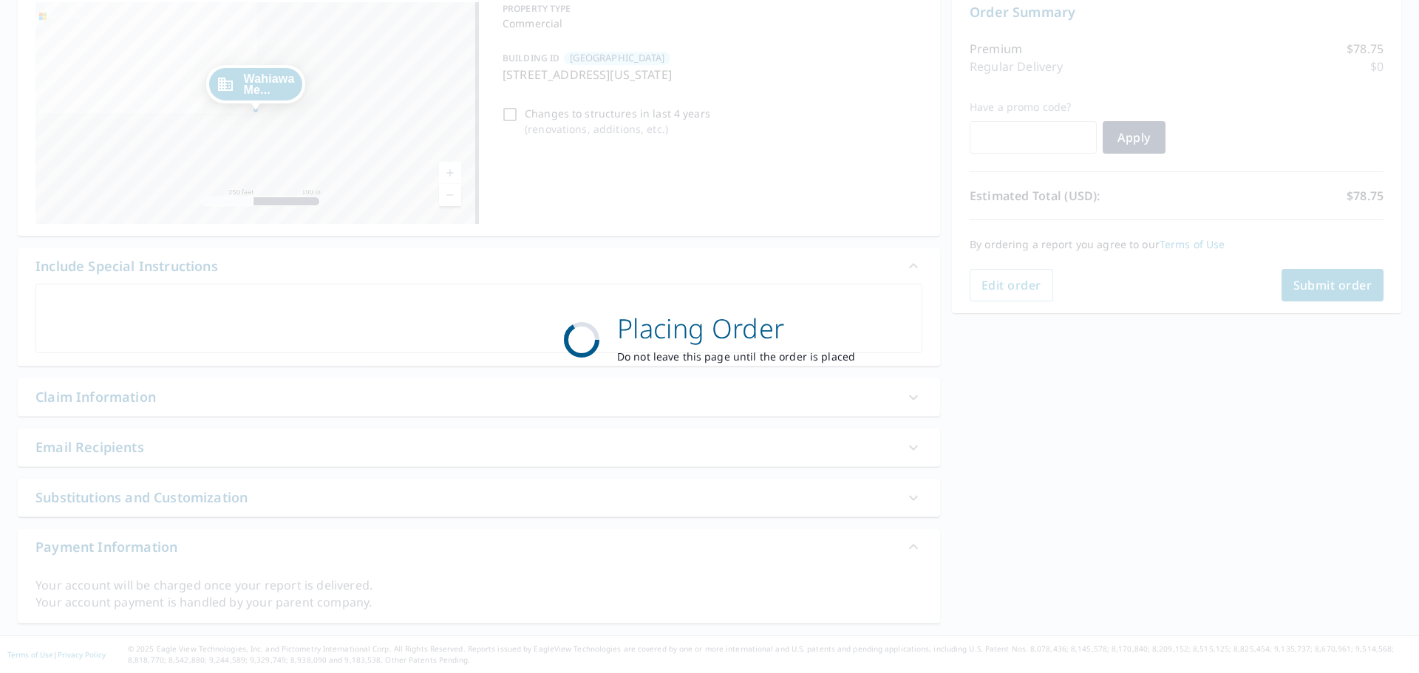
scroll to position [158, 0]
